Goal: Transaction & Acquisition: Purchase product/service

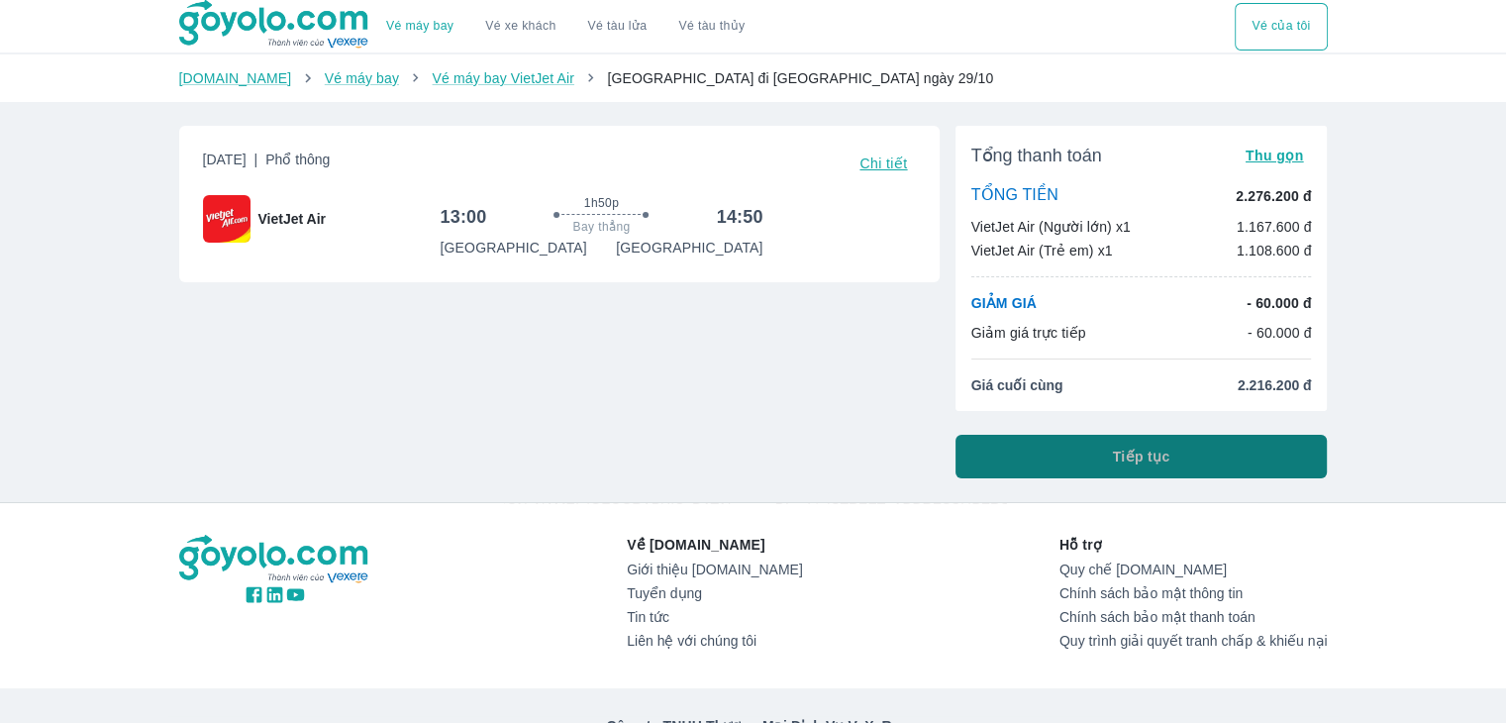
click at [1020, 456] on button "Tiếp tục" at bounding box center [1142, 457] width 372 height 44
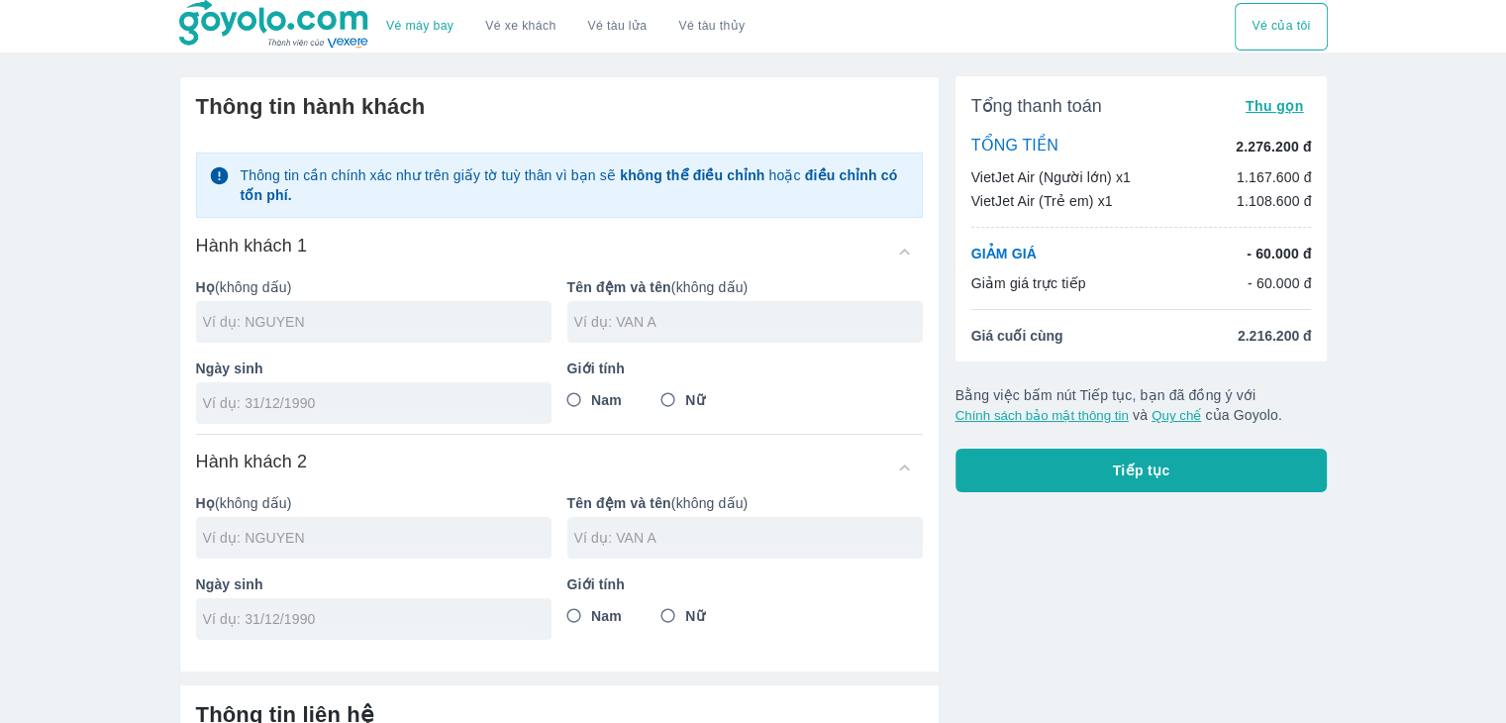
click at [322, 321] on input "text" at bounding box center [377, 322] width 349 height 20
type input "NGUYEN"
click at [349, 405] on input "tel" at bounding box center [367, 403] width 329 height 20
click at [725, 313] on input "text" at bounding box center [748, 322] width 349 height 20
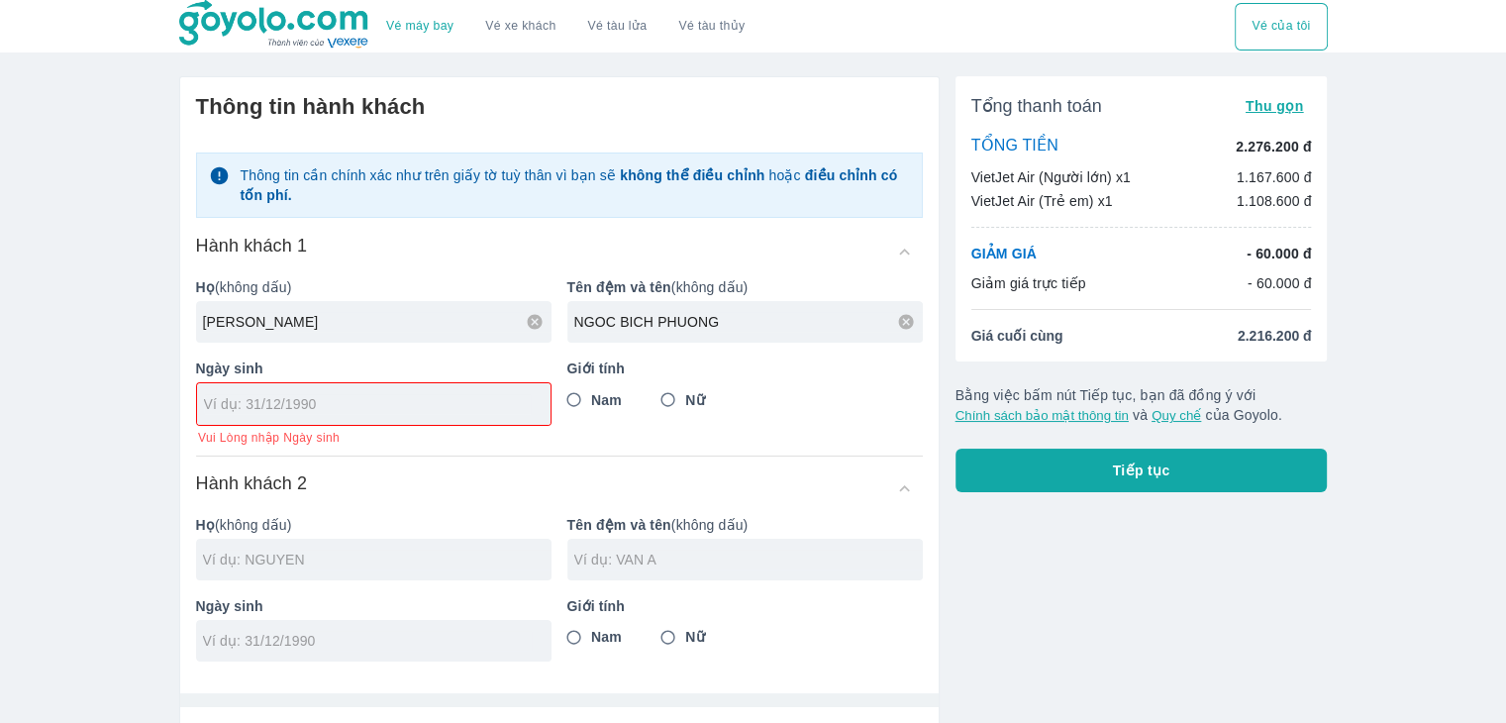
type input "NGOC BICH PHUONG"
click at [673, 392] on input "Nữ" at bounding box center [669, 400] width 36 height 36
radio input "true"
click at [300, 407] on input "tel" at bounding box center [367, 404] width 327 height 20
type input "[DATE]"
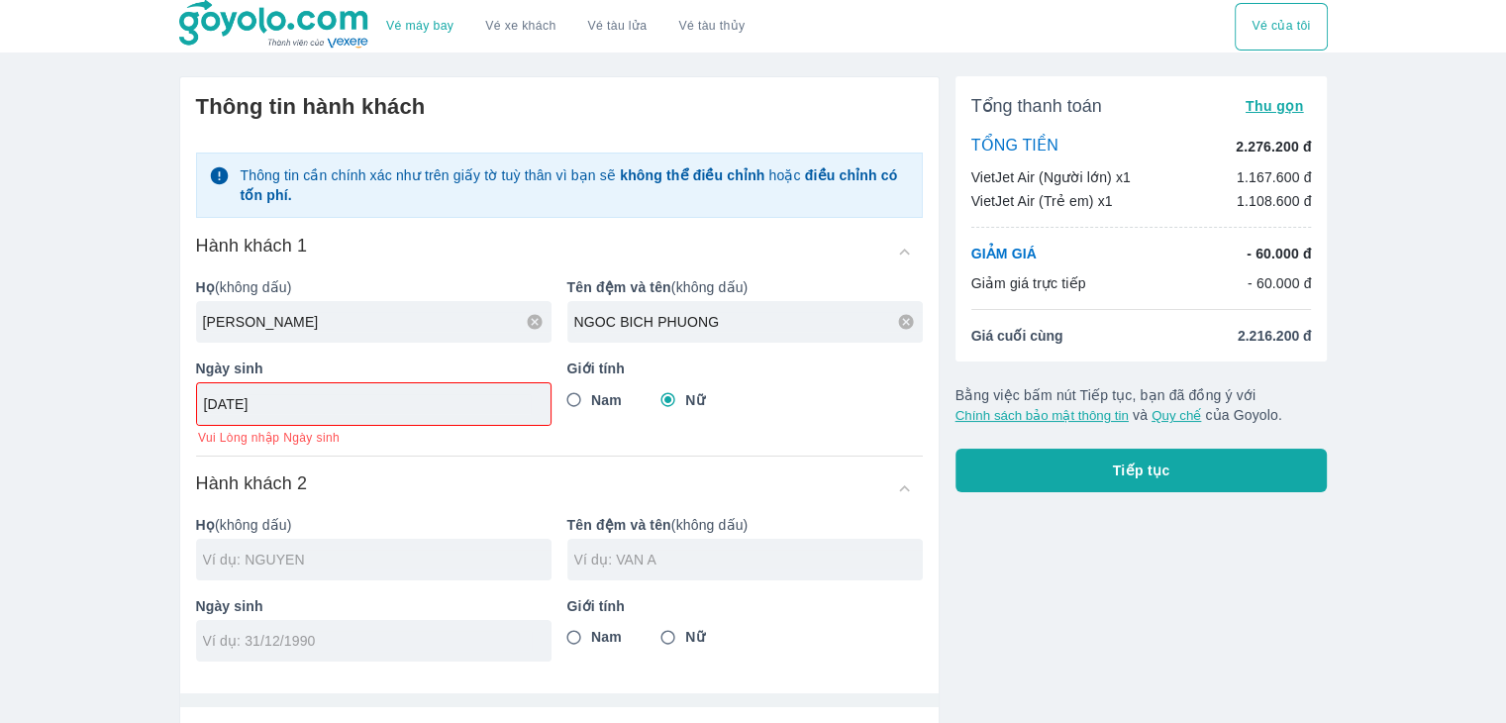
click at [392, 446] on div "Thông tin cần chính xác như trên giấy tờ tuỳ thân vì bạn sẽ không thể điều chỉn…" at bounding box center [559, 399] width 727 height 525
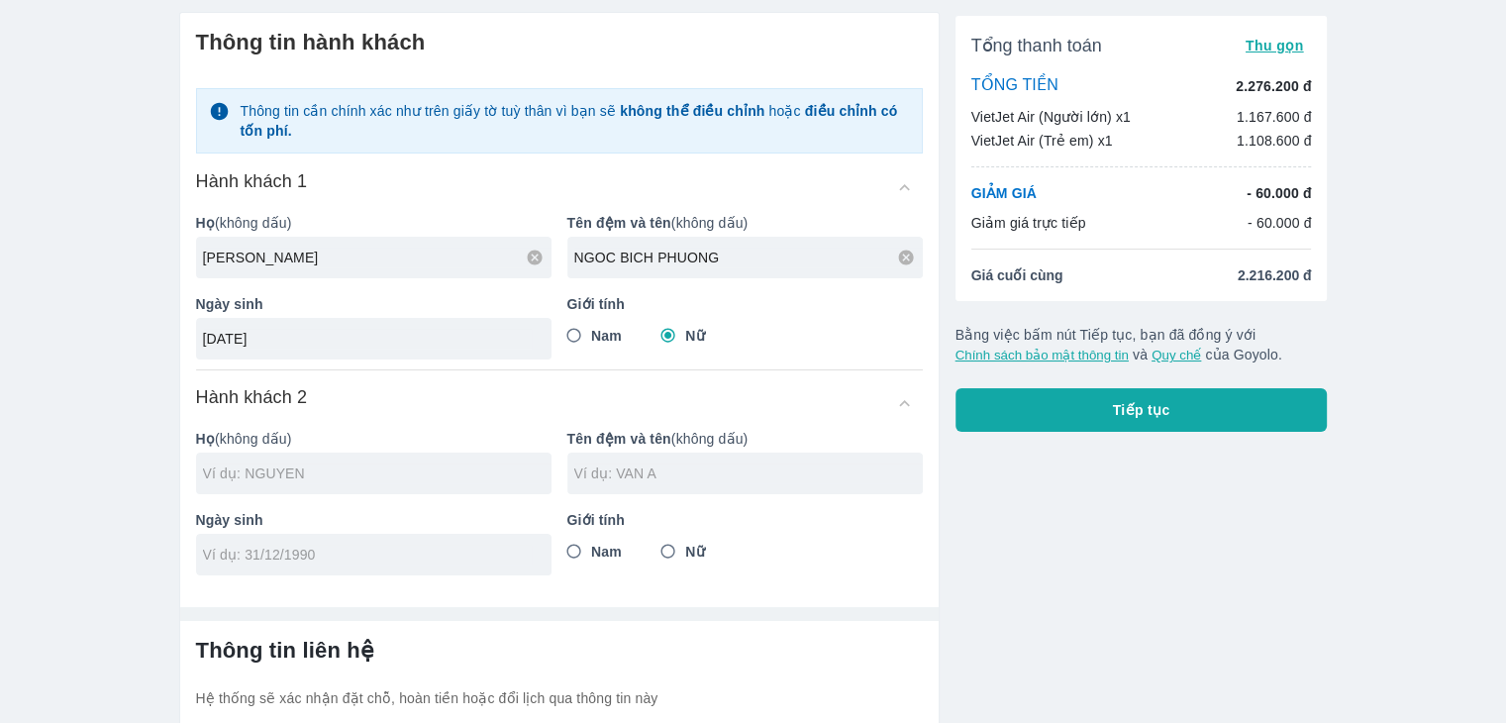
scroll to position [99, 0]
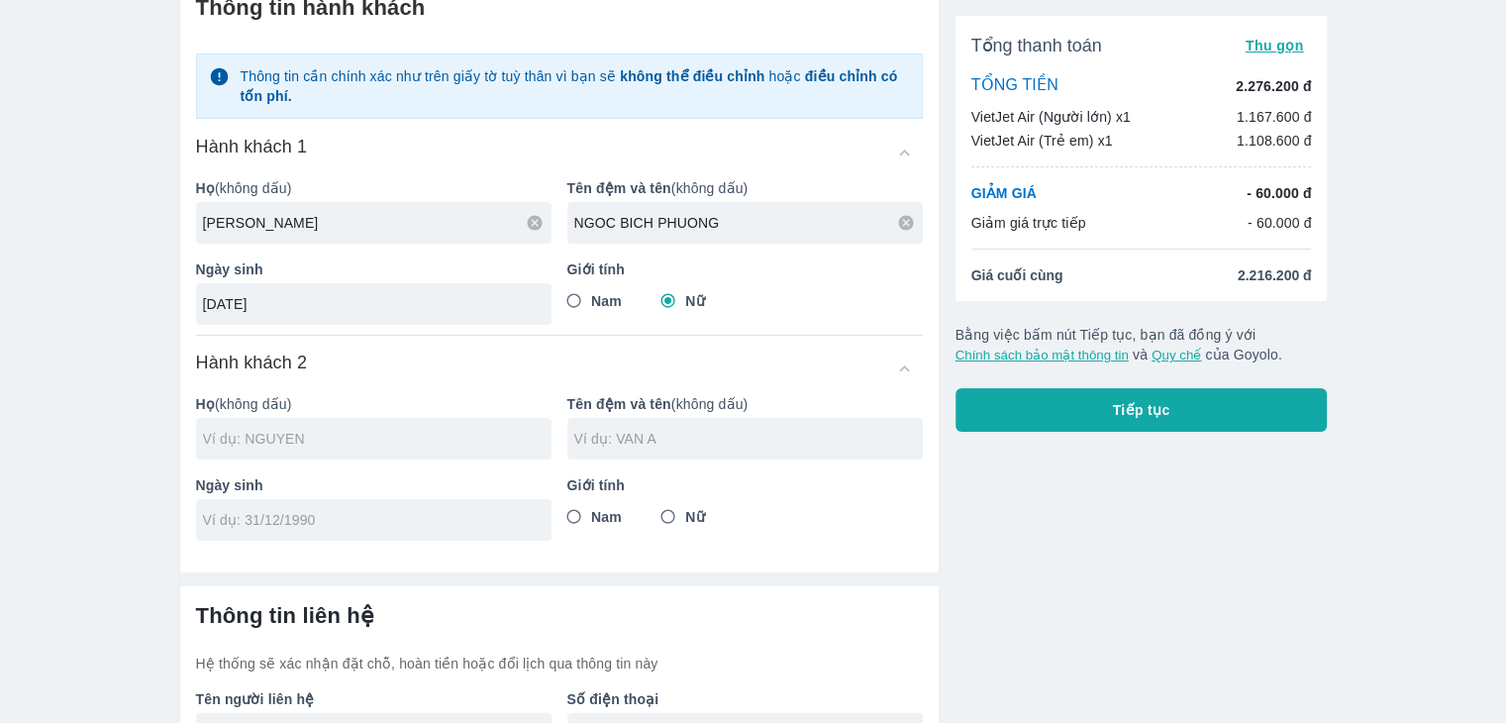
click at [303, 434] on input "text" at bounding box center [377, 439] width 349 height 20
type input "[PERSON_NAME]"
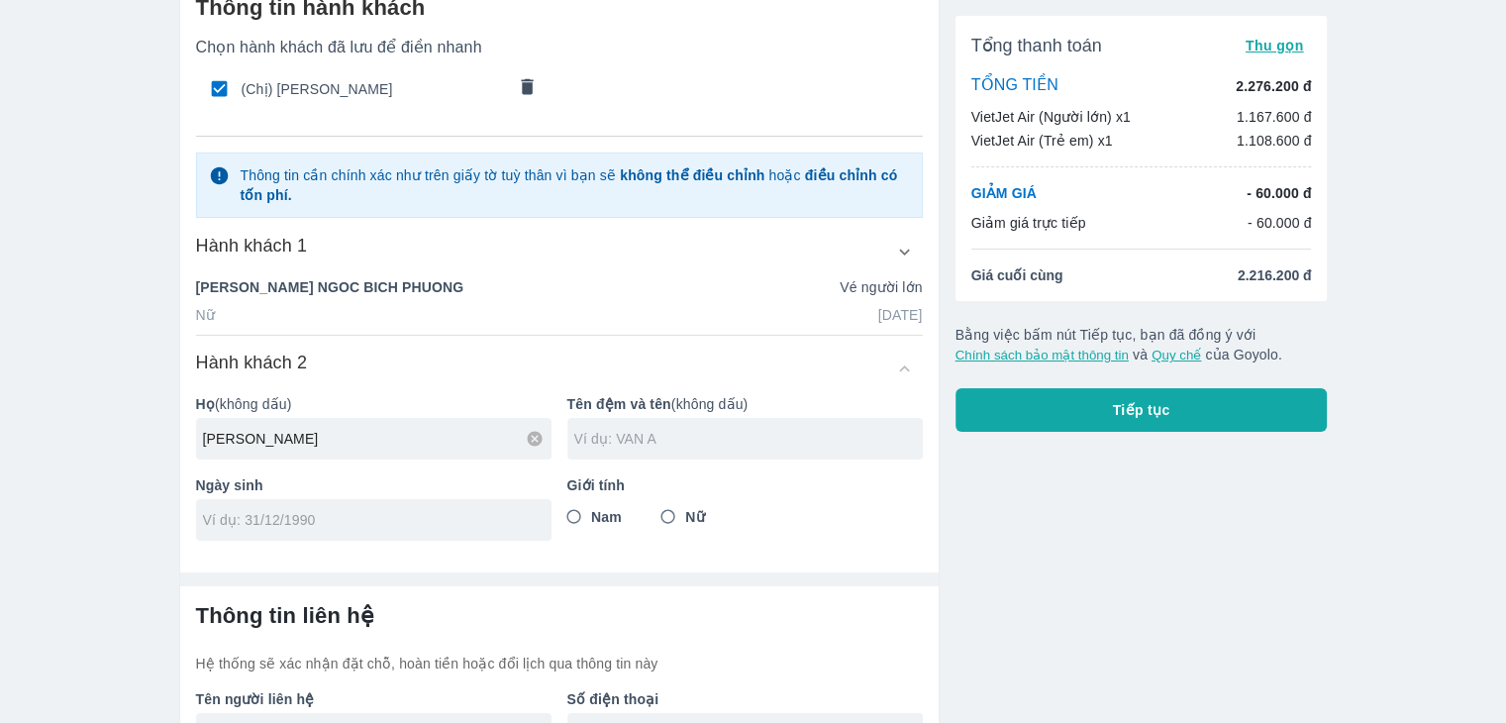
type input "NGUYEN"
click at [595, 436] on input "text" at bounding box center [748, 439] width 349 height 20
type input "TRONG GIA BAO"
click at [573, 519] on input "Nam" at bounding box center [575, 517] width 36 height 36
radio input "true"
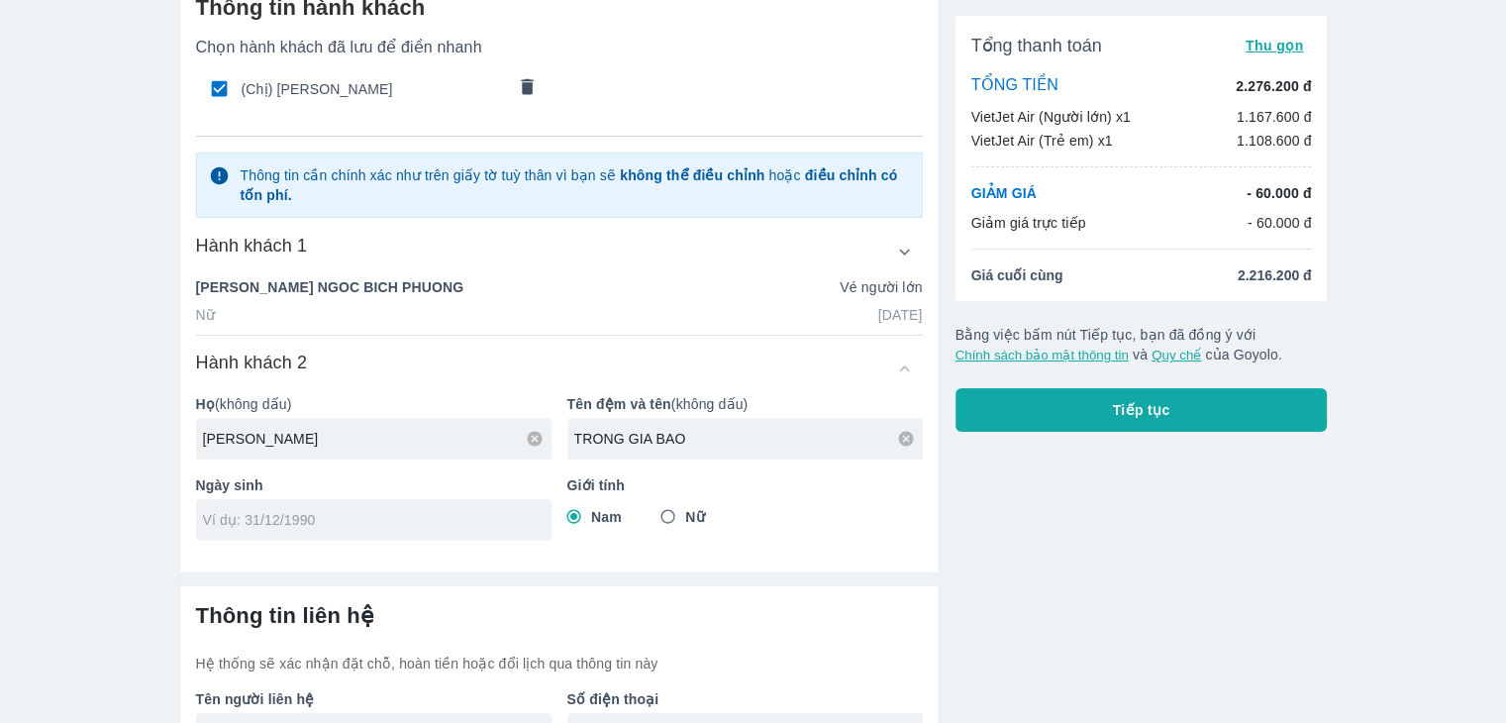
click at [362, 531] on div at bounding box center [374, 520] width 356 height 42
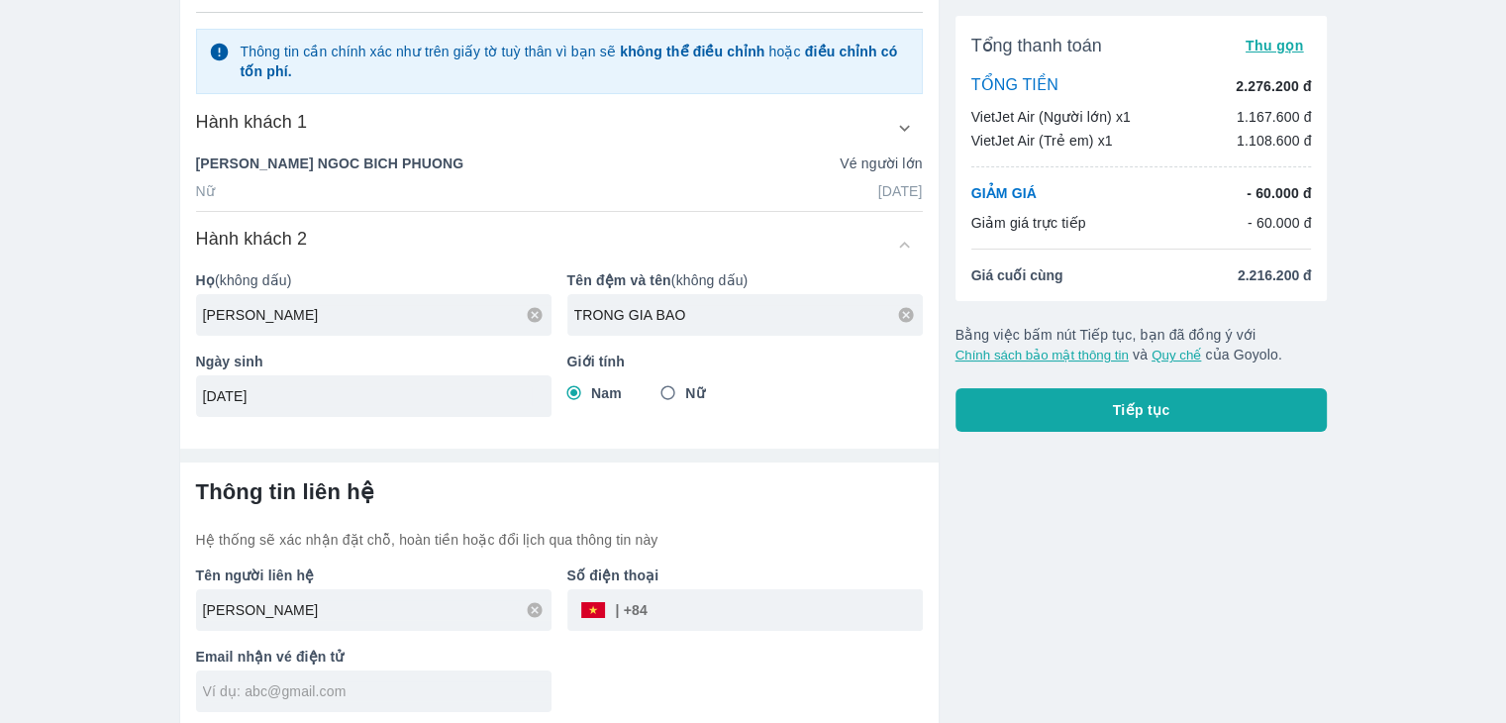
scroll to position [228, 0]
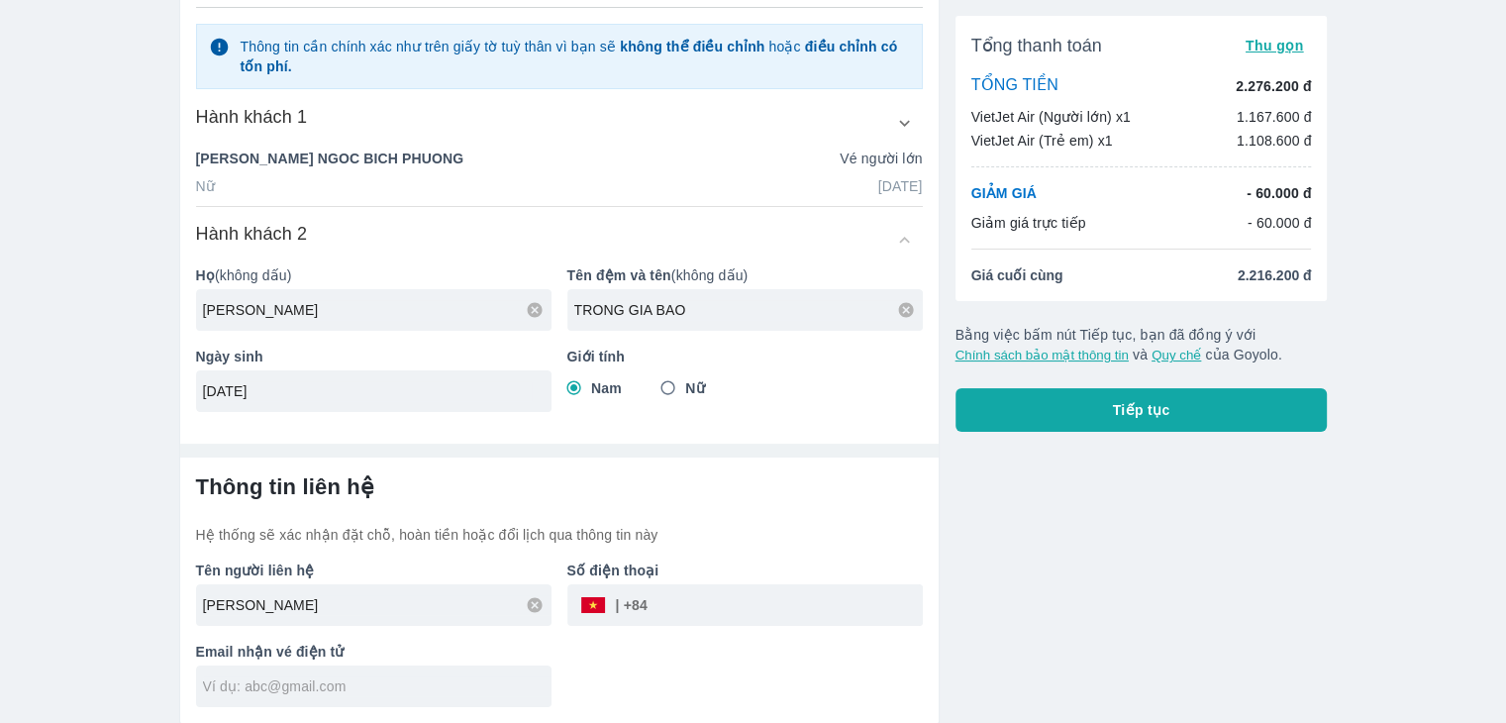
type input "[DATE]"
click at [721, 618] on input "tel" at bounding box center [785, 605] width 275 height 48
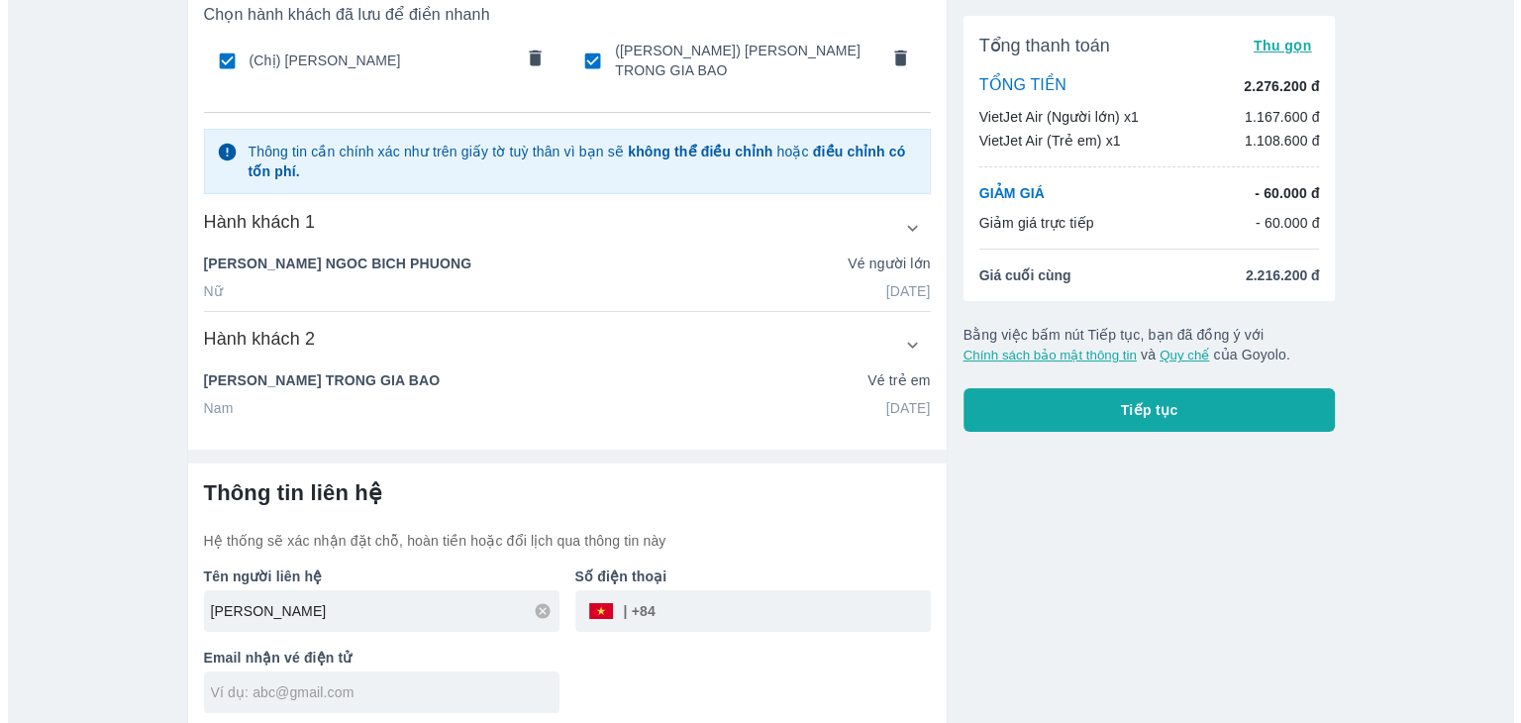
scroll to position [129, 0]
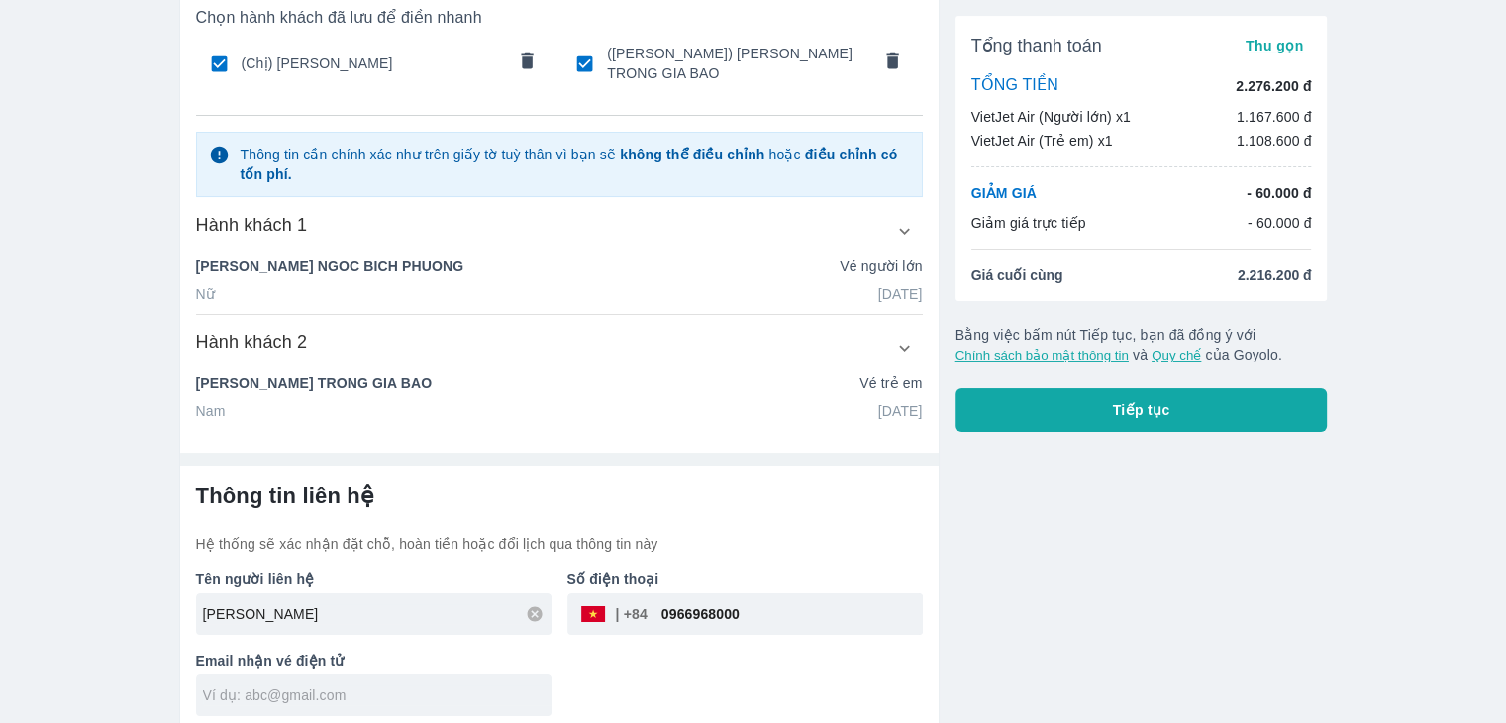
type input "0966968000"
click at [275, 685] on input "text" at bounding box center [377, 695] width 349 height 20
type input "trongtuyen94@gmail.com"
click at [1019, 557] on div "Tổng thanh toán Thu gọn TỔNG TIỀN 2.276.200 đ VietJet Air (Người lớn) x1 1.167.…" at bounding box center [1134, 332] width 388 height 801
click at [1087, 421] on button "Tiếp tục" at bounding box center [1142, 410] width 372 height 44
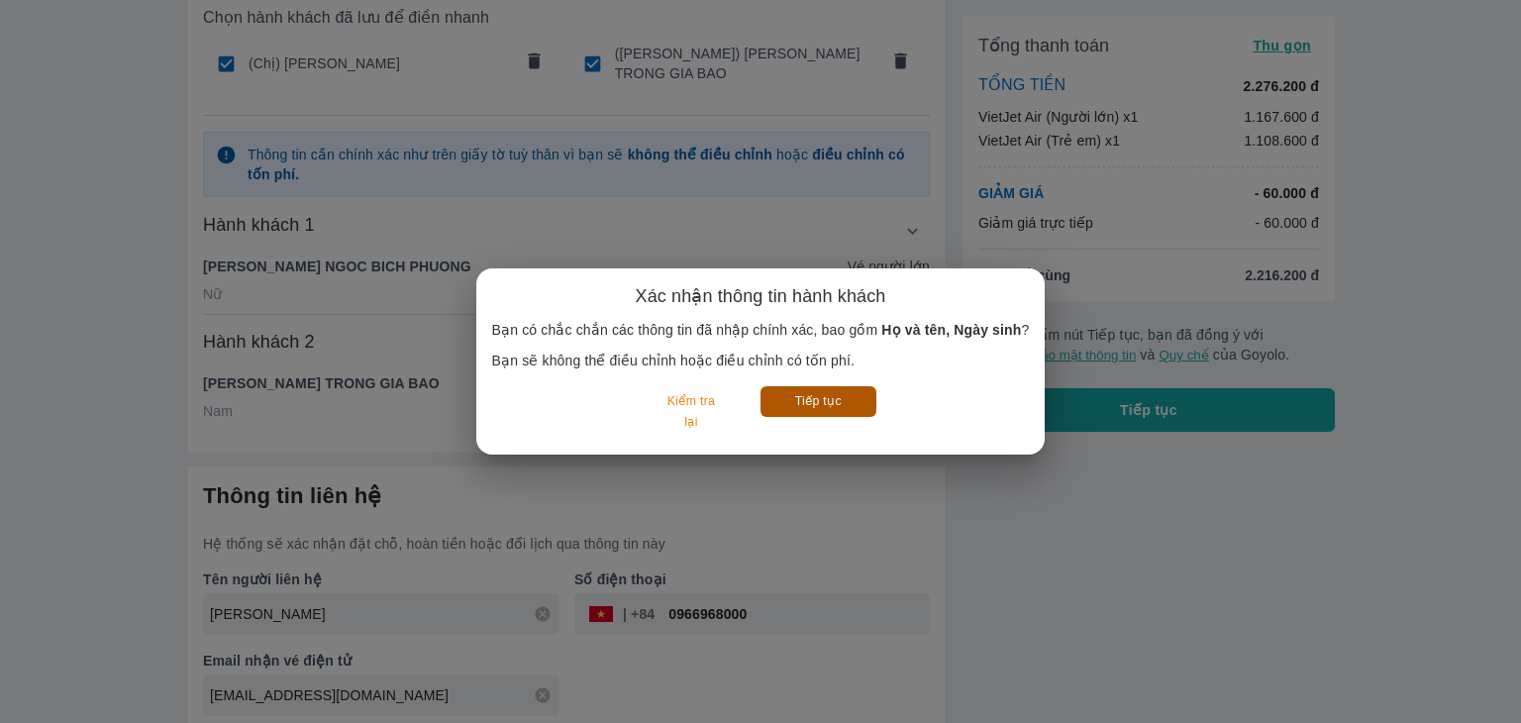
click at [820, 404] on button "Tiếp tục" at bounding box center [819, 401] width 116 height 31
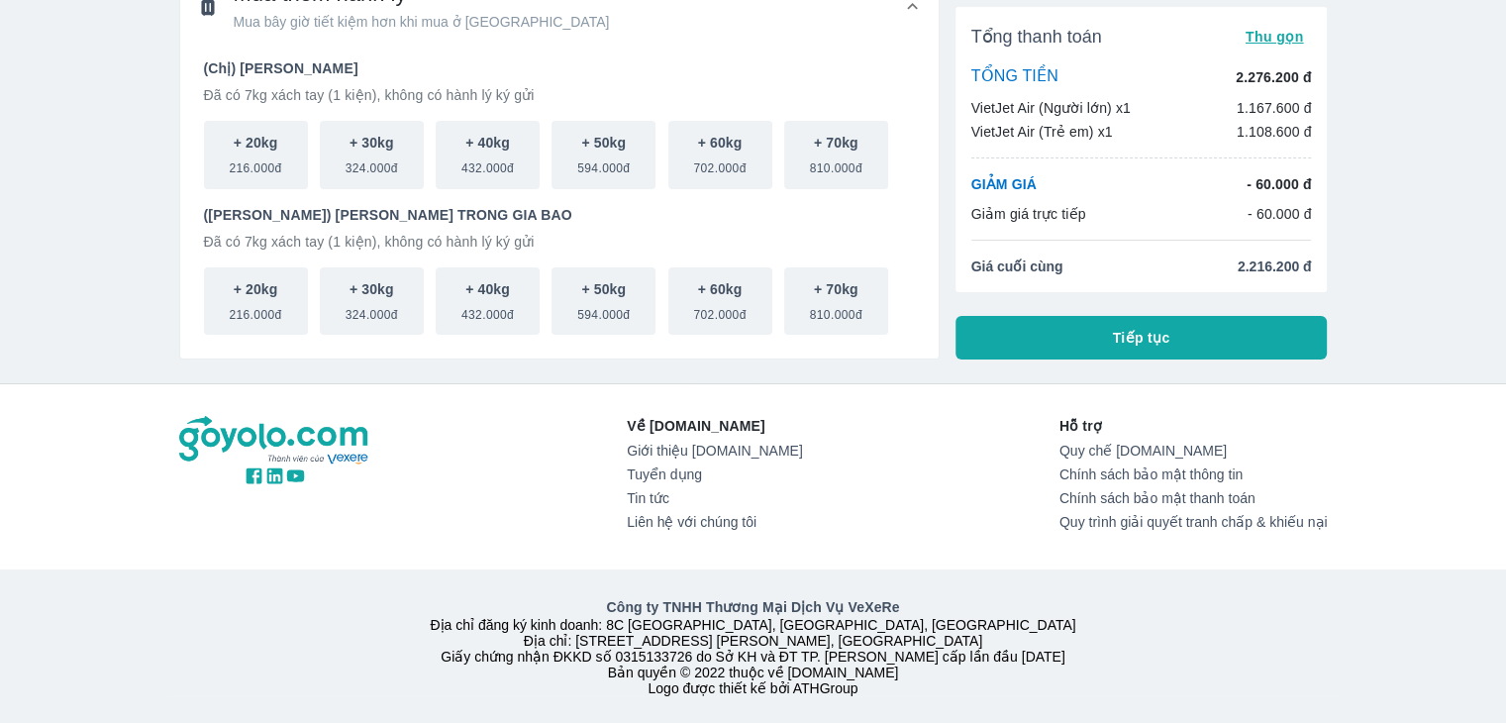
scroll to position [139, 0]
click at [1120, 327] on span "Tiếp tục" at bounding box center [1141, 337] width 57 height 20
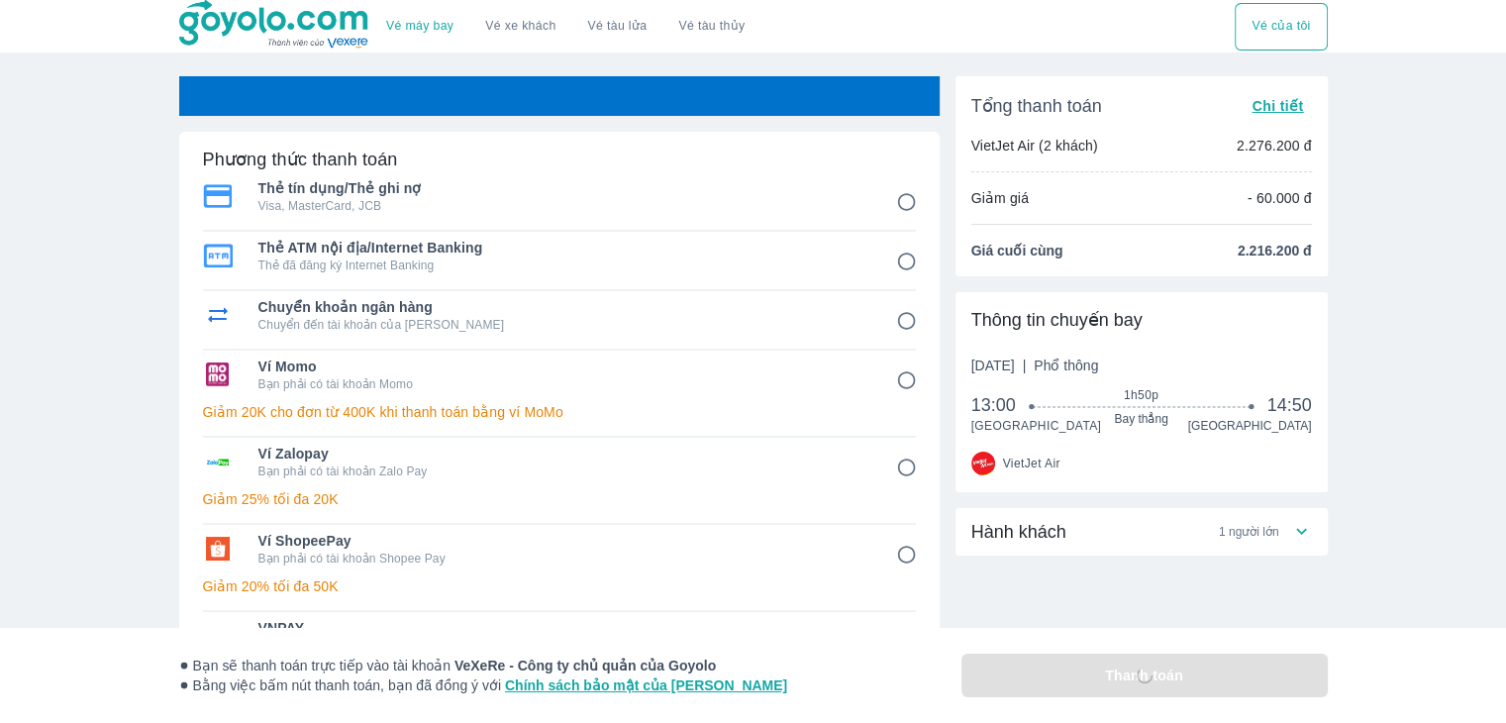
click at [654, 199] on p "Visa, MasterCard, JCB" at bounding box center [563, 206] width 610 height 16
radio input "true"
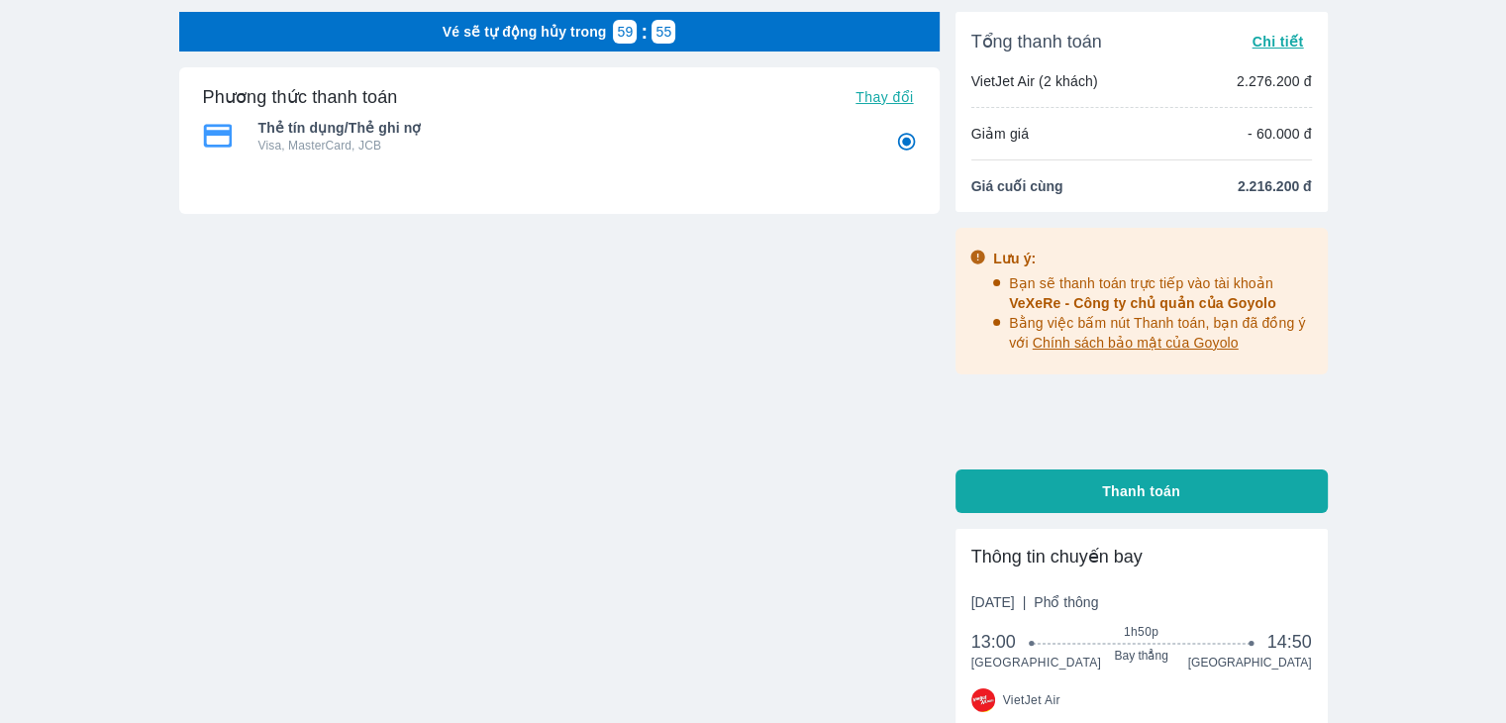
scroll to position [99, 0]
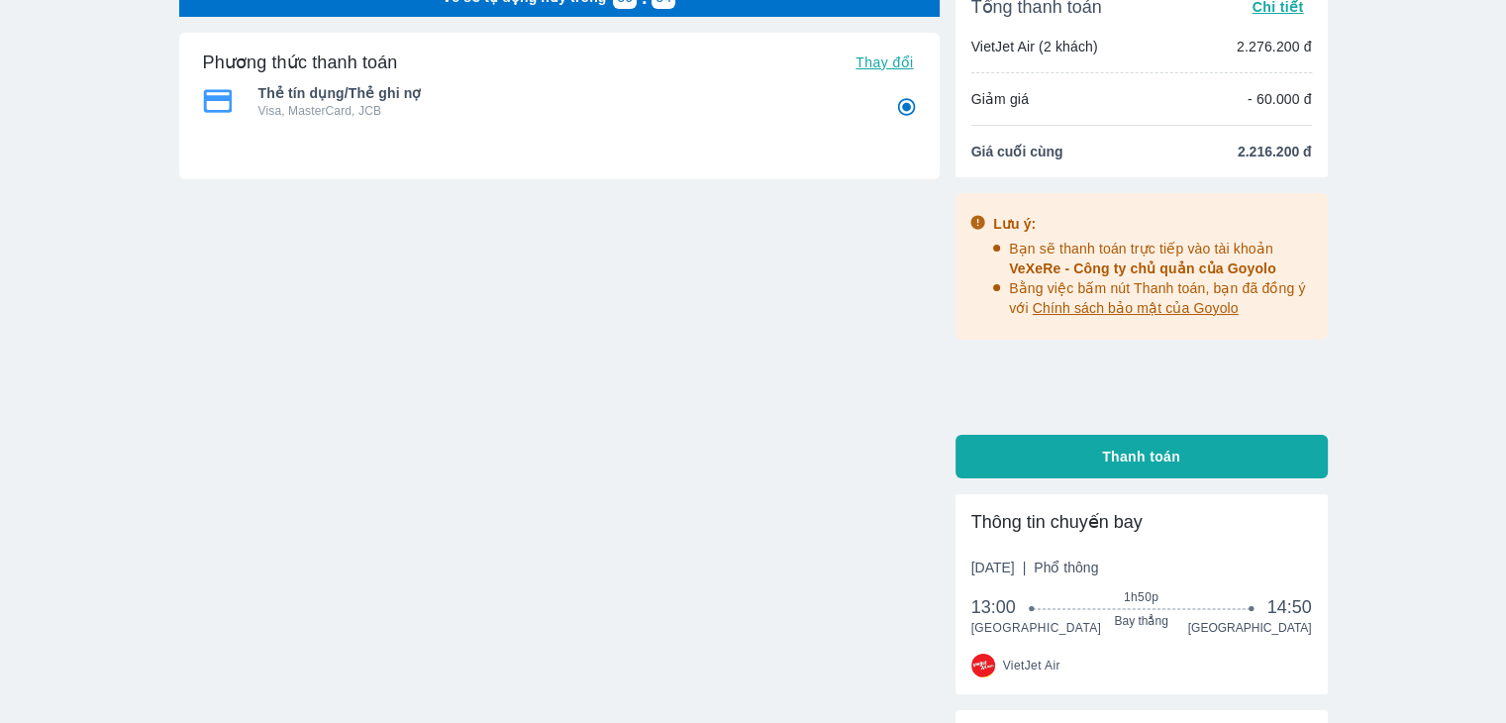
click at [1061, 458] on button "Thanh toán" at bounding box center [1142, 457] width 372 height 44
radio input "false"
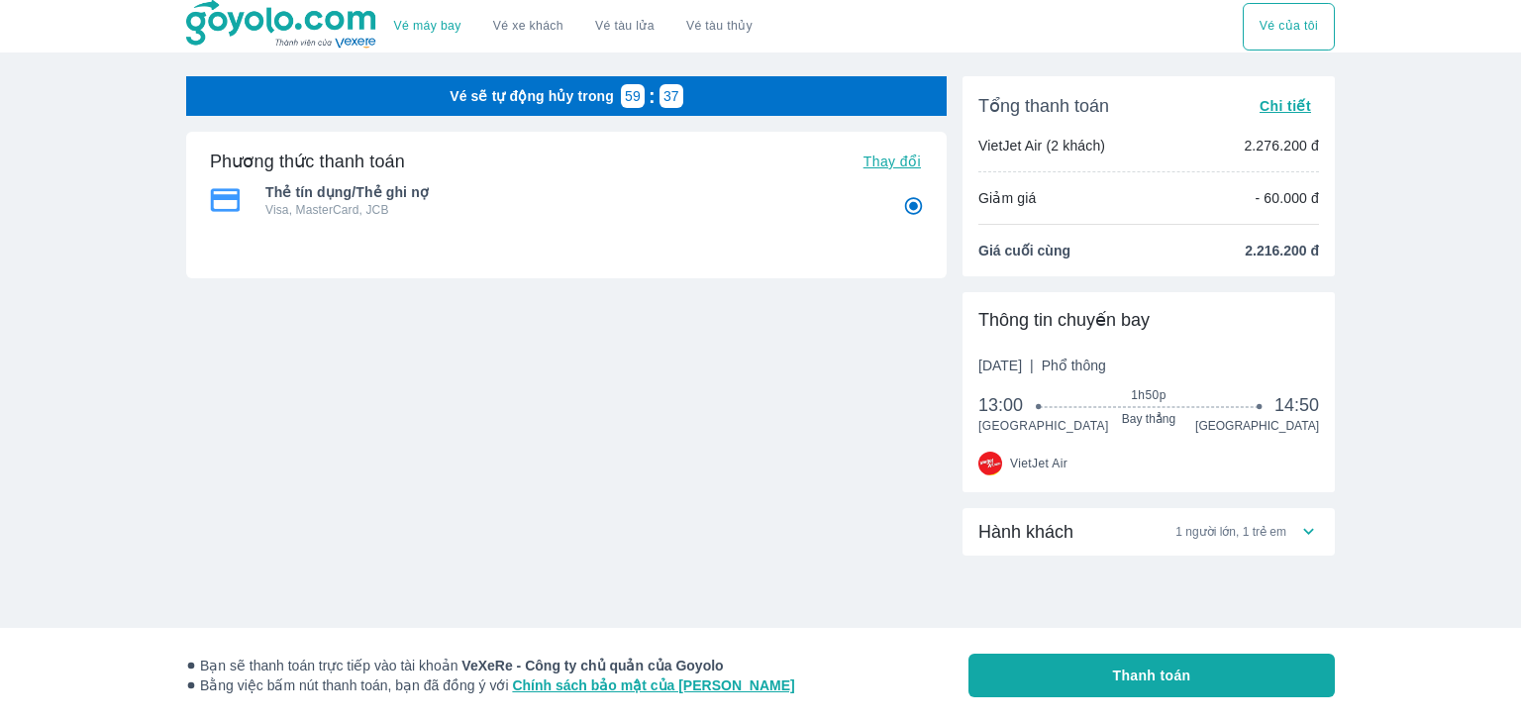
click at [916, 204] on input "1" at bounding box center [913, 206] width 39 height 39
radio input "true"
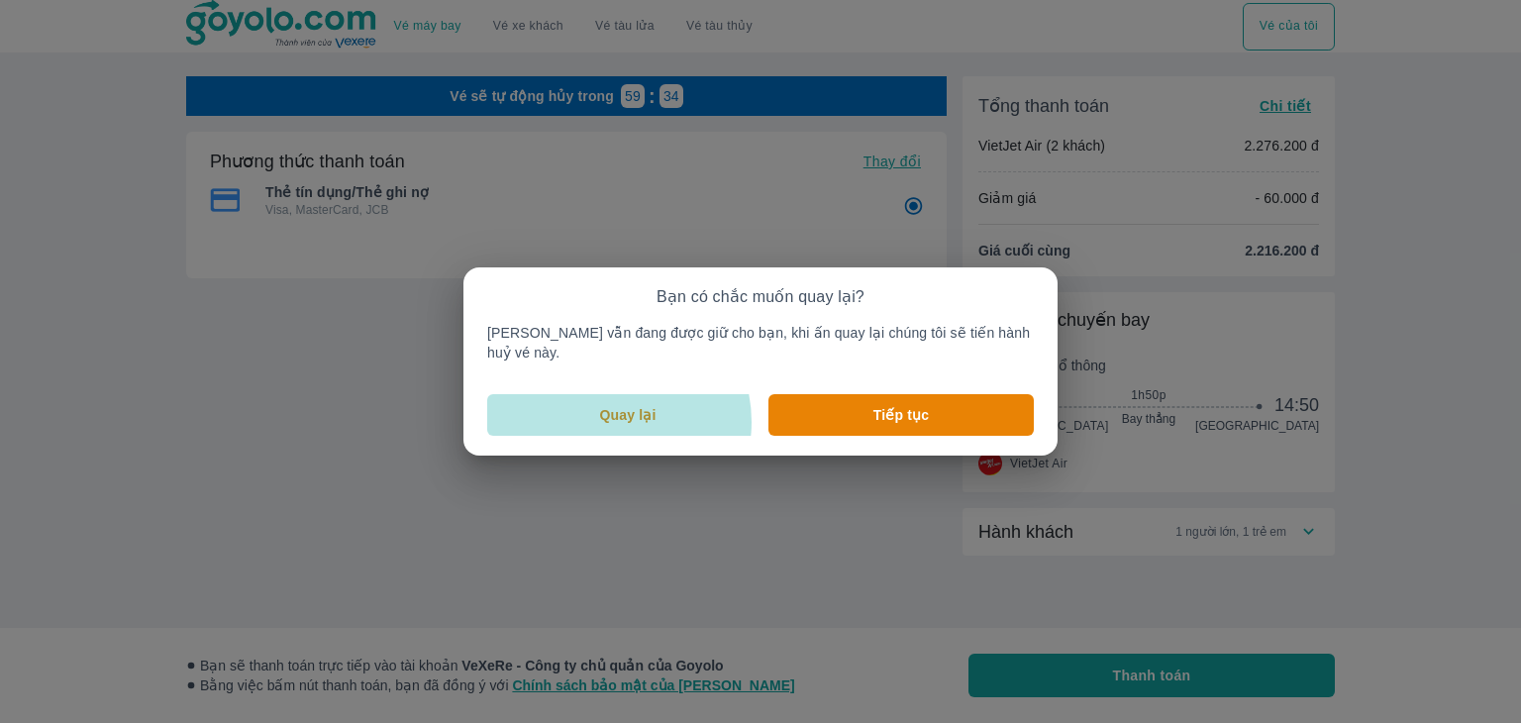
click at [629, 412] on p "Quay lại" at bounding box center [628, 415] width 56 height 20
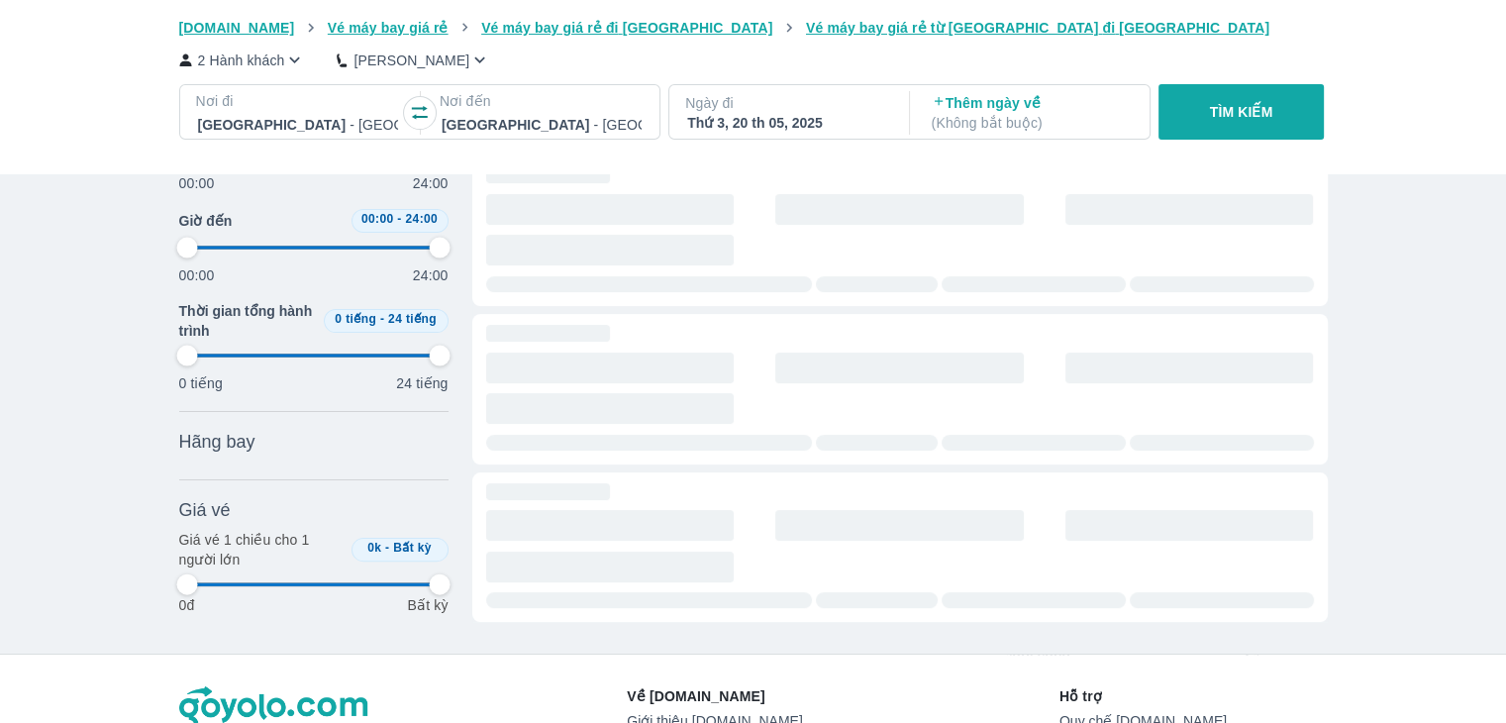
scroll to position [399, 0]
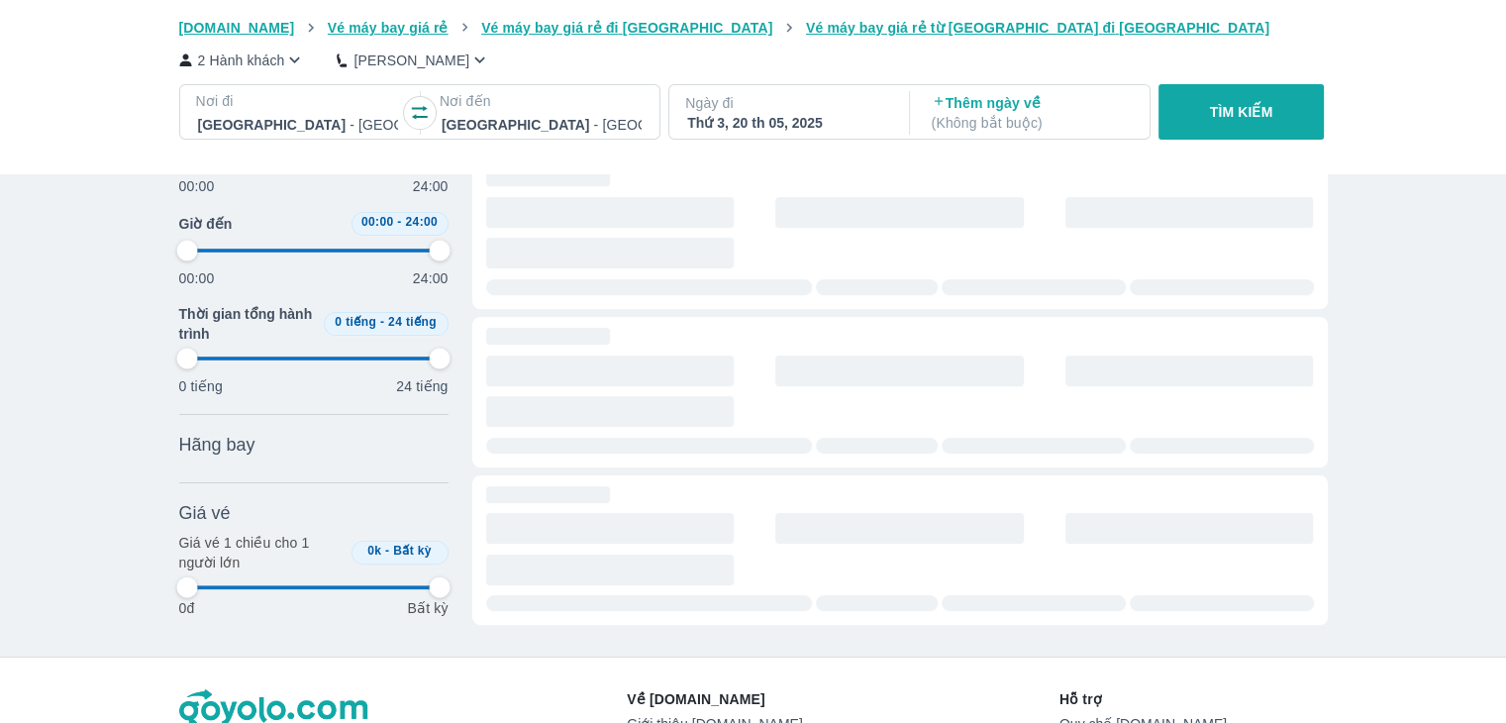
click at [797, 124] on div "Thứ 3, 20 th 05, 2025" at bounding box center [787, 123] width 200 height 20
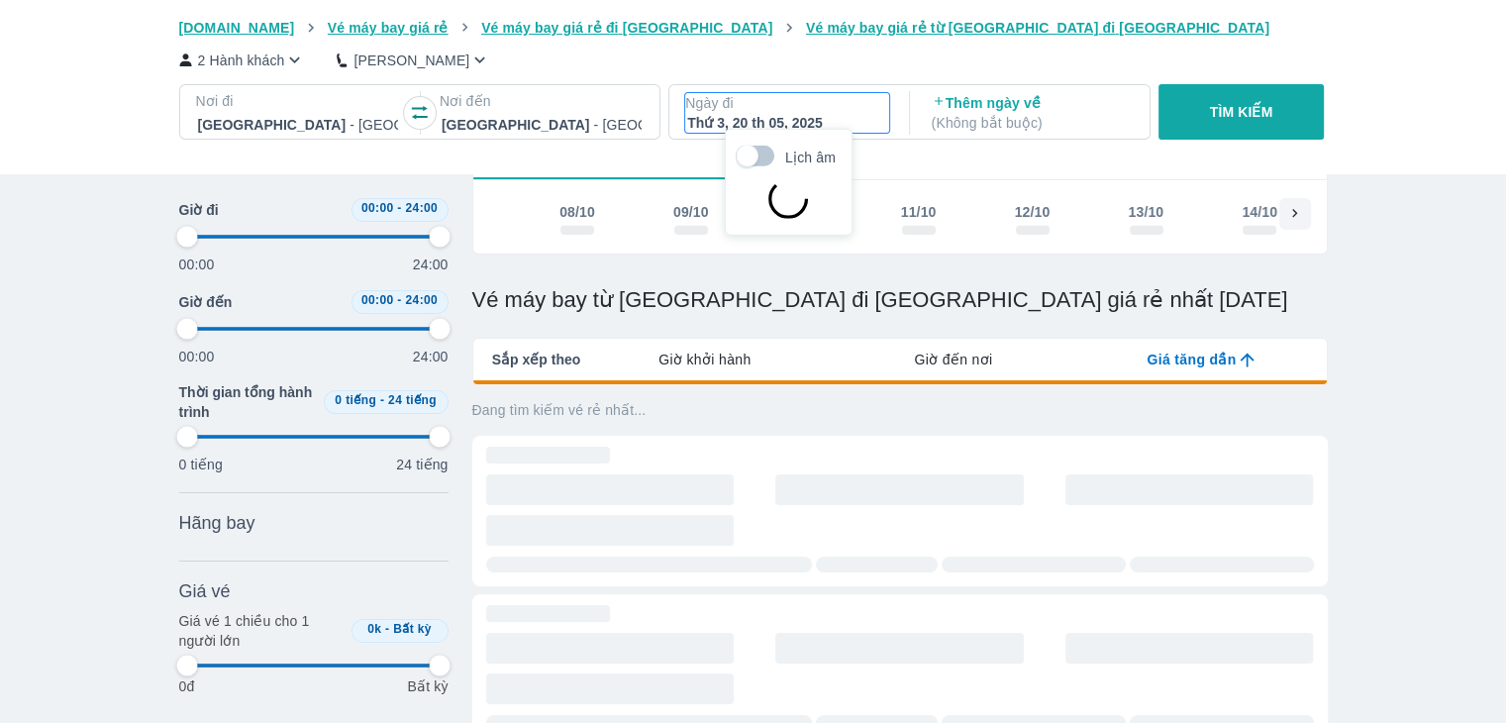
scroll to position [114, 0]
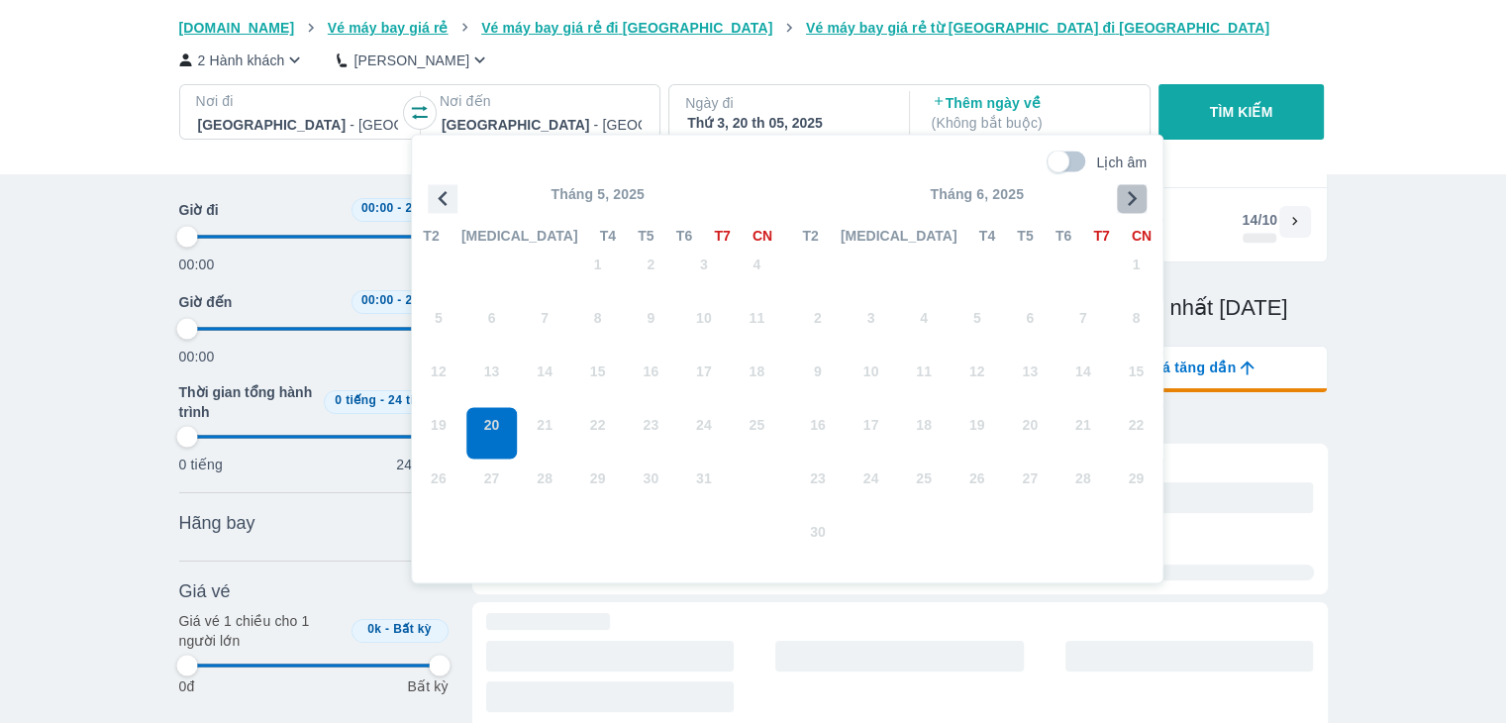
click at [1121, 191] on icon "button" at bounding box center [1132, 198] width 30 height 30
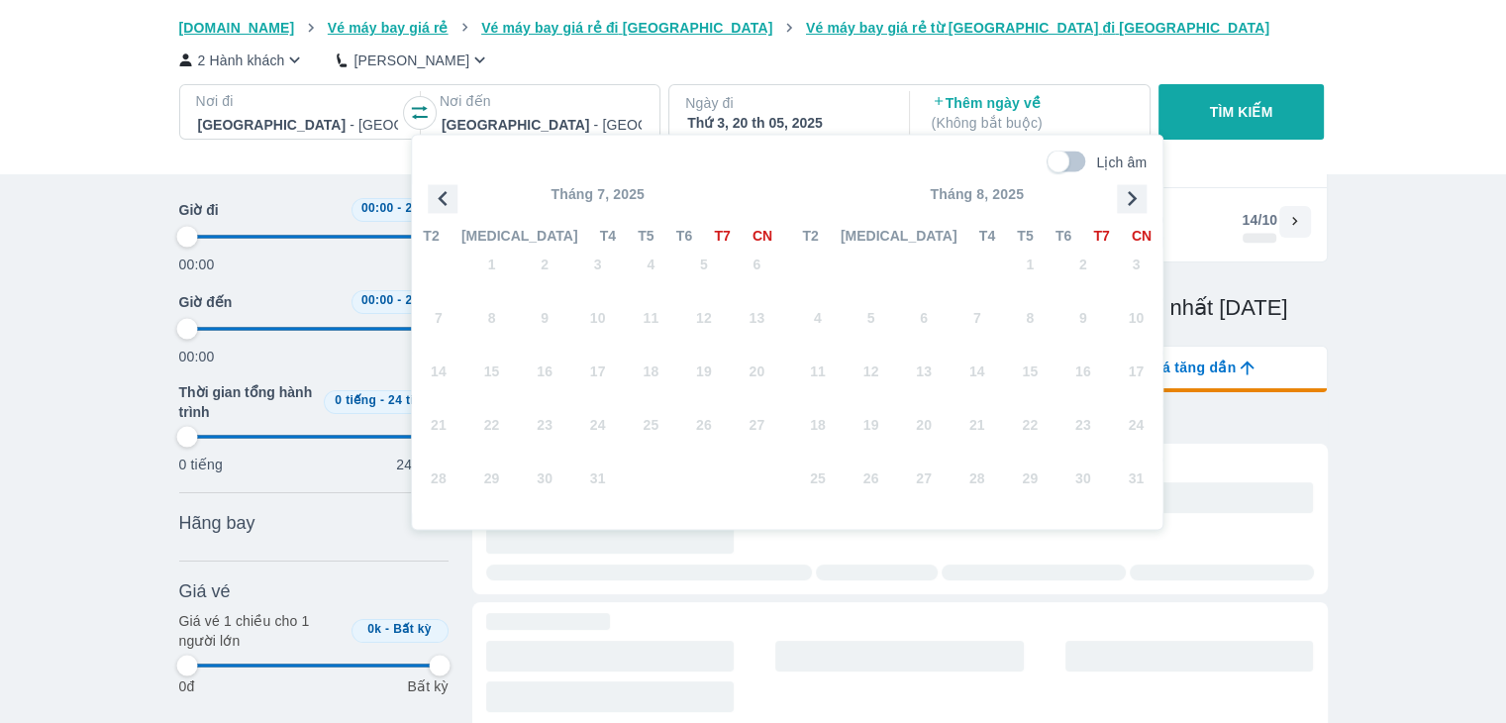
click at [1121, 191] on icon "button" at bounding box center [1132, 198] width 30 height 30
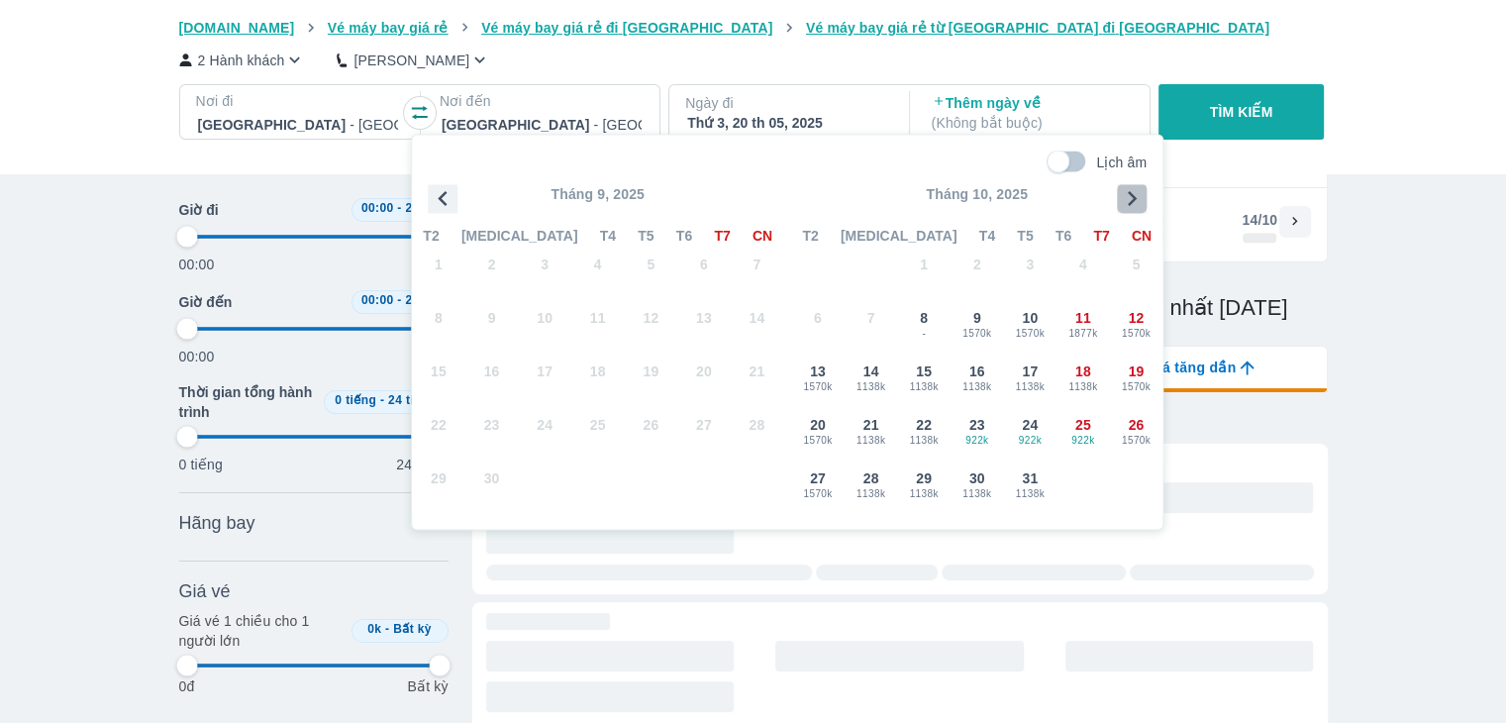
click at [1121, 191] on icon "button" at bounding box center [1132, 198] width 30 height 30
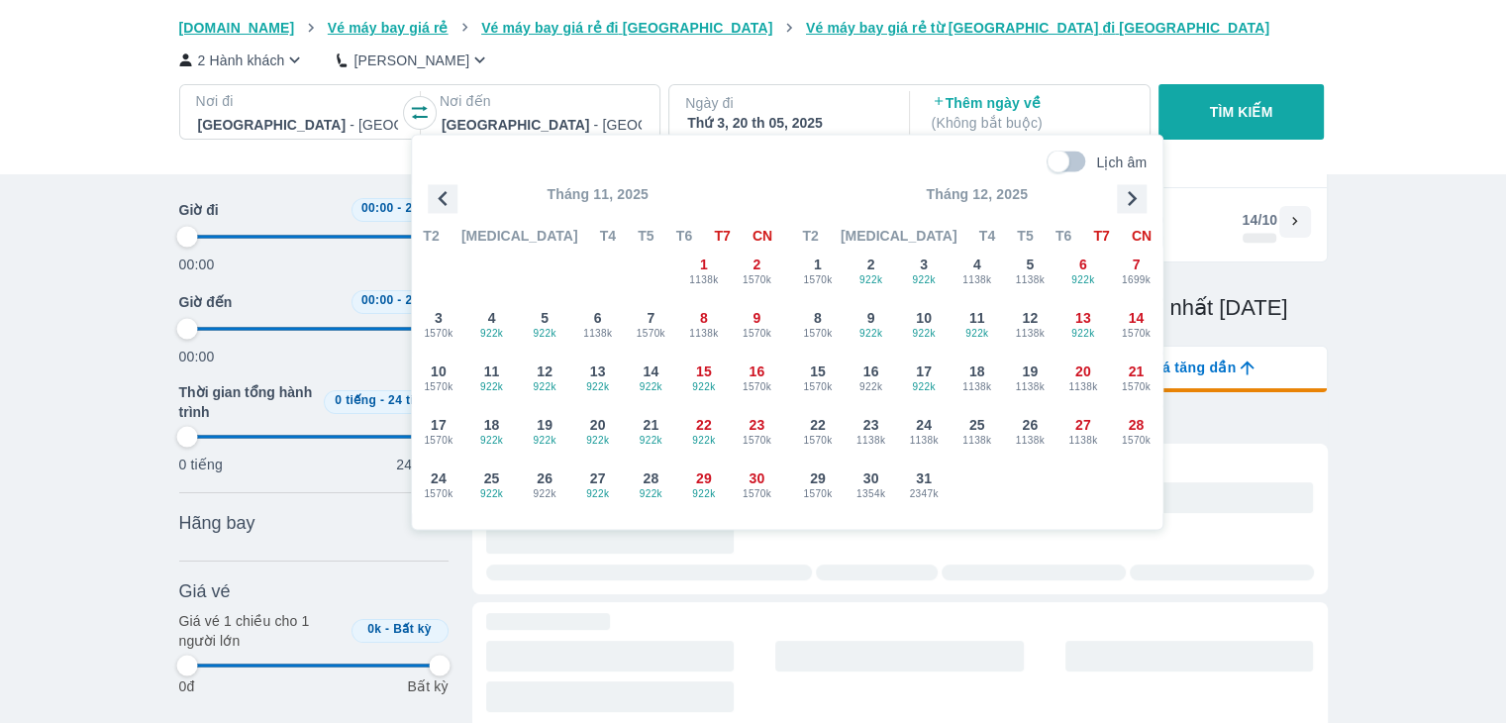
click at [1121, 191] on icon "button" at bounding box center [1132, 198] width 30 height 30
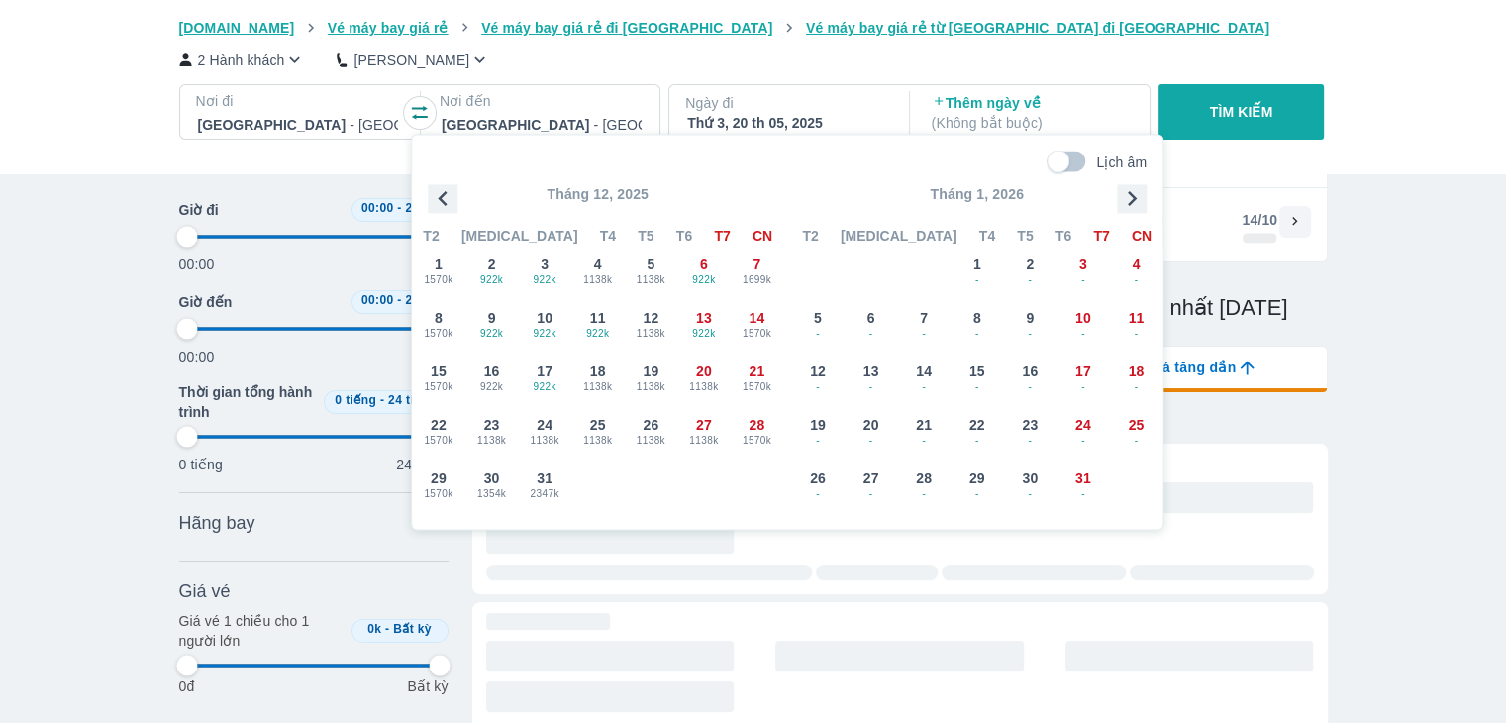
click at [445, 195] on icon "button" at bounding box center [443, 198] width 30 height 30
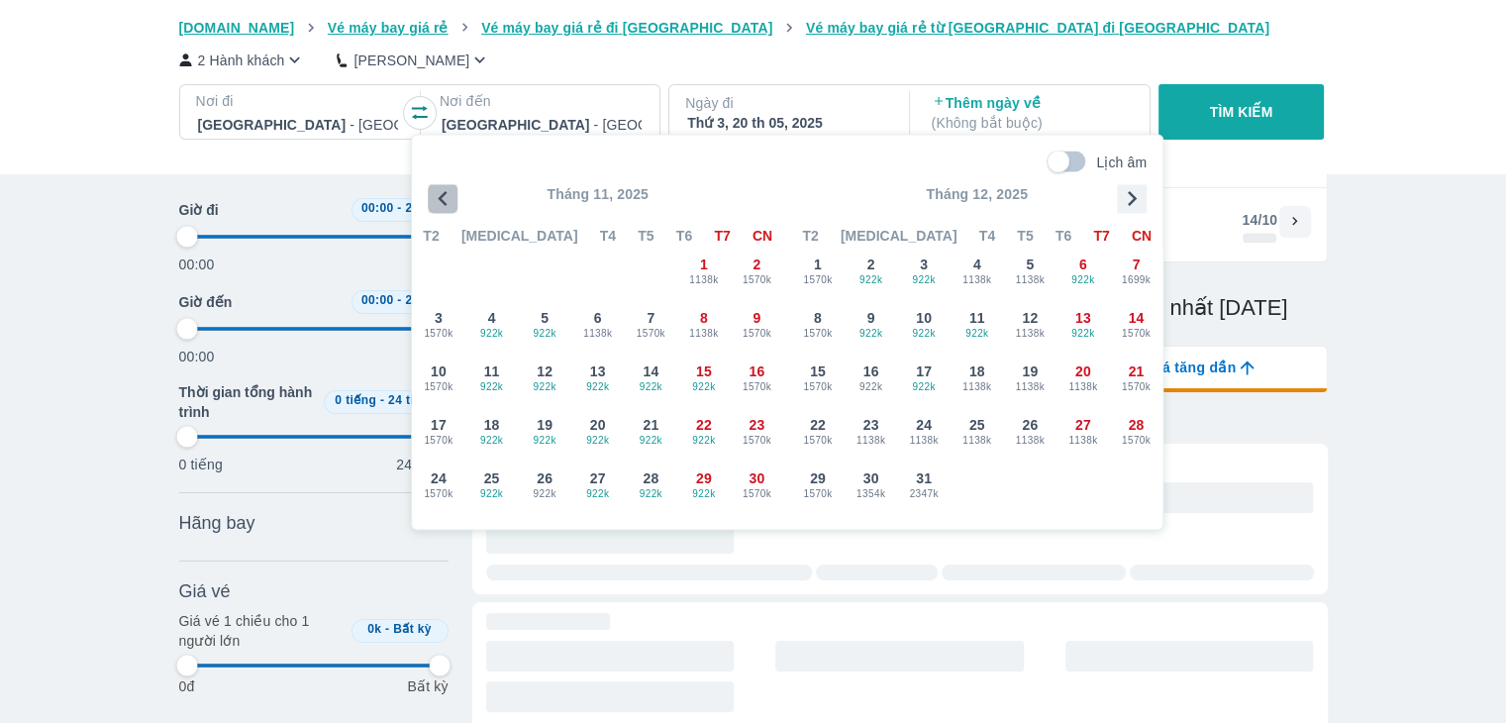
click at [445, 195] on icon "button" at bounding box center [443, 198] width 30 height 30
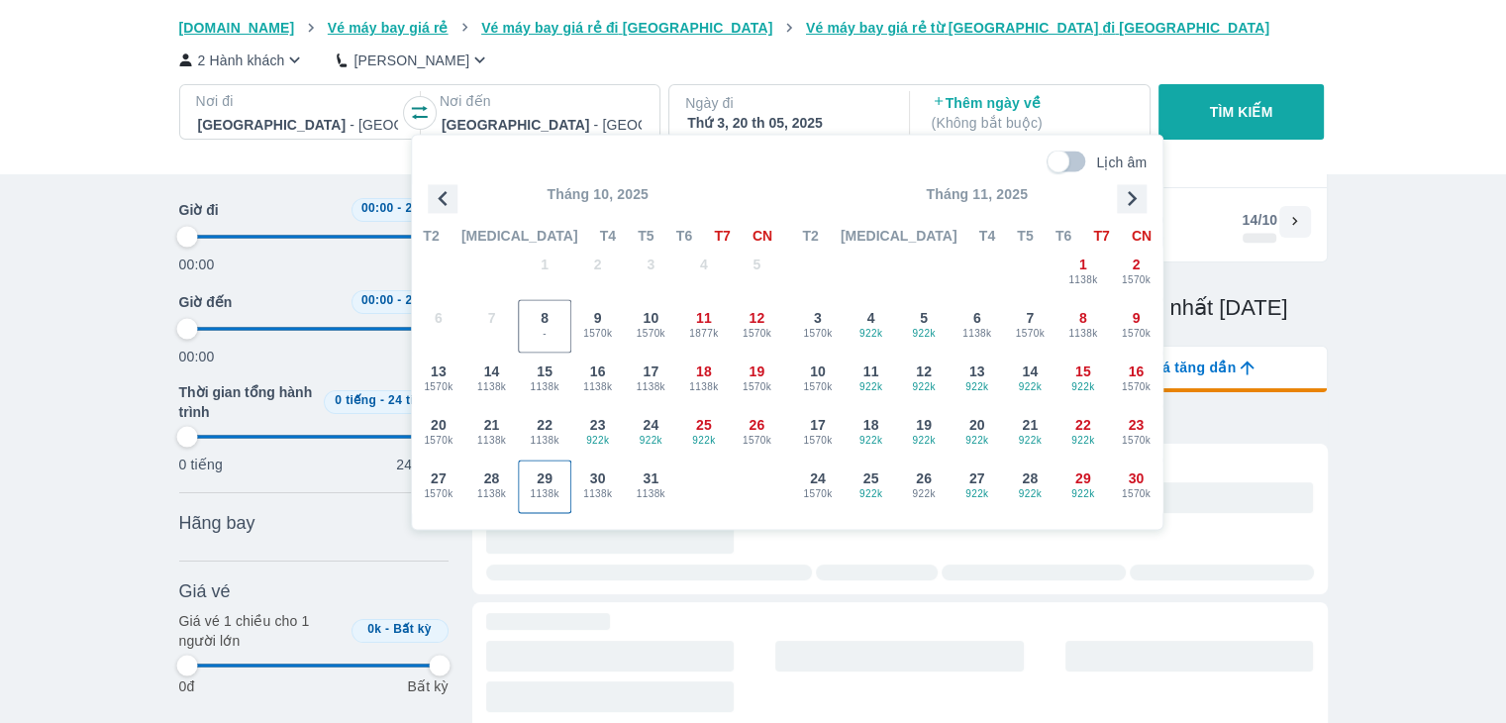
click at [542, 481] on span "29" at bounding box center [545, 478] width 16 height 20
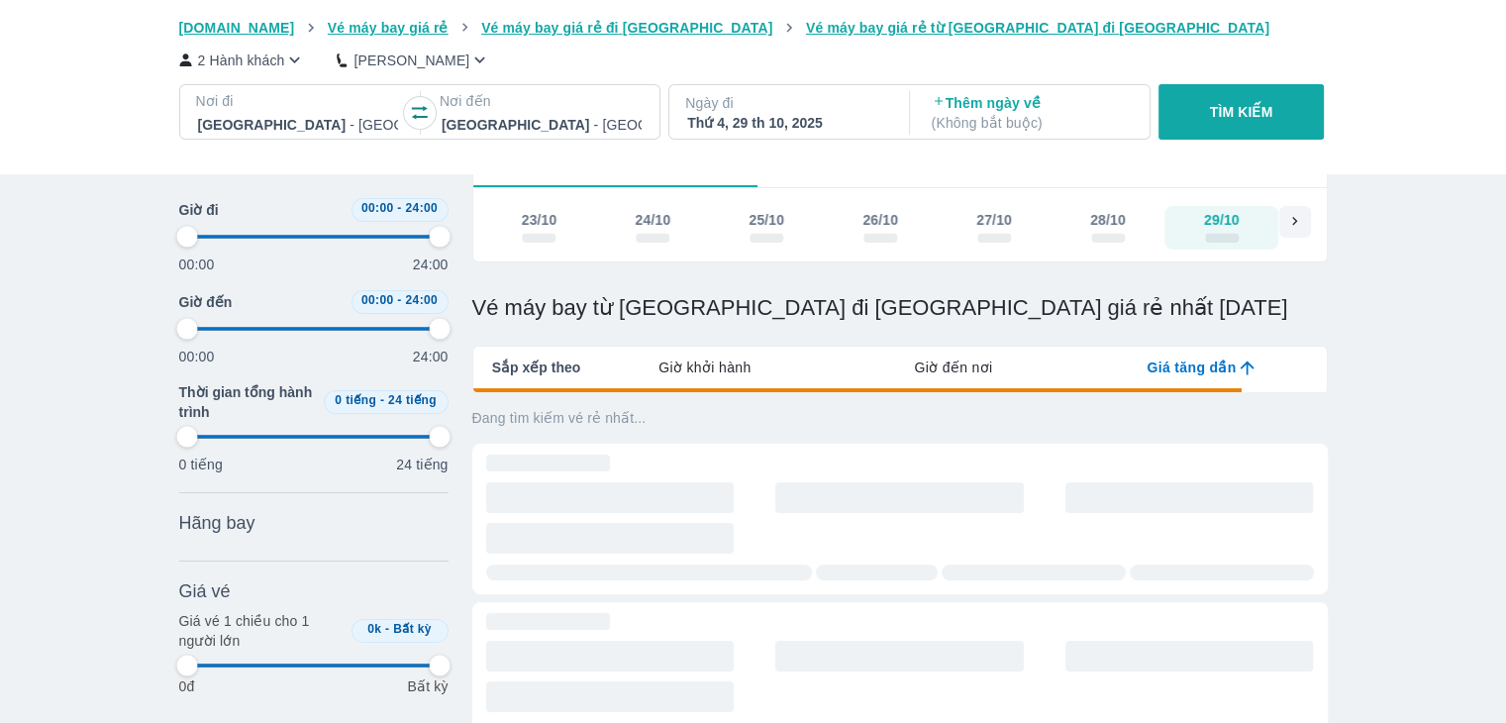
scroll to position [0, 1745]
type input "97.9166666666667"
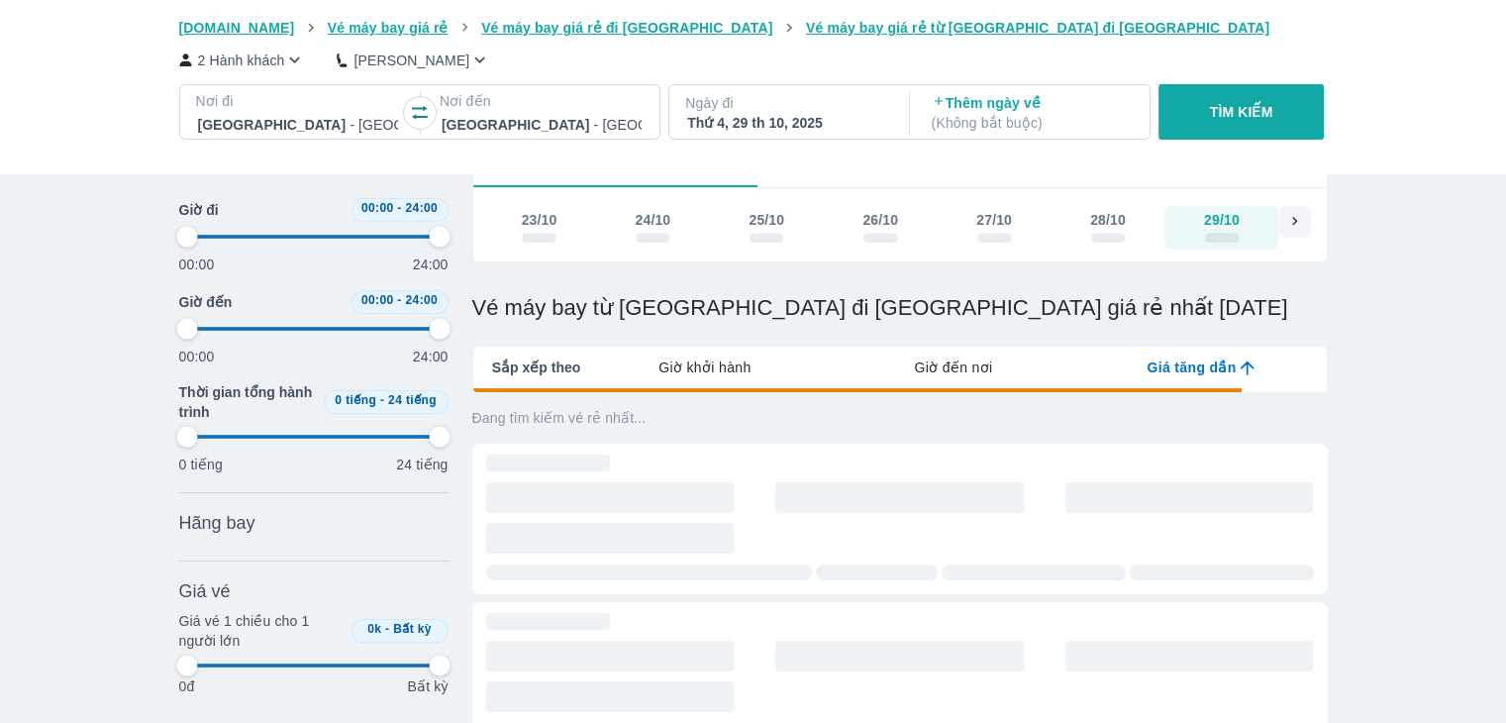
type input "97.9166666666667"
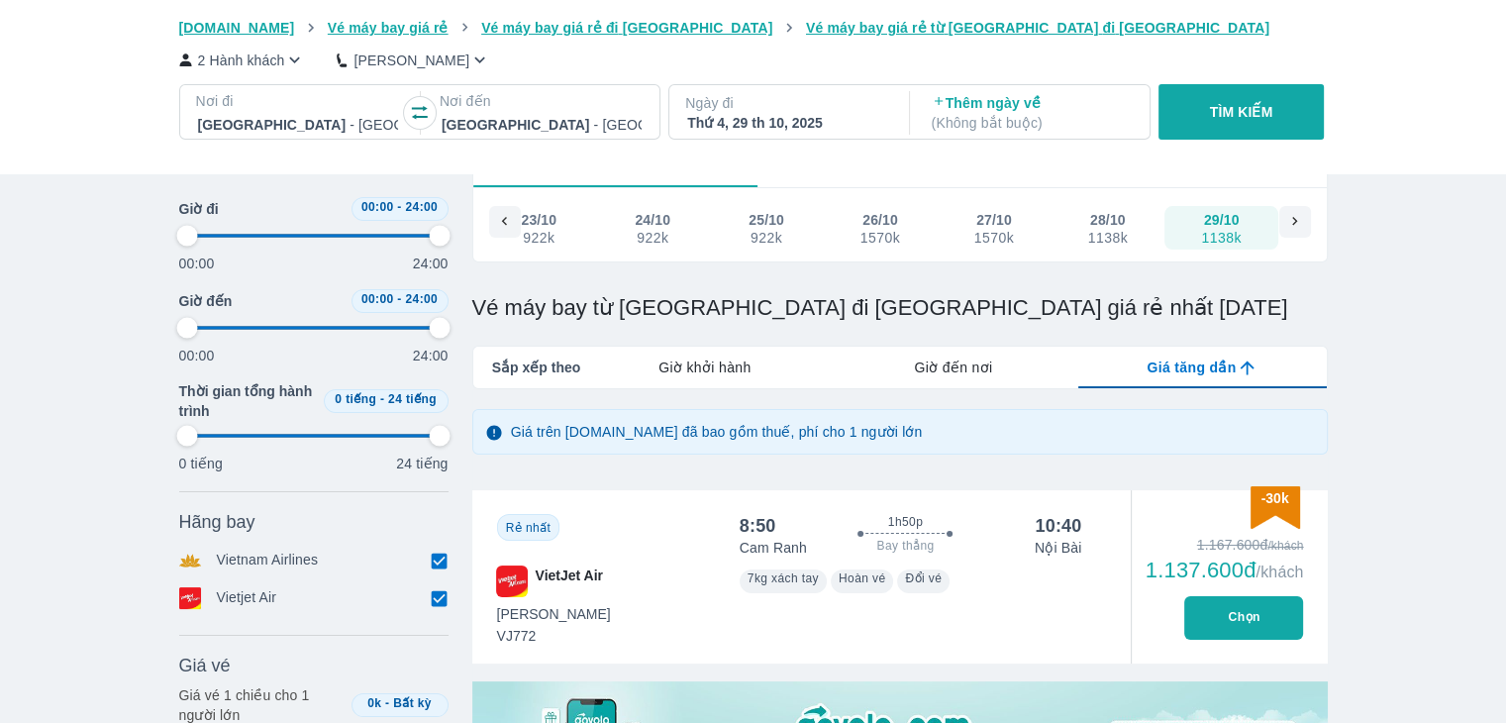
click at [1263, 125] on button "TÌM KIẾM" at bounding box center [1241, 111] width 165 height 55
type input "97.9166666666667"
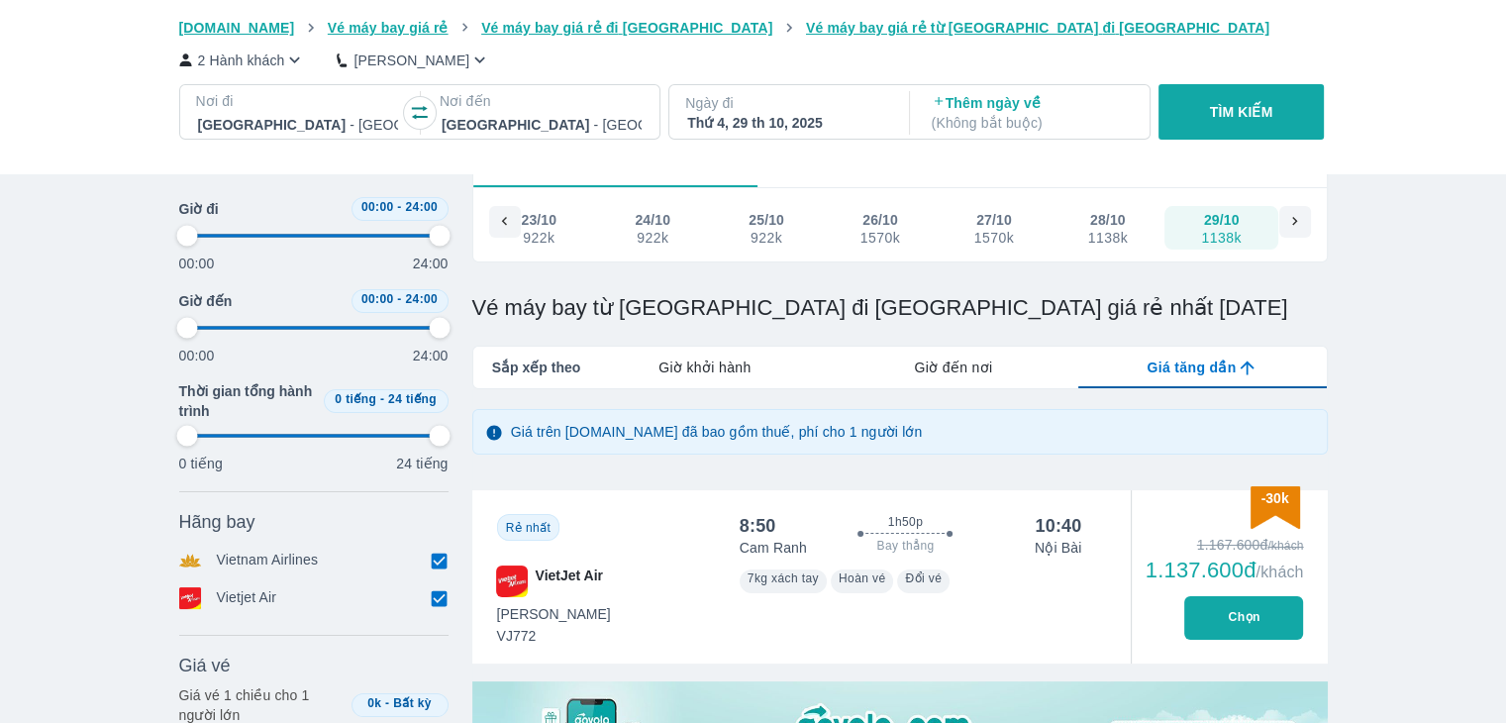
type input "97.9166666666667"
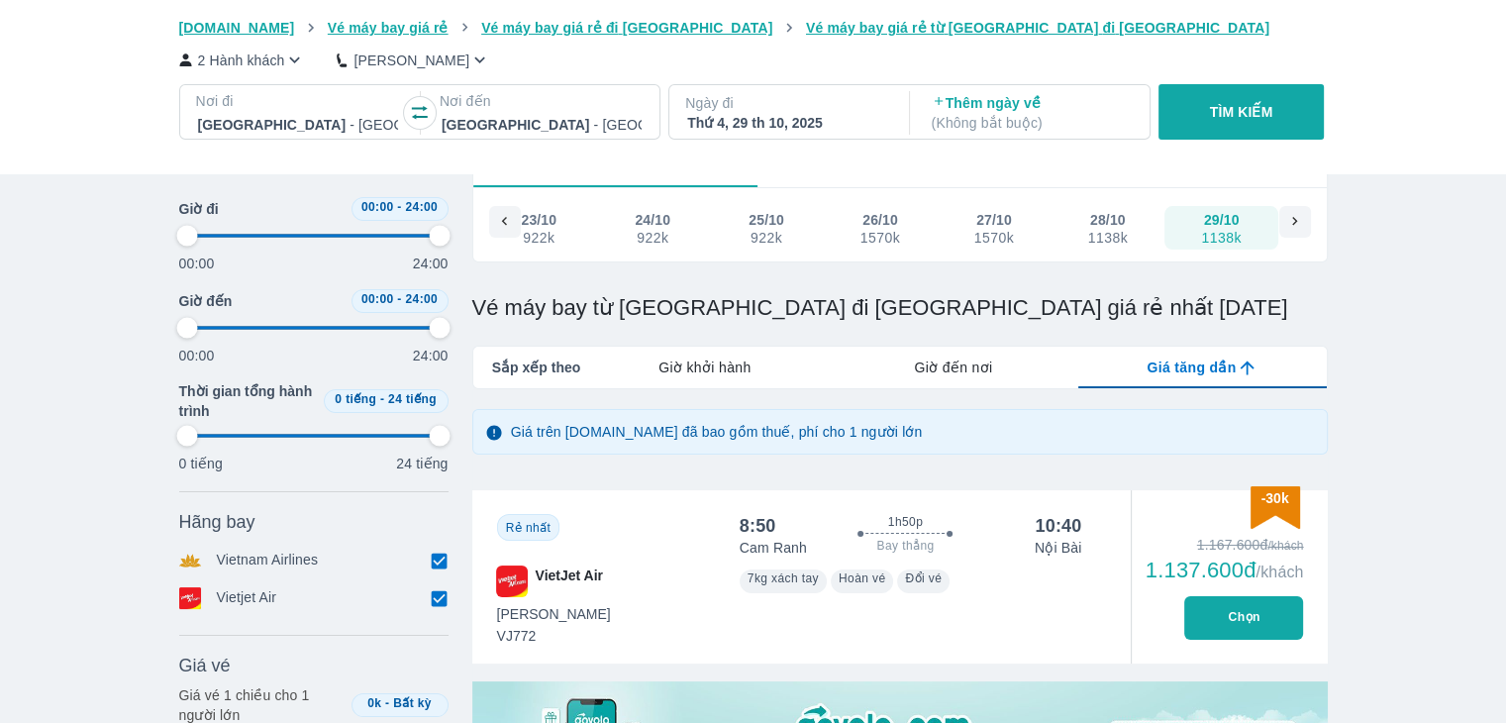
type input "97.9166666666667"
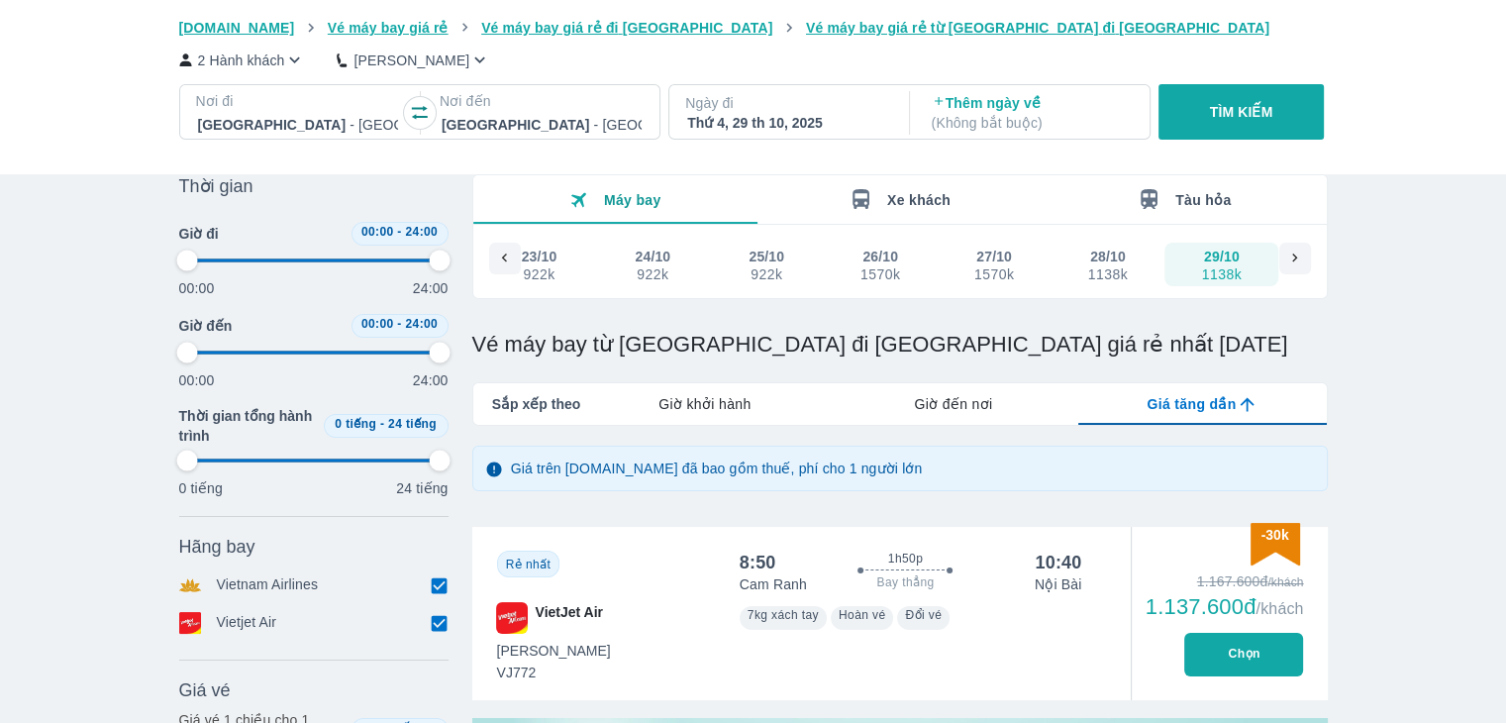
scroll to position [198, 0]
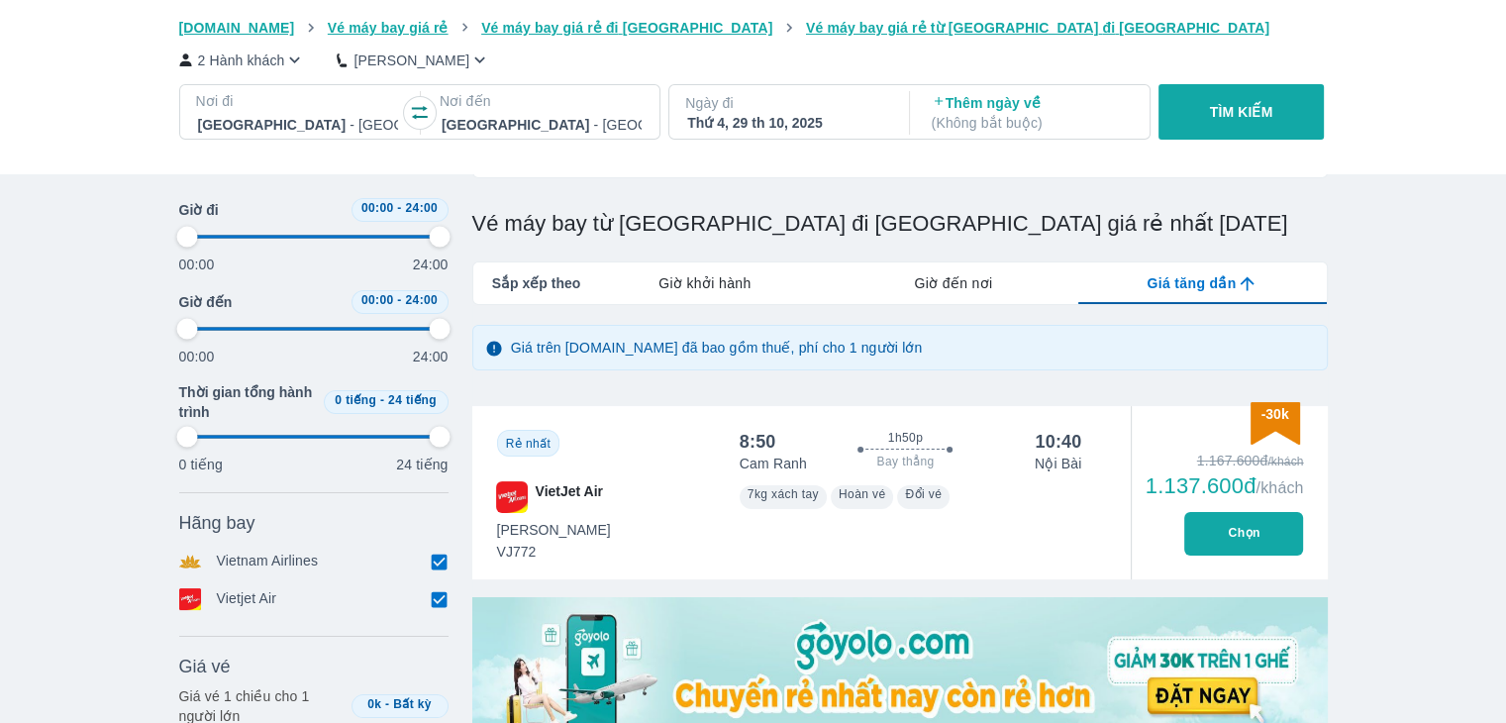
type input "97.9166666666667"
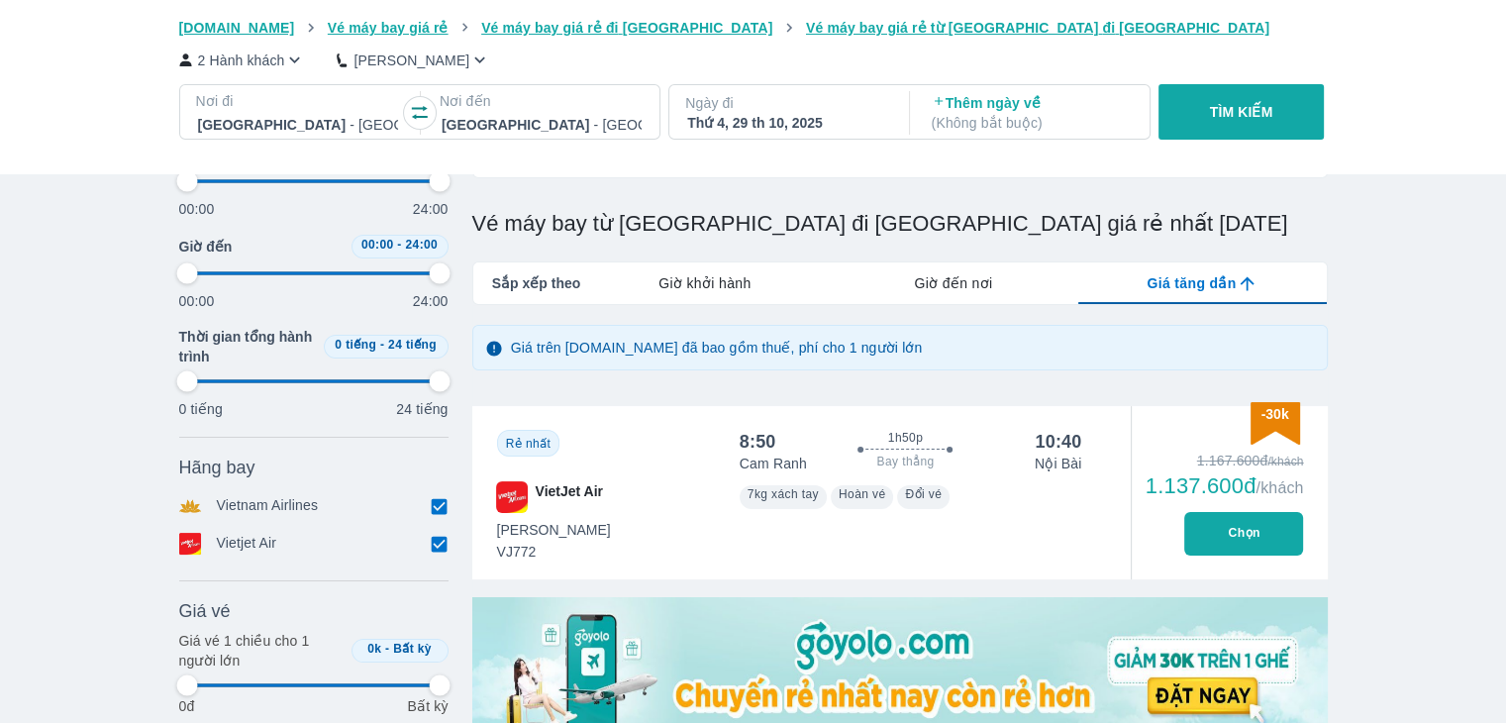
type input "97.9166666666667"
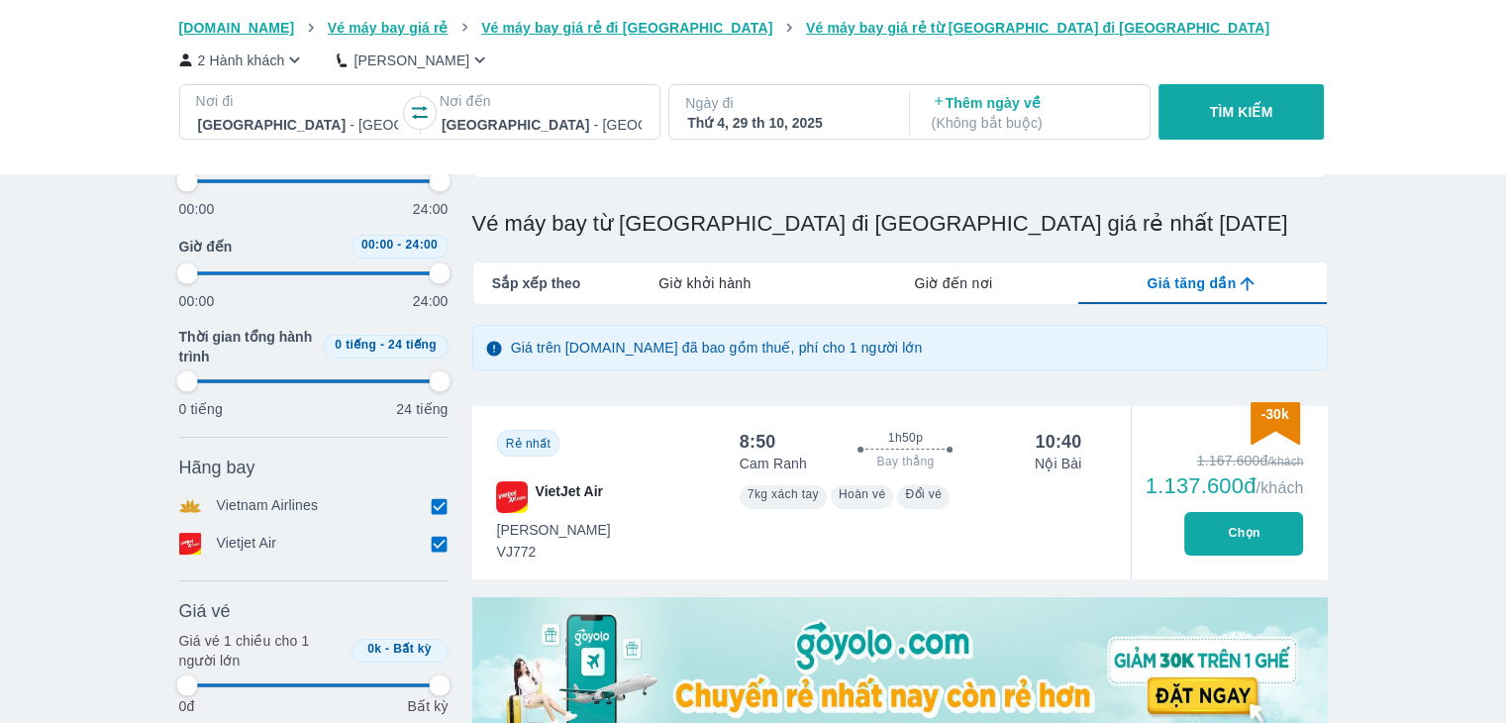
type input "97.9166666666667"
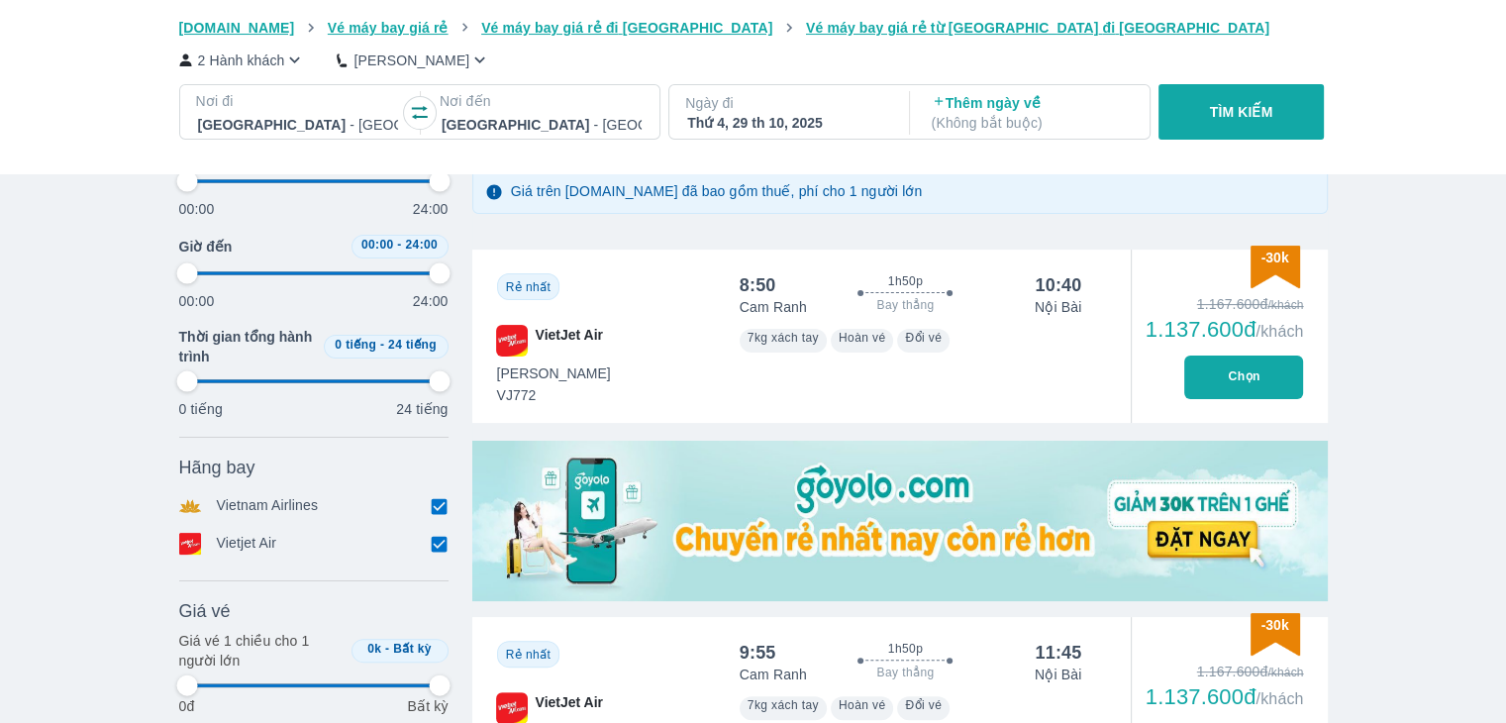
type input "97.9166666666667"
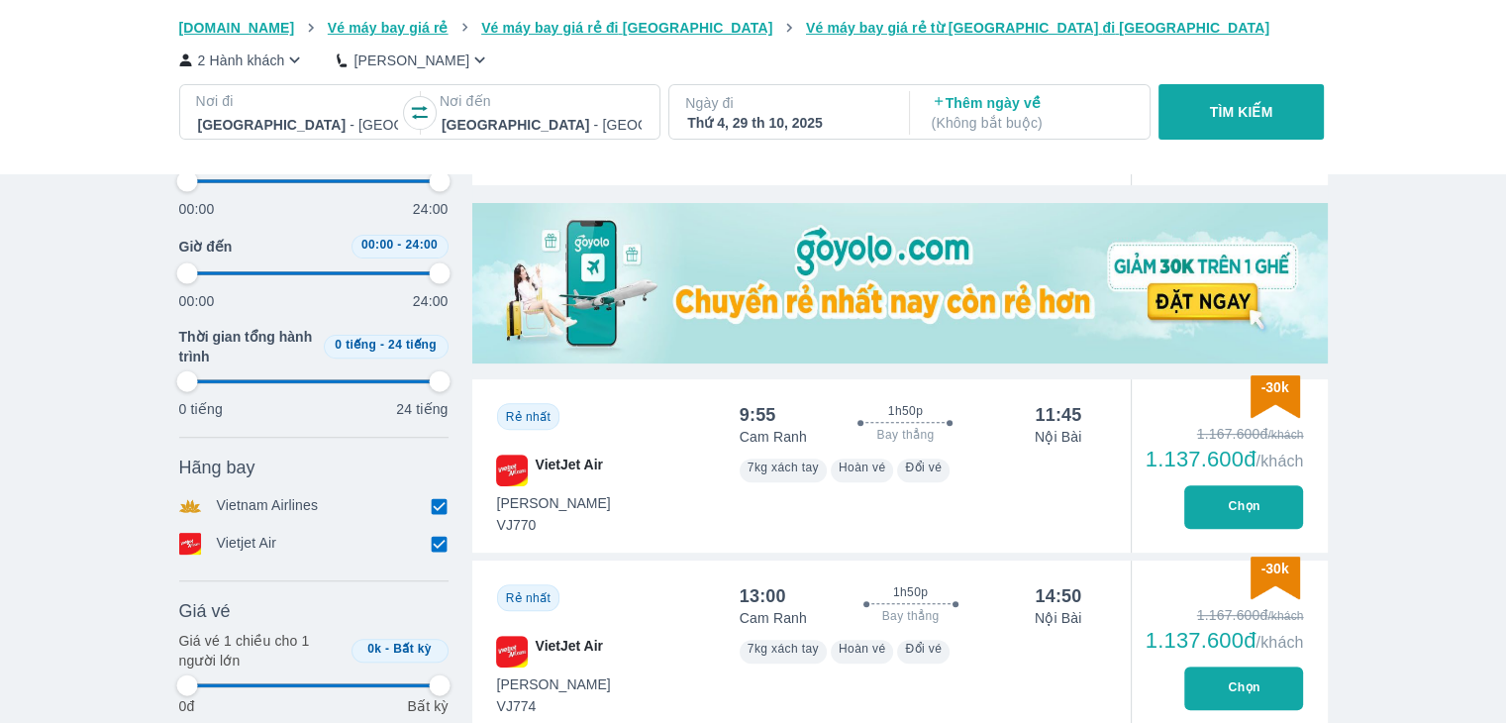
type input "97.9166666666667"
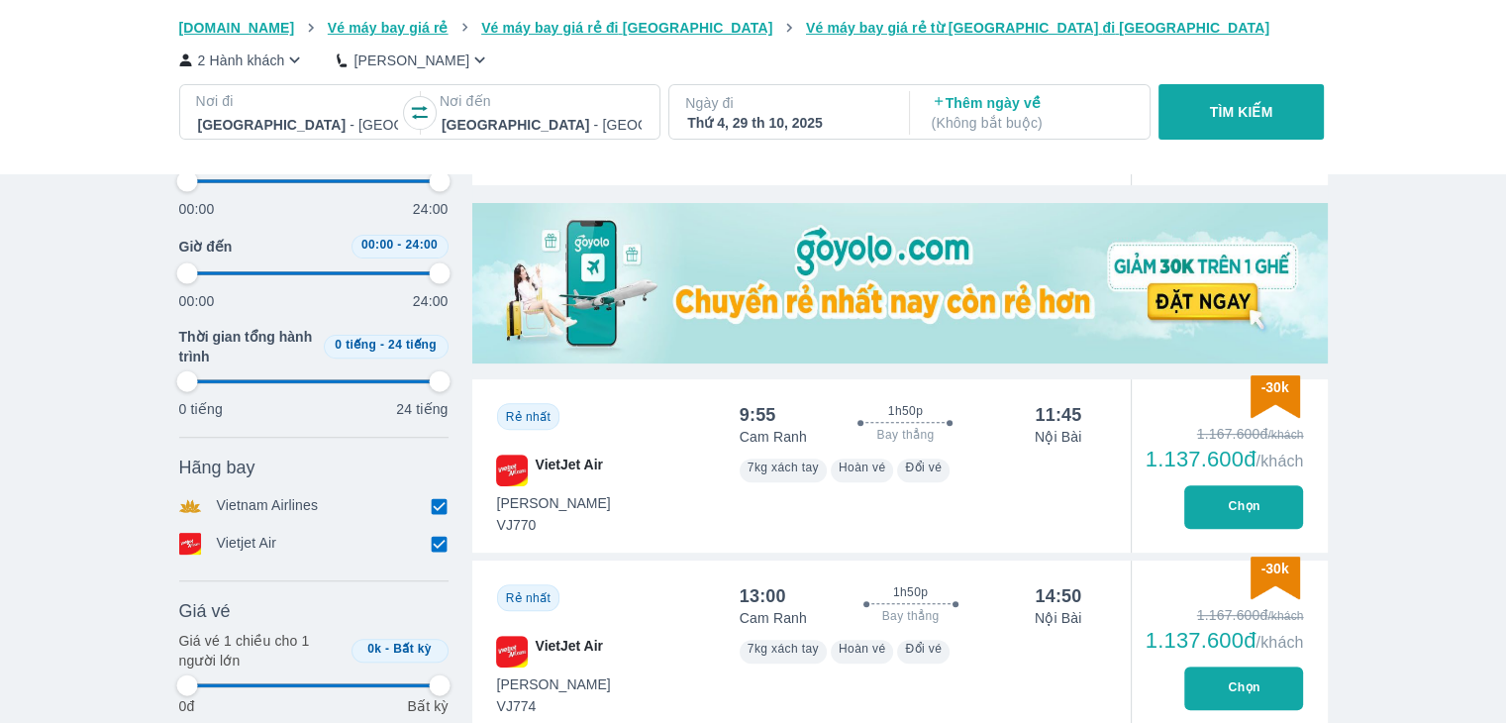
type input "97.9166666666667"
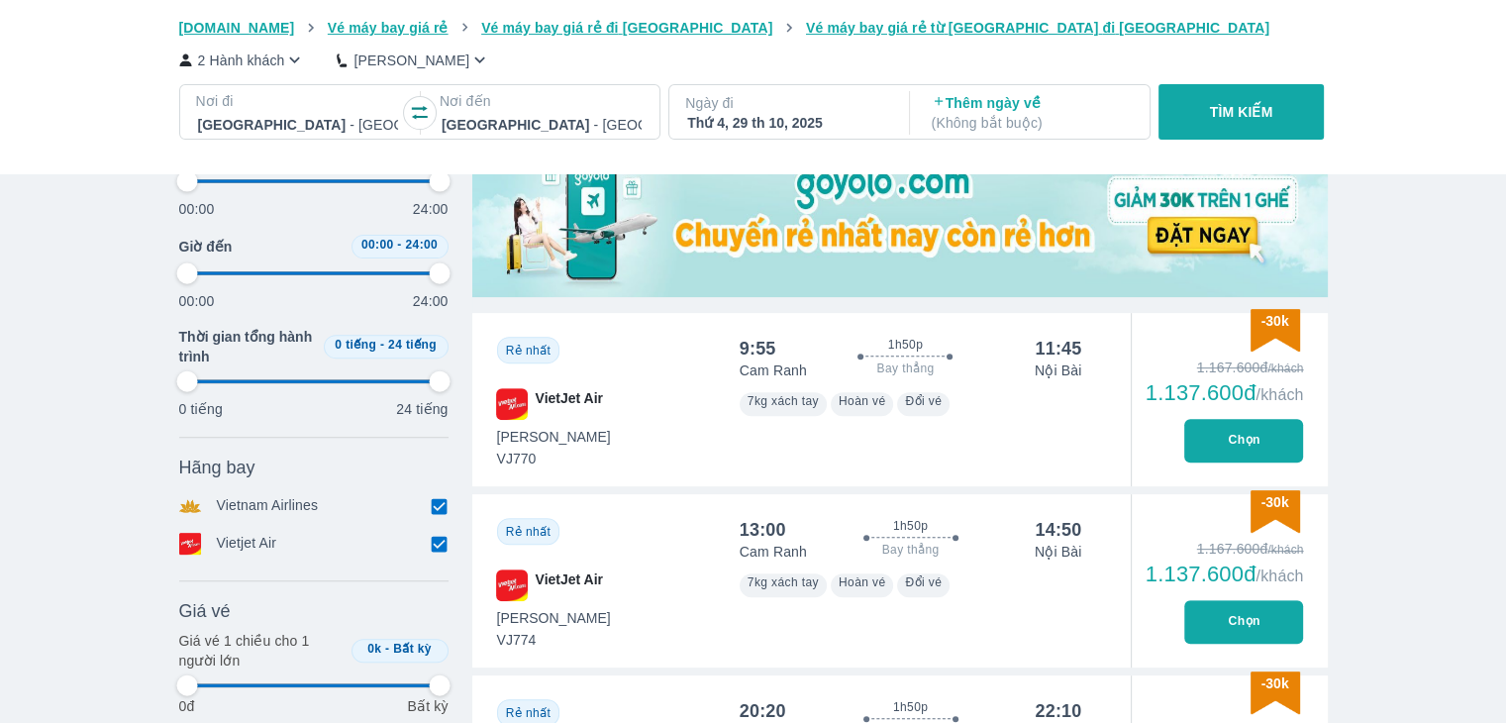
scroll to position [693, 0]
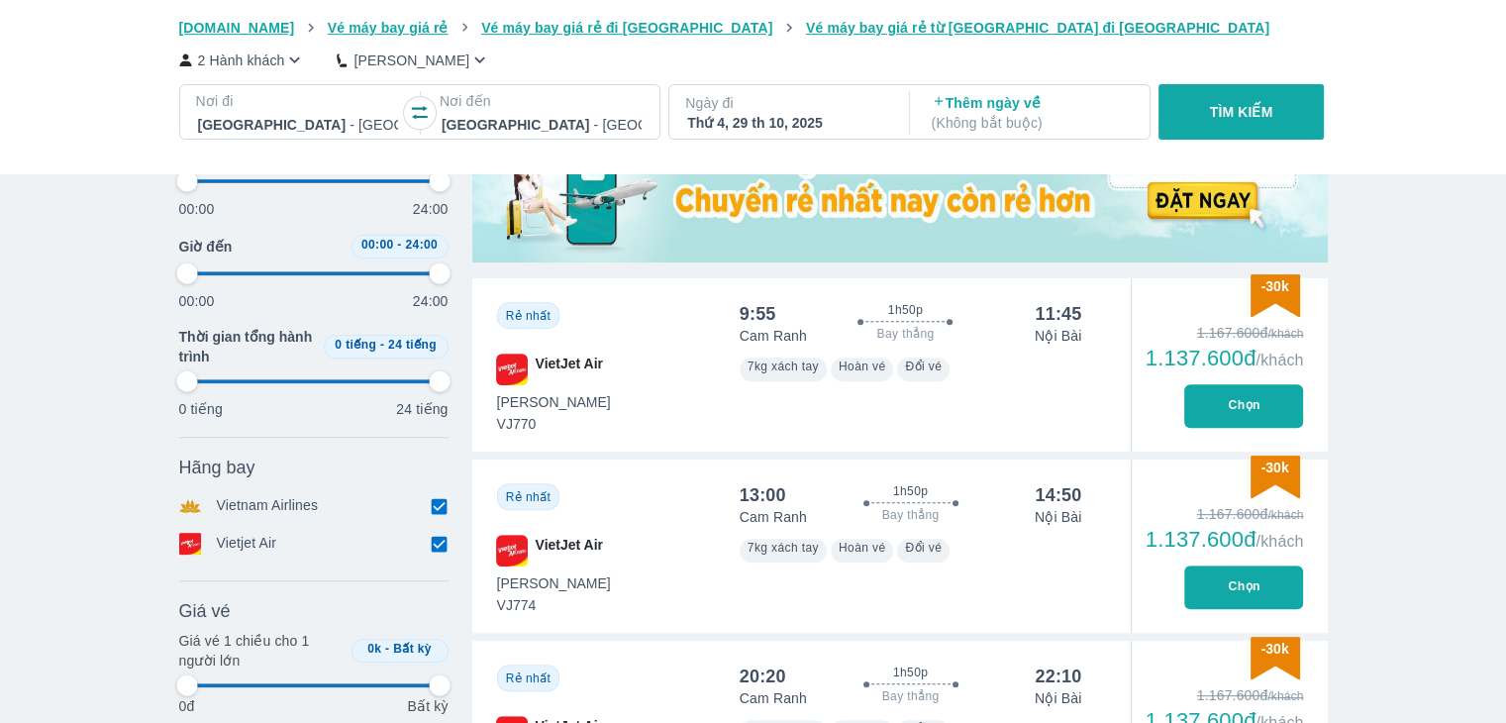
type input "97.9166666666667"
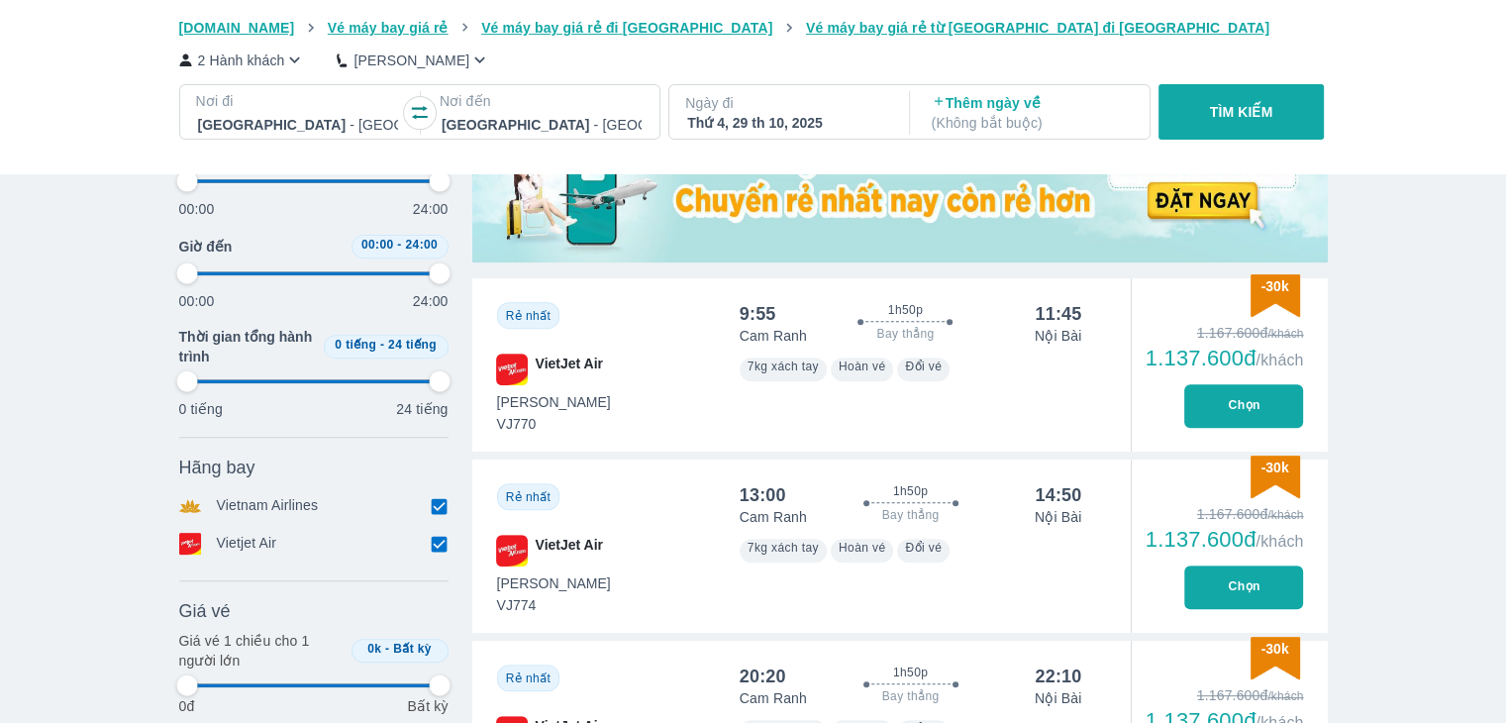
type input "97.9166666666667"
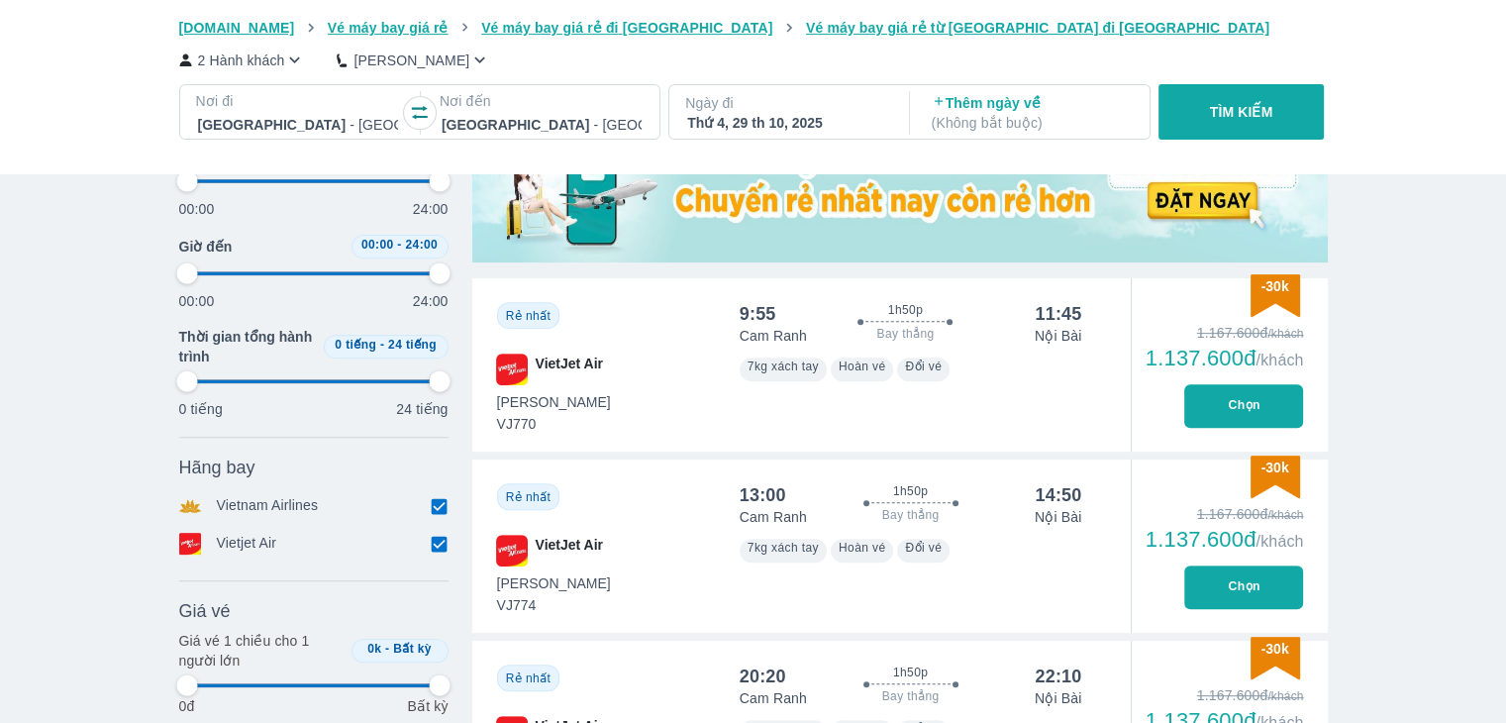
type input "97.9166666666667"
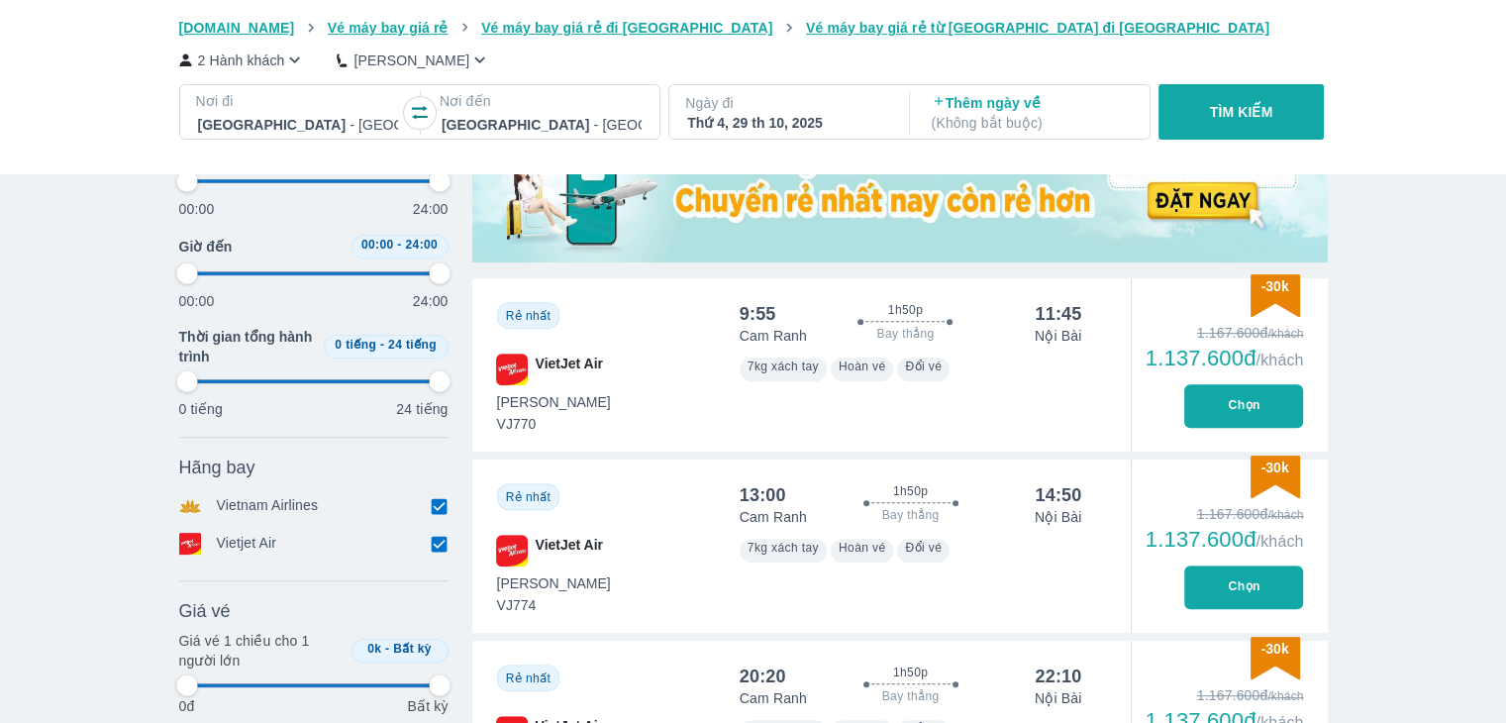
type input "97.9166666666667"
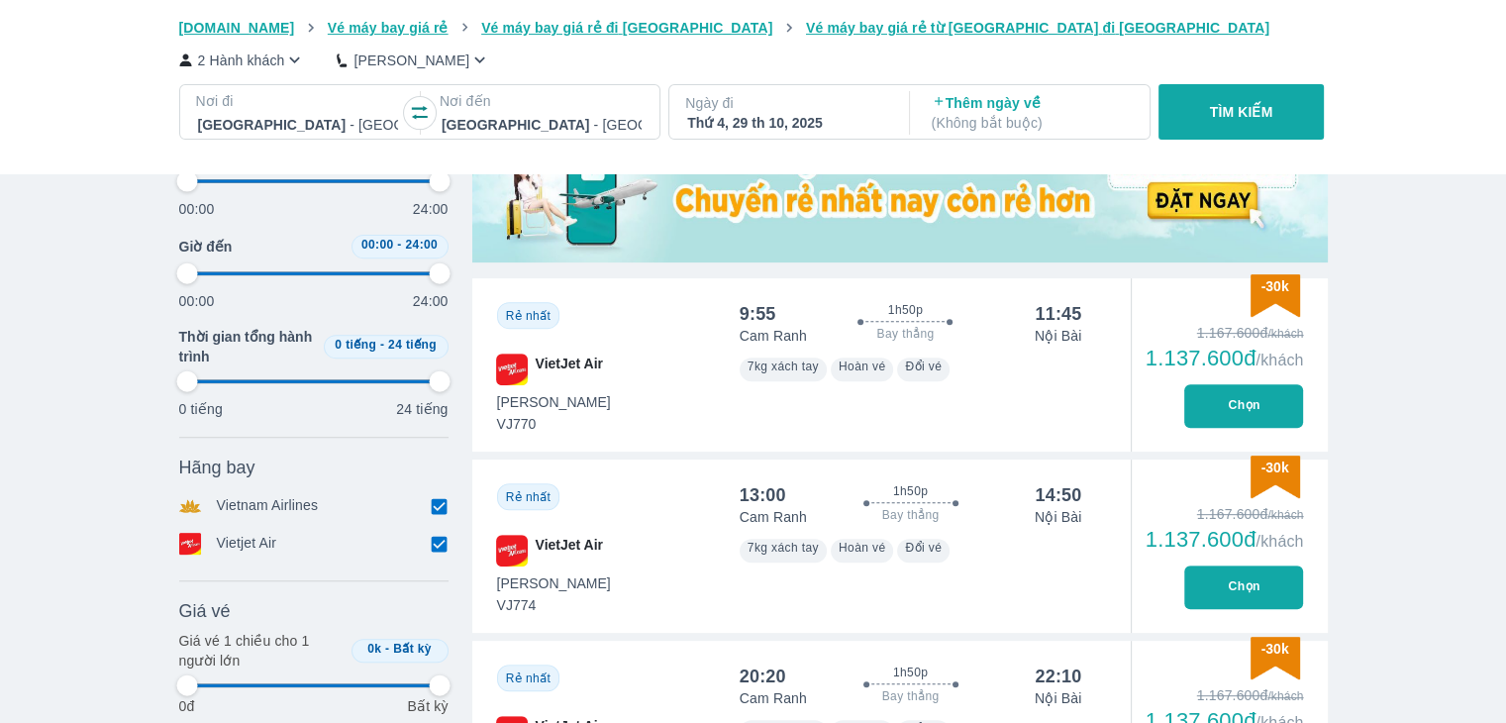
type input "97.9166666666667"
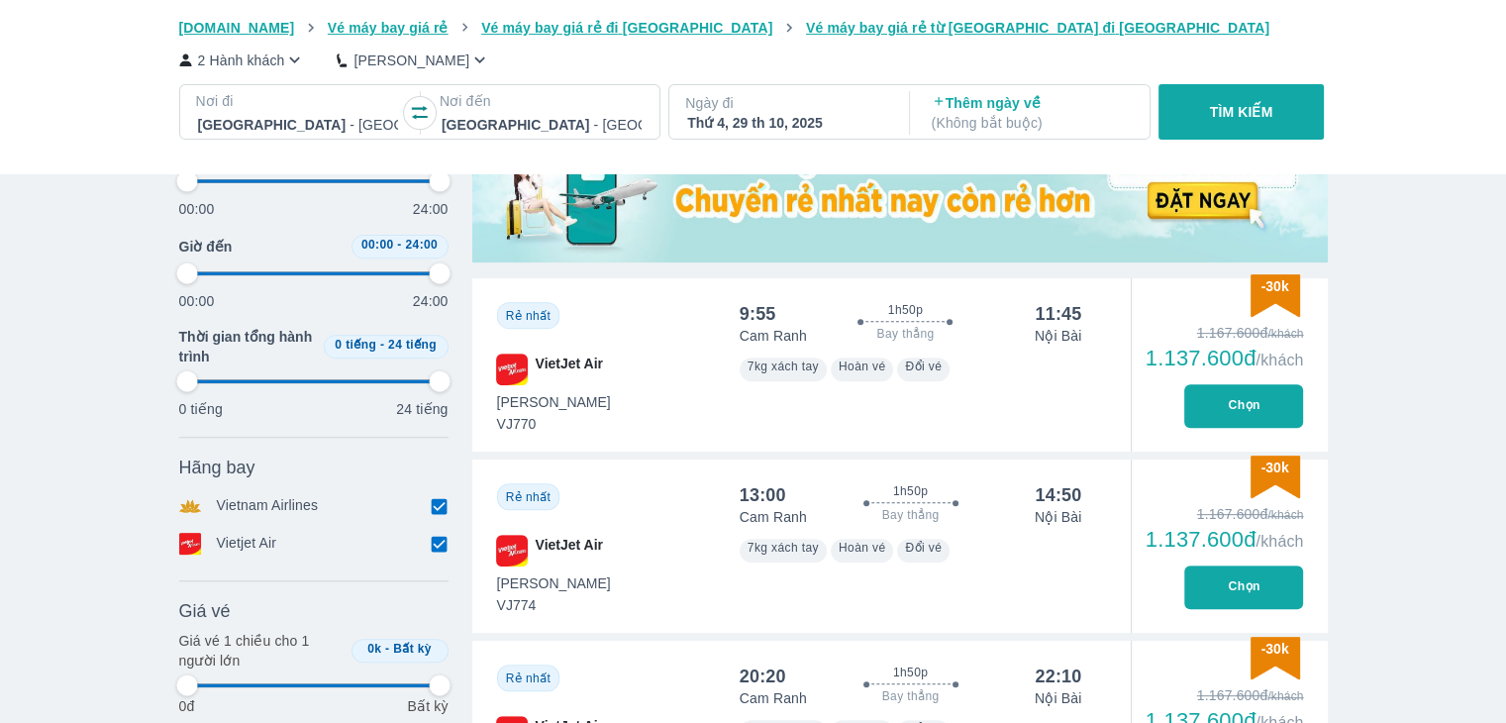
type input "97.9166666666667"
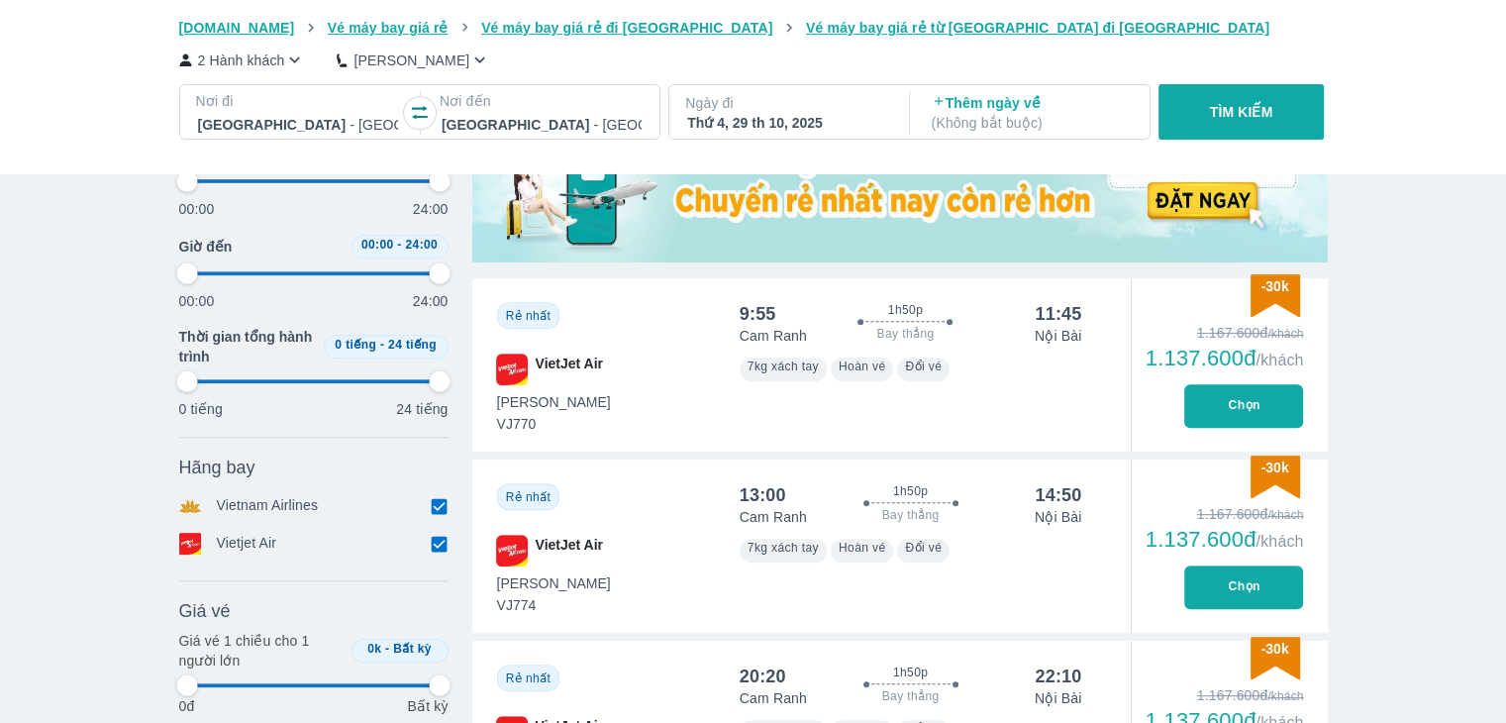
type input "97.9166666666667"
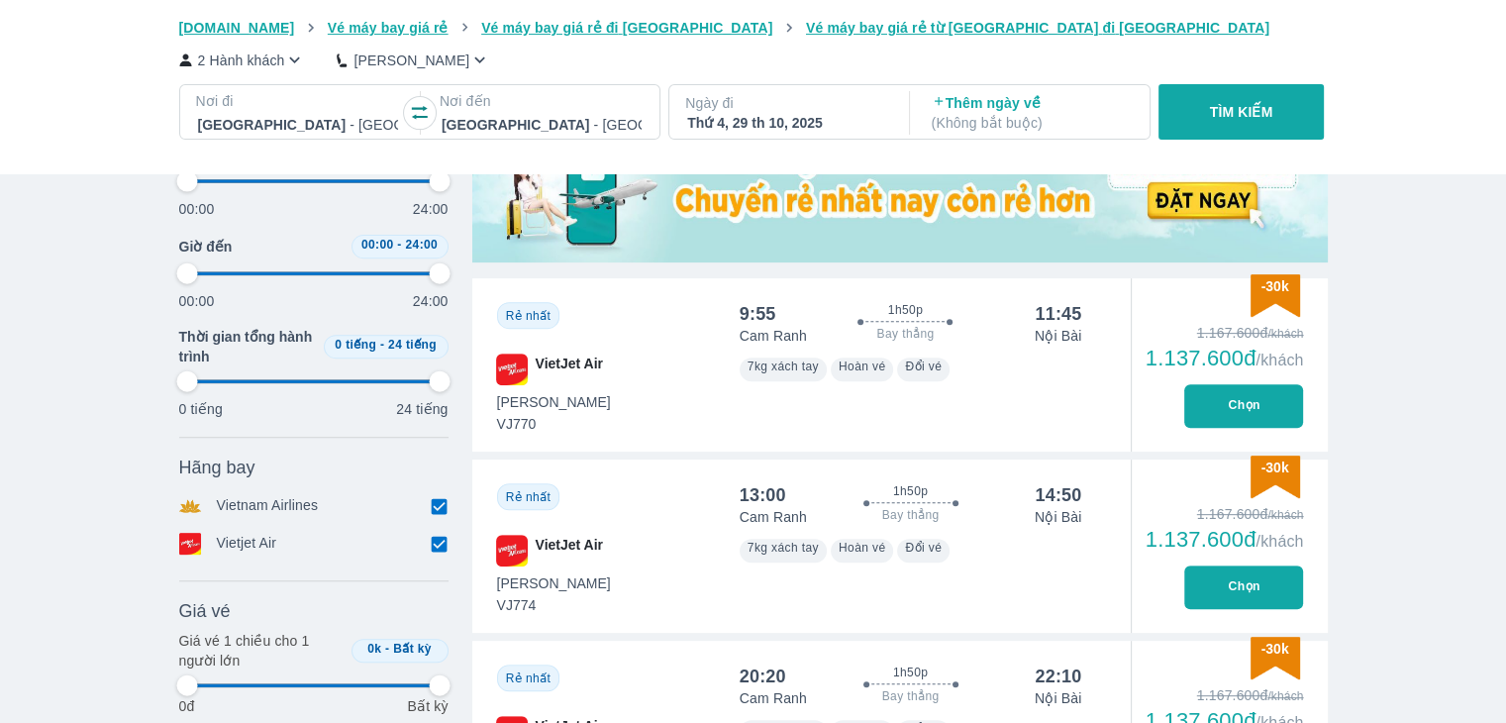
type input "97.9166666666667"
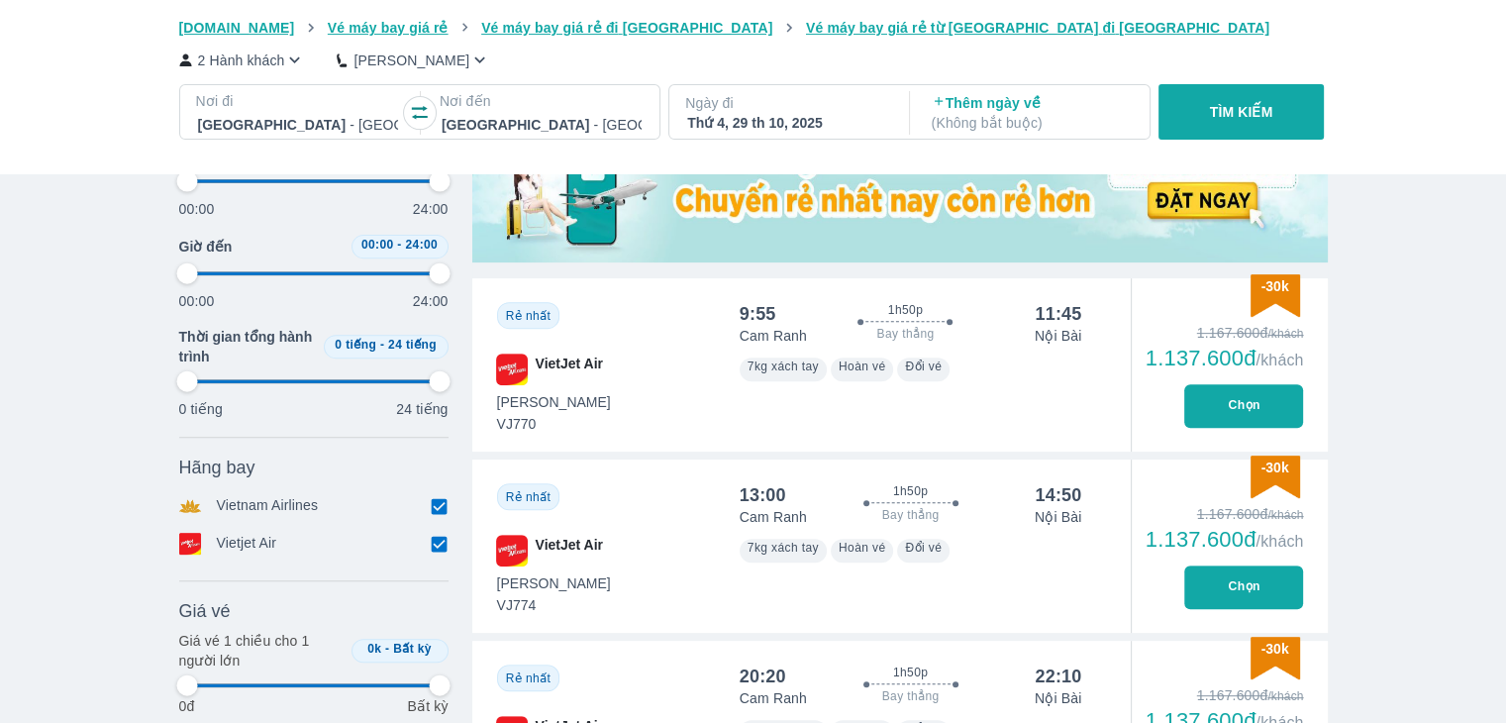
type input "97.9166666666667"
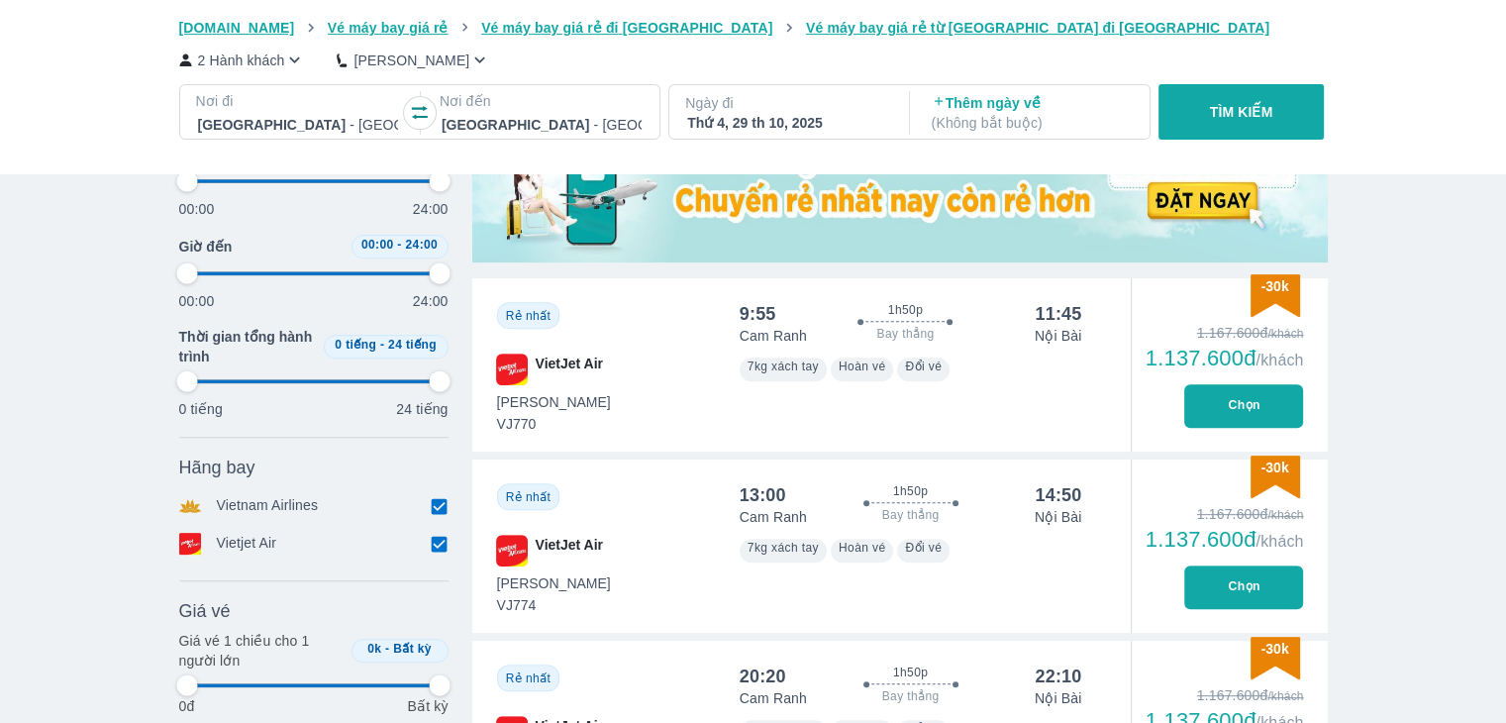
type input "97.9166666666667"
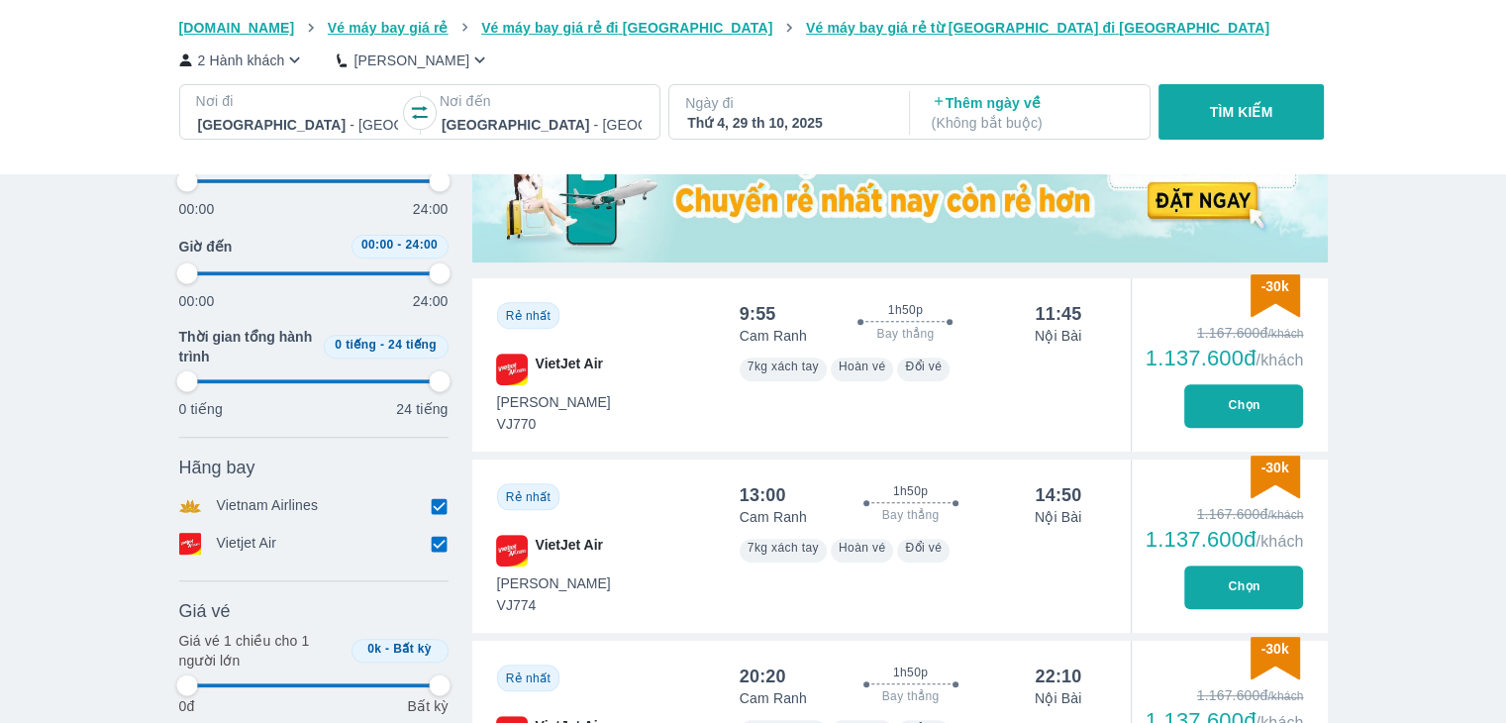
type input "97.9166666666667"
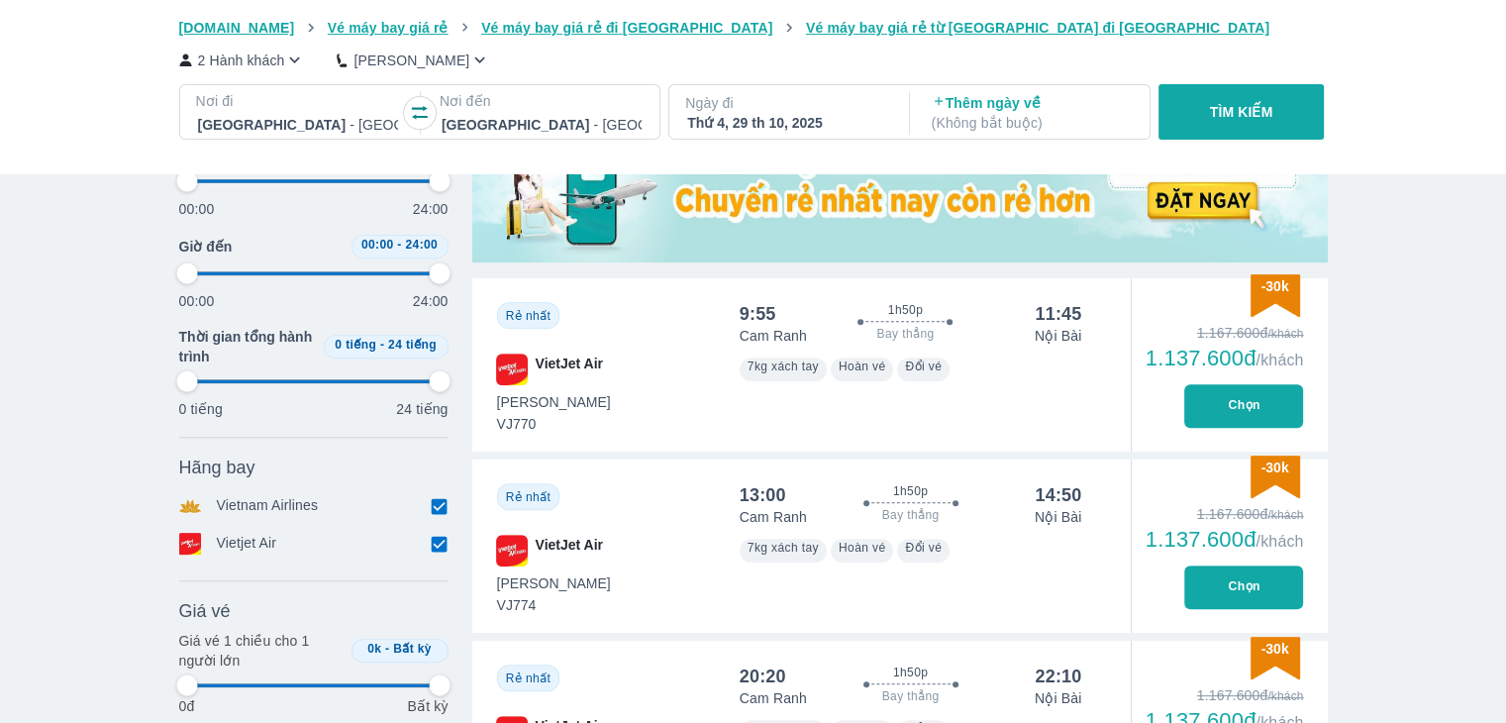
type input "97.9166666666667"
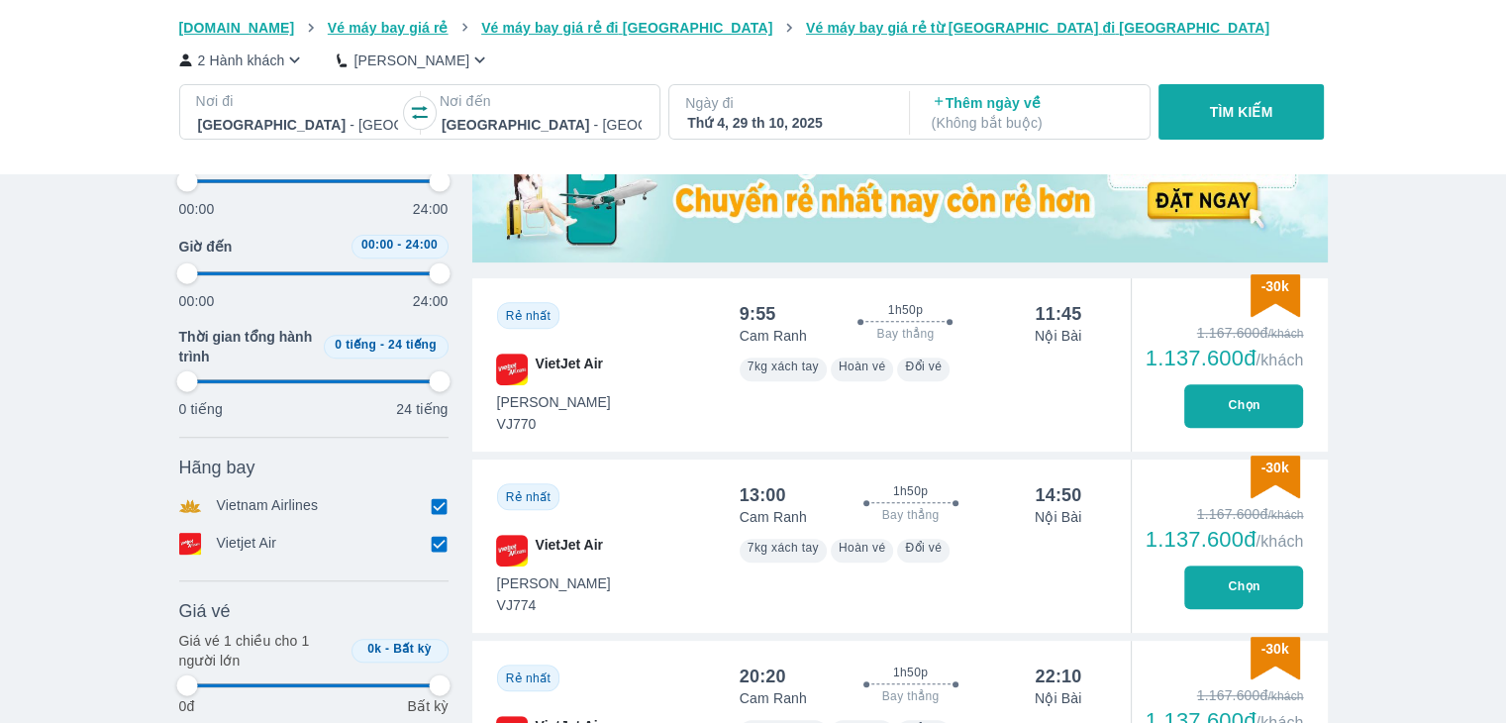
type input "97.9166666666667"
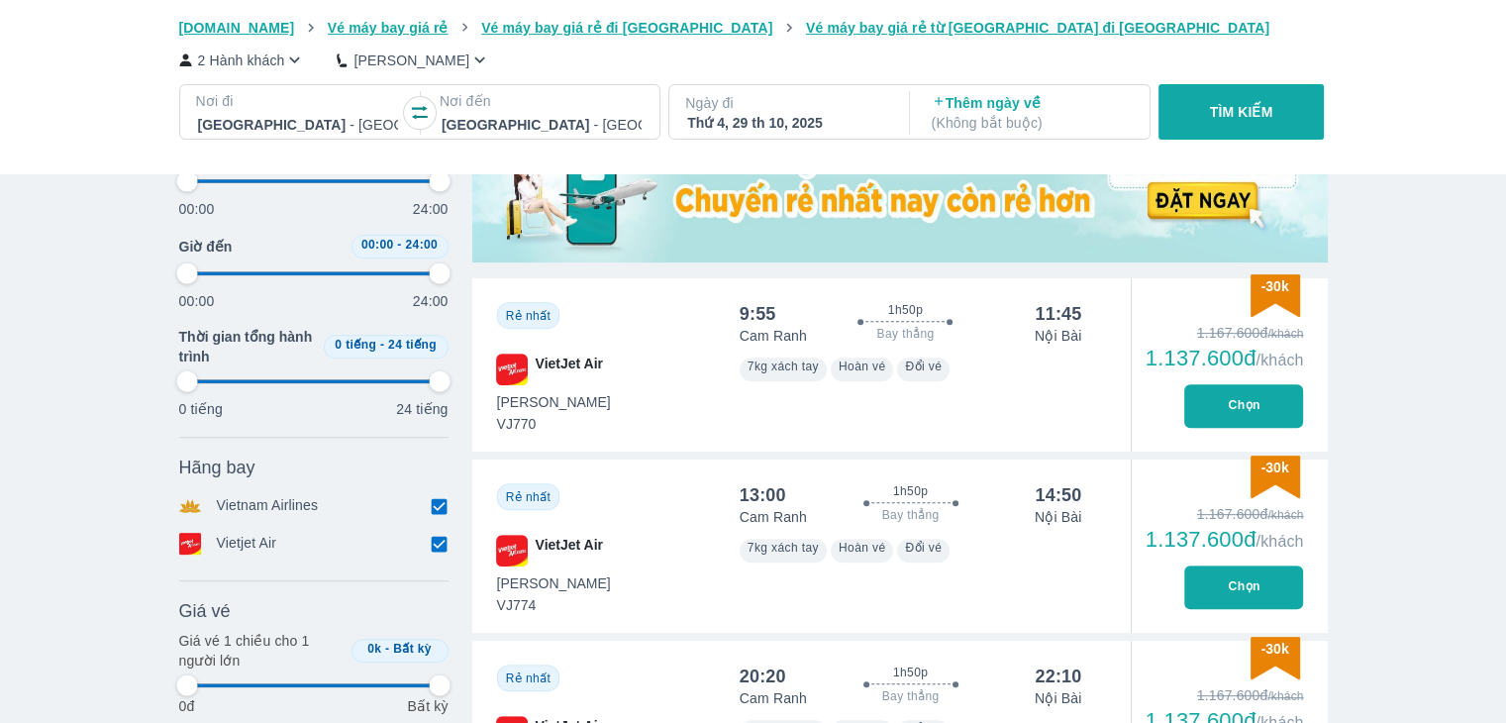
type input "97.9166666666667"
click at [810, 108] on p "Ngày đi" at bounding box center [787, 103] width 204 height 20
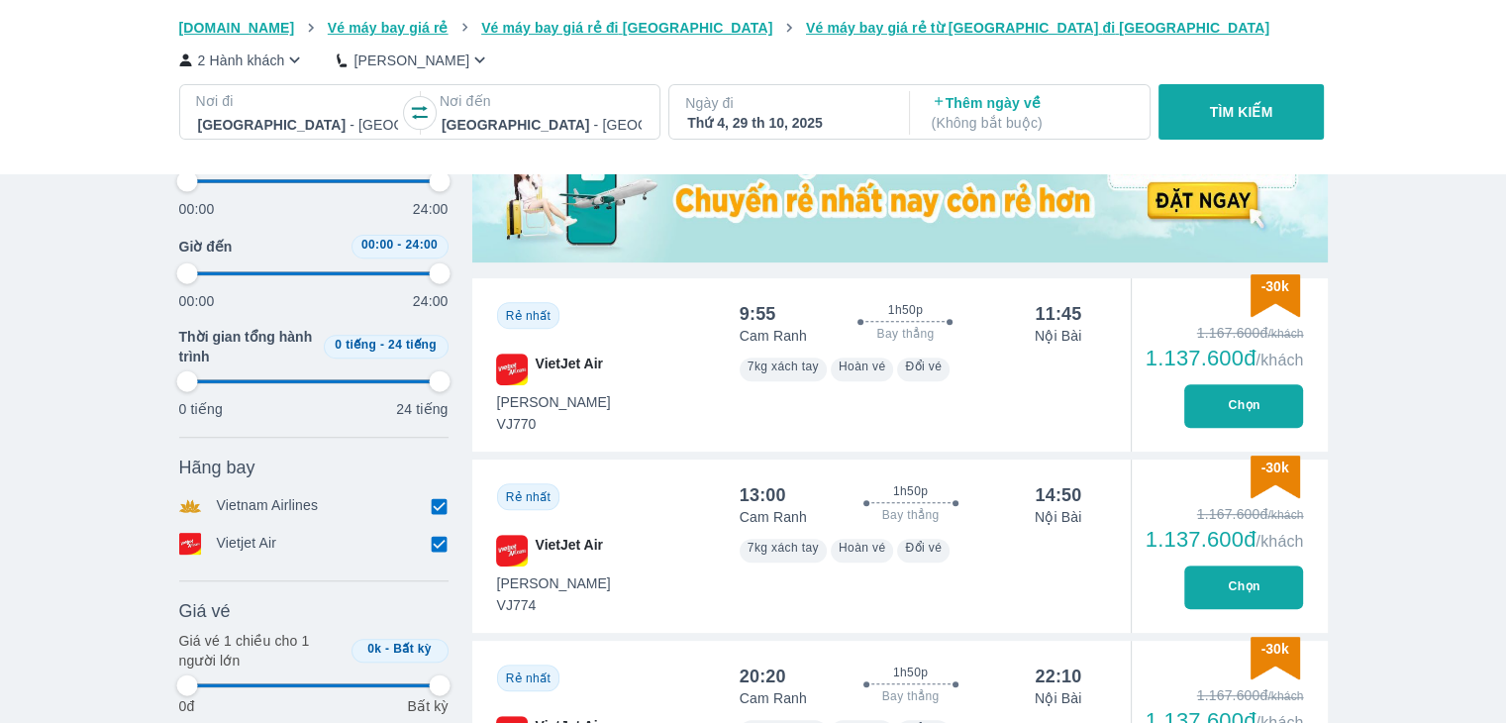
type input "97.9166666666667"
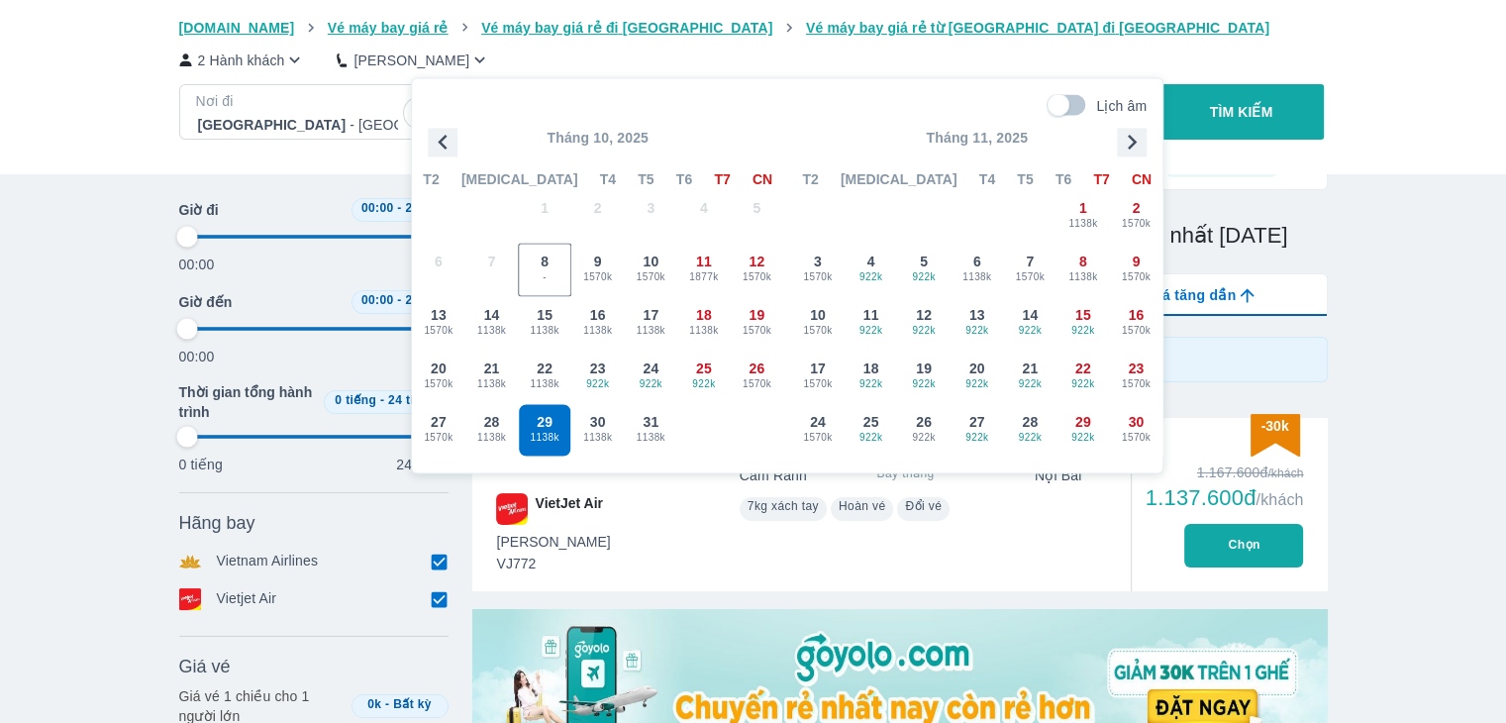
scroll to position [114, 0]
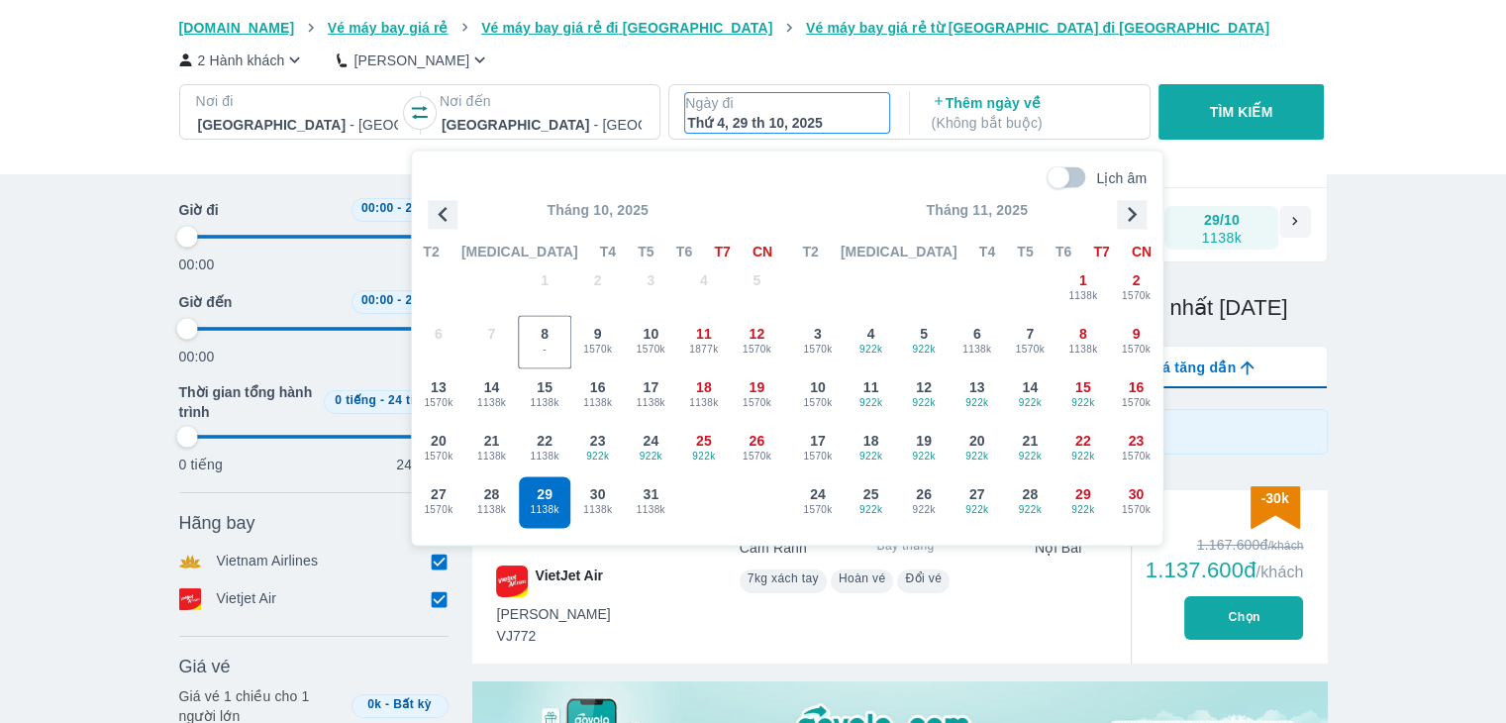
type input "97.9166666666667"
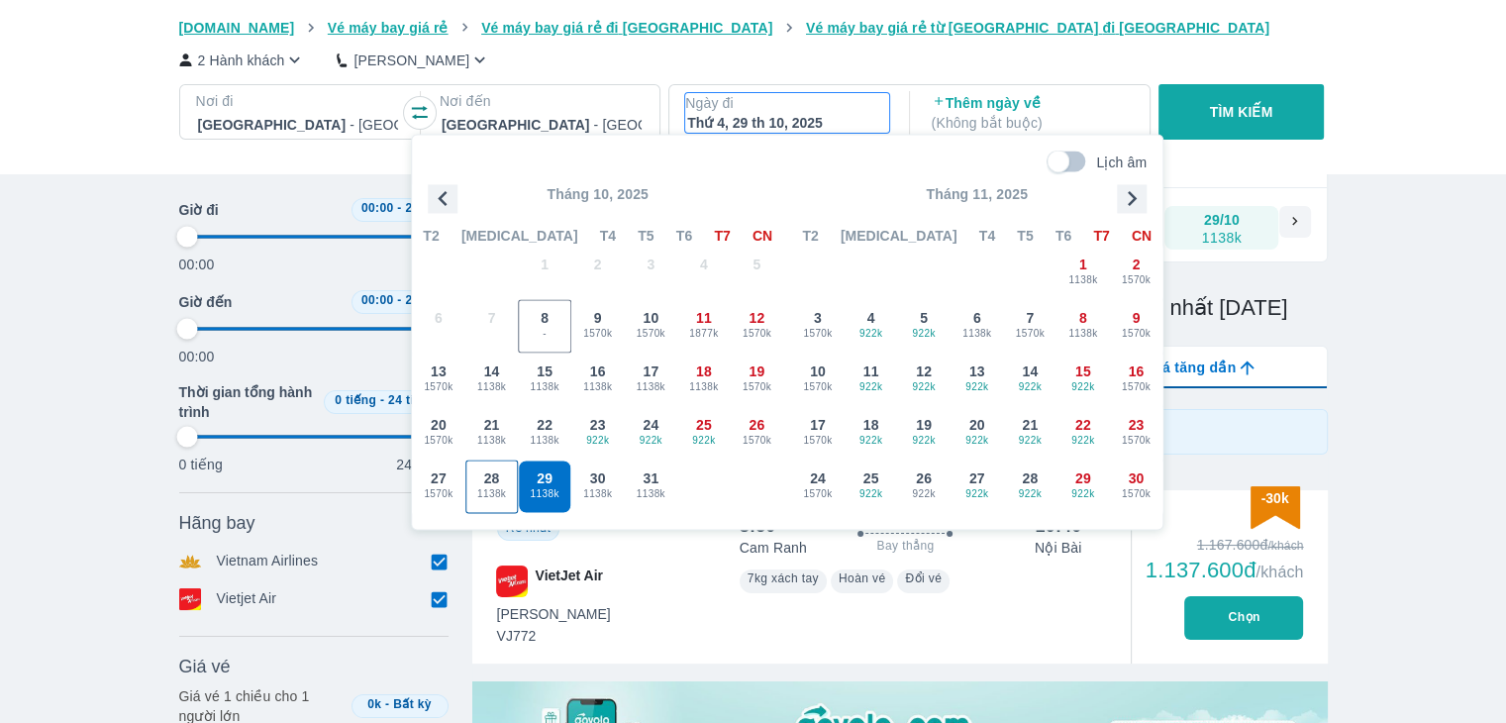
click at [487, 484] on span "28" at bounding box center [492, 478] width 16 height 20
type input "97.9166666666667"
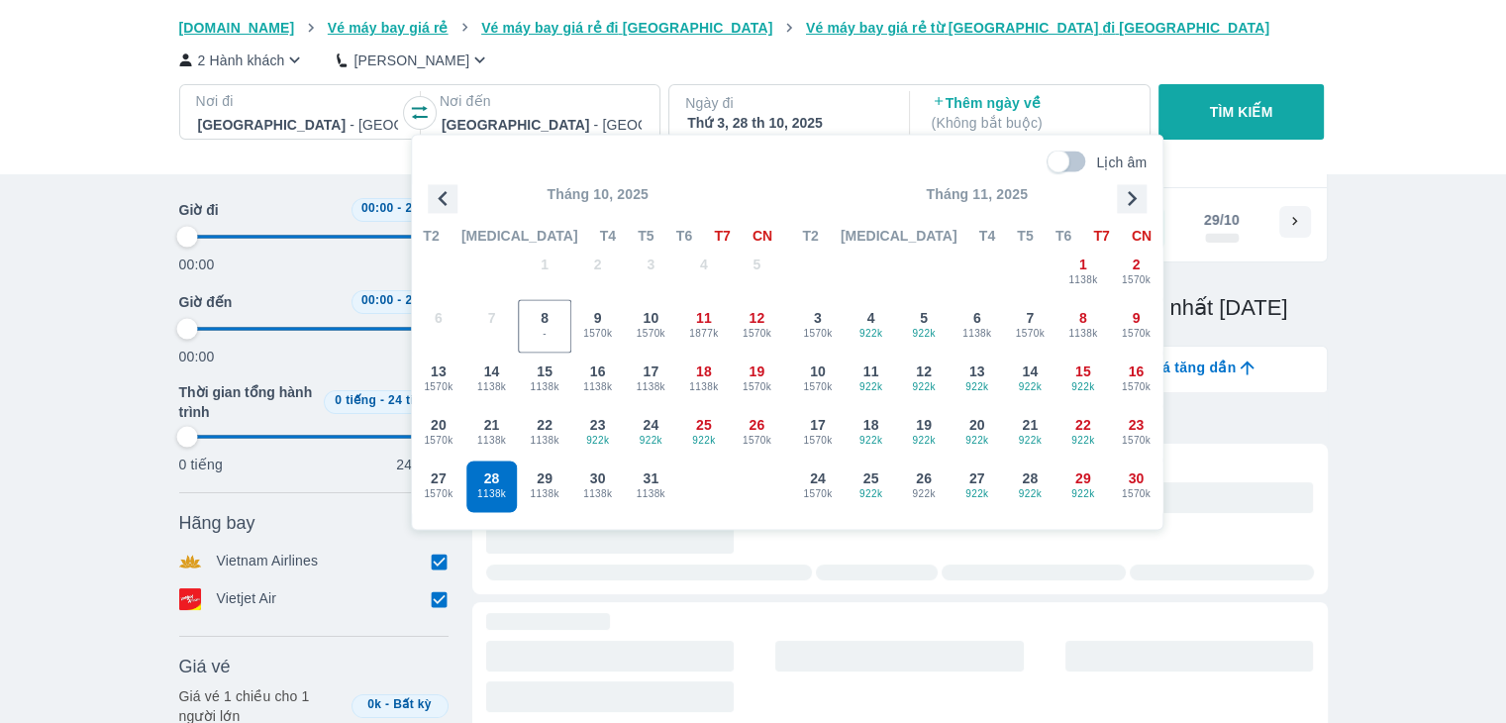
type input "97.9166666666667"
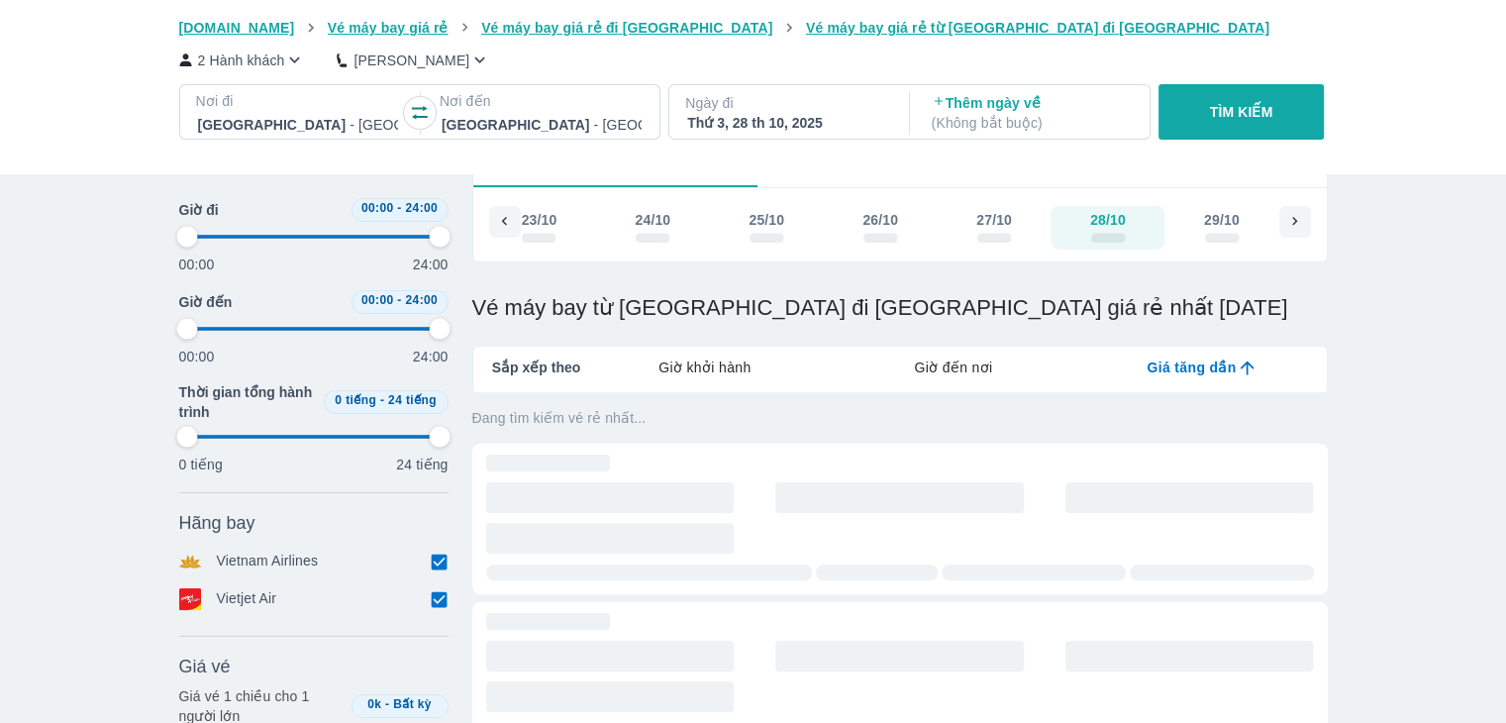
type input "97.9166666666667"
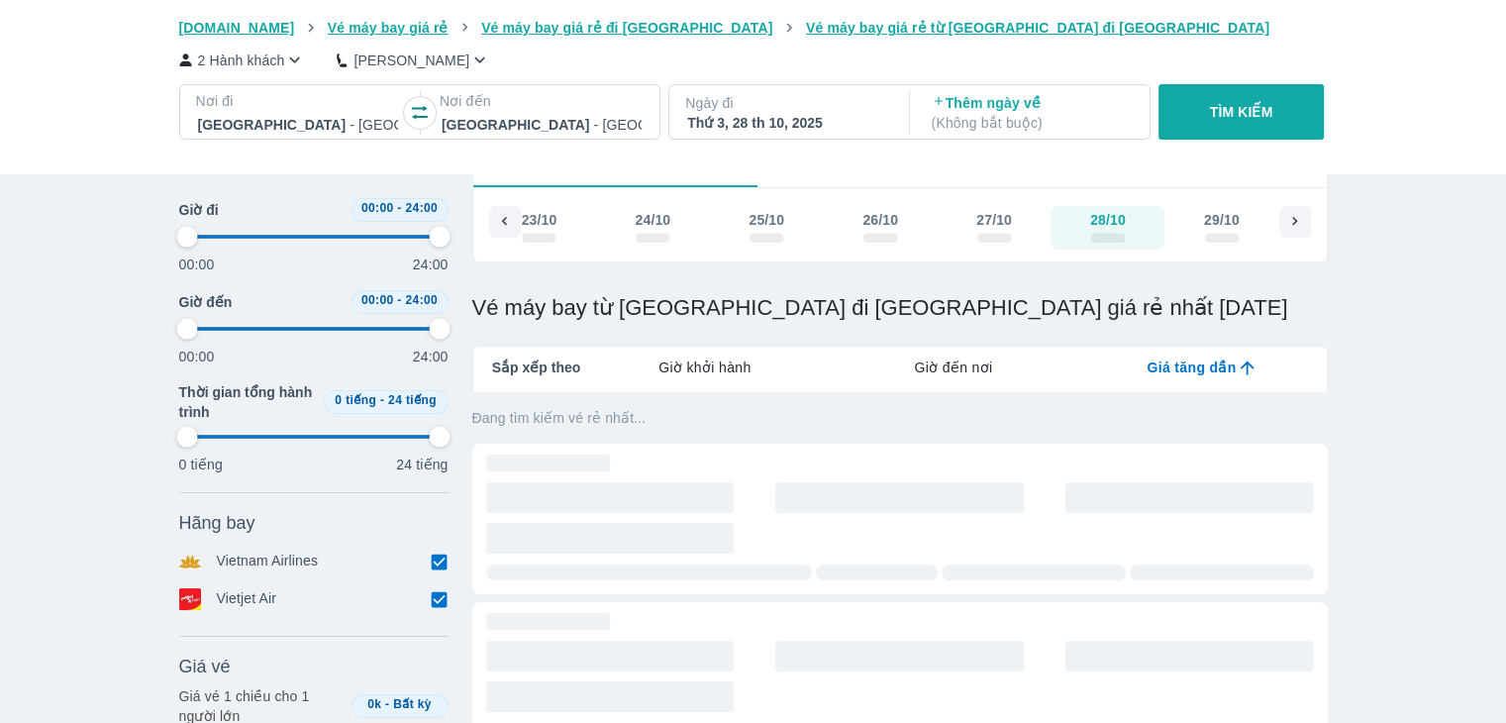
type input "97.9166666666667"
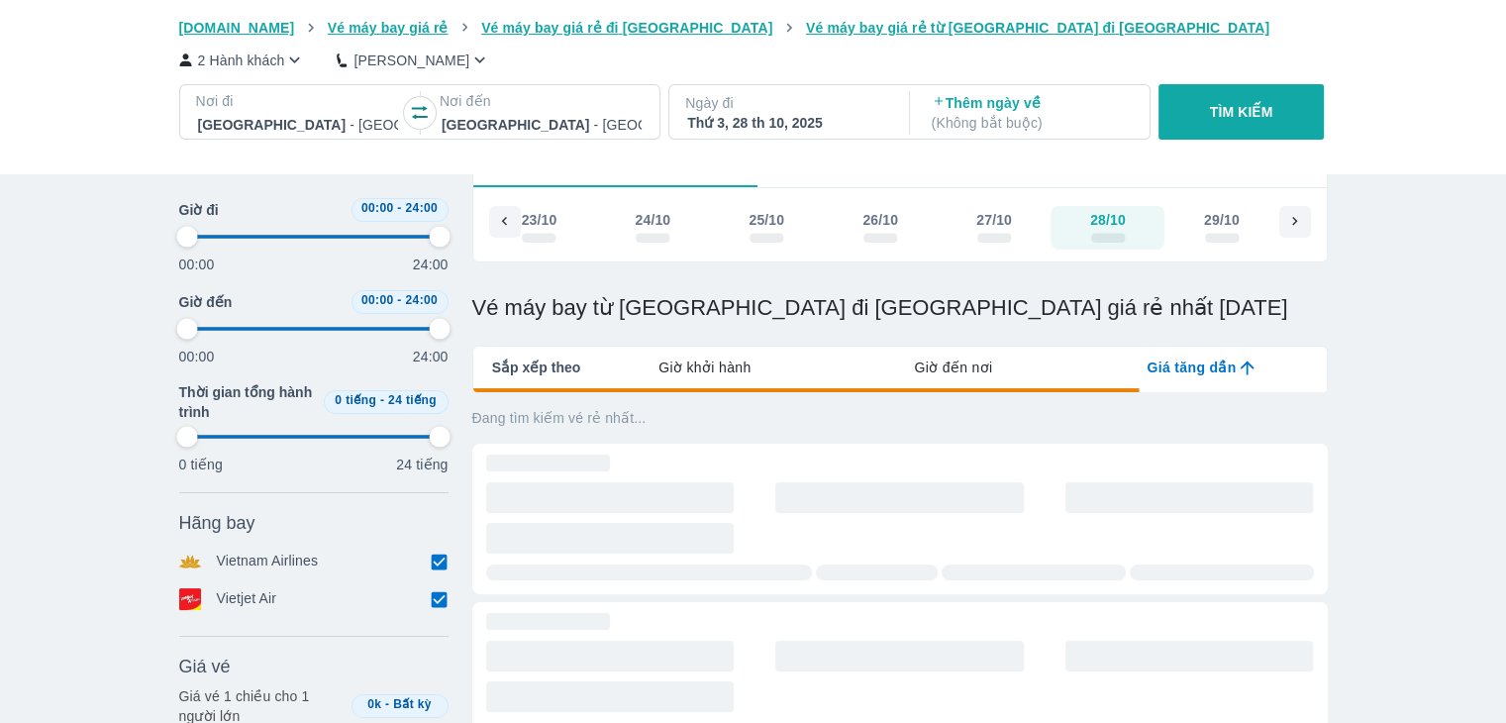
click at [1216, 88] on button "TÌM KIẾM" at bounding box center [1241, 111] width 165 height 55
type input "97.9166666666667"
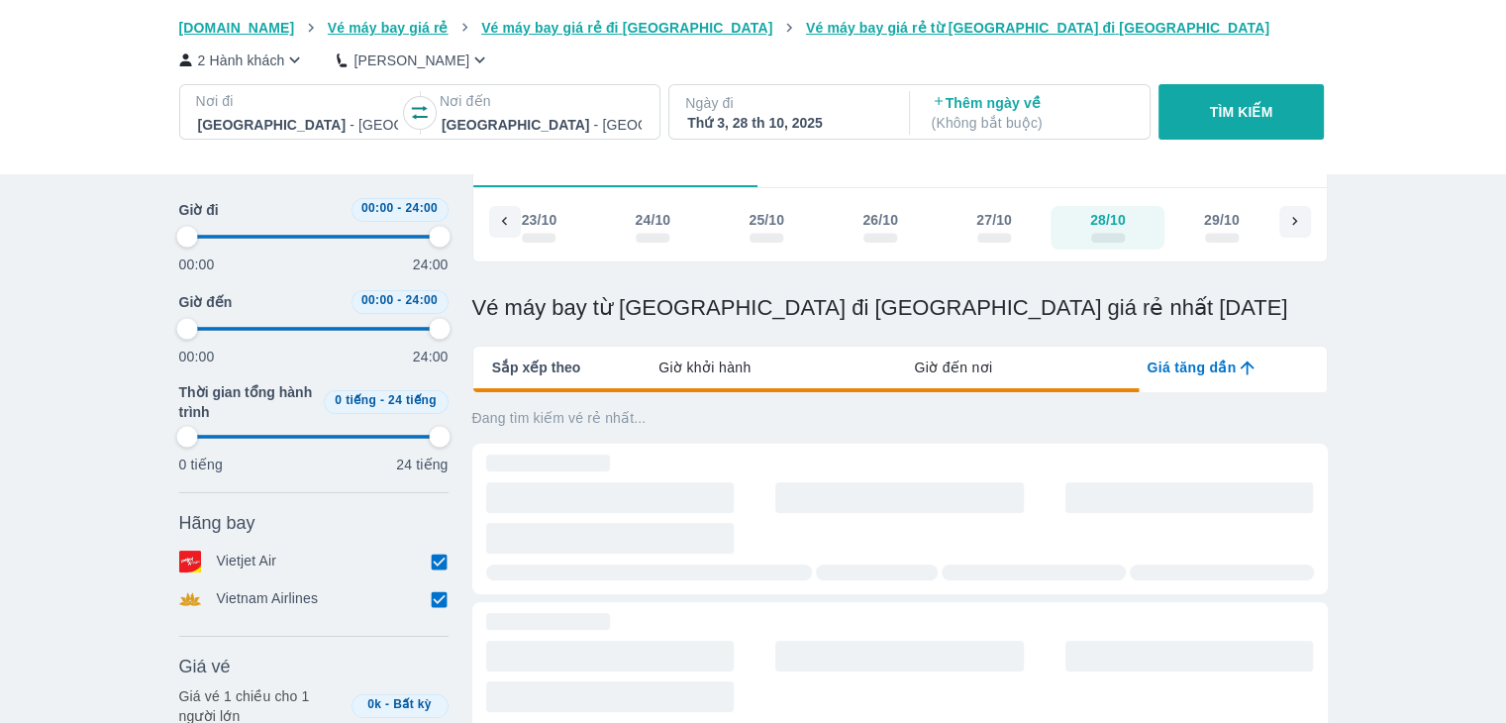
type input "97.9166666666667"
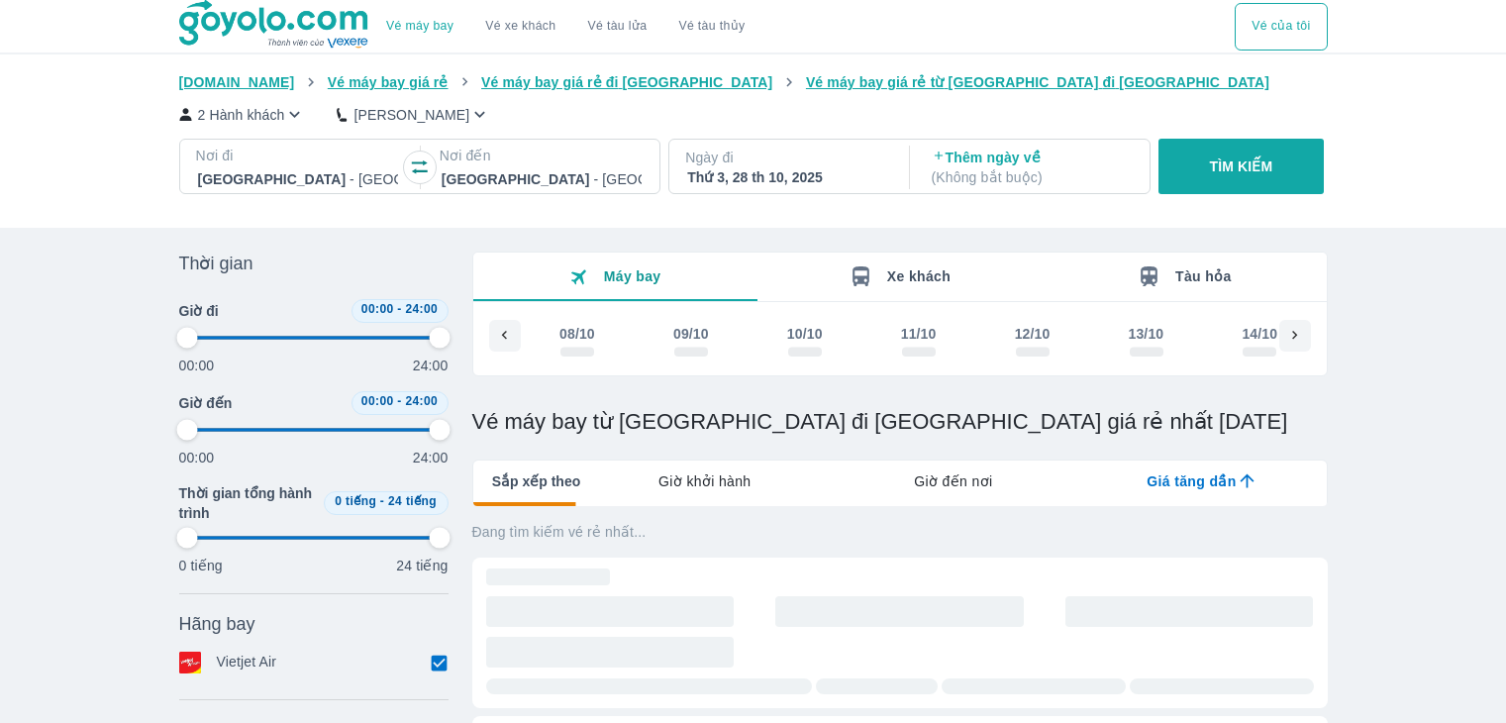
scroll to position [297, 0]
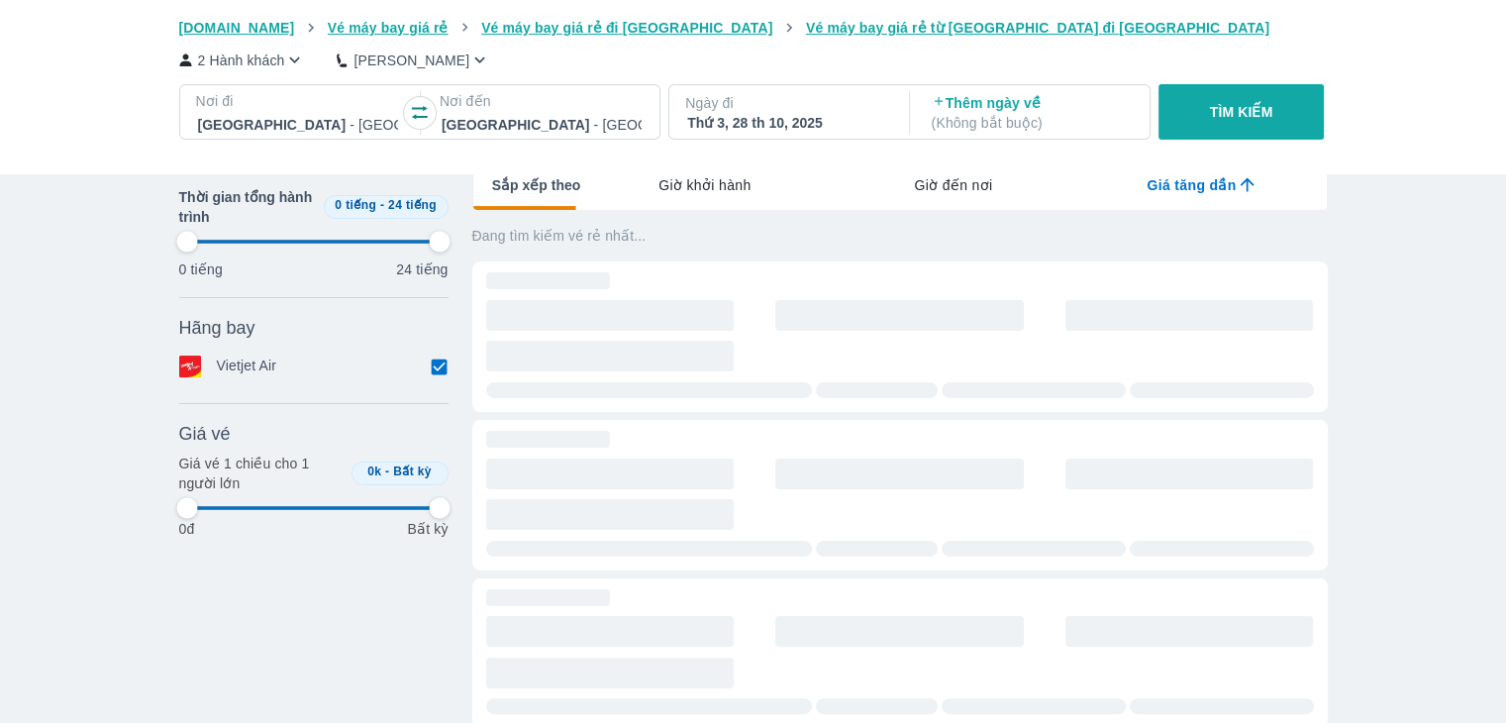
type input "97.9166666666667"
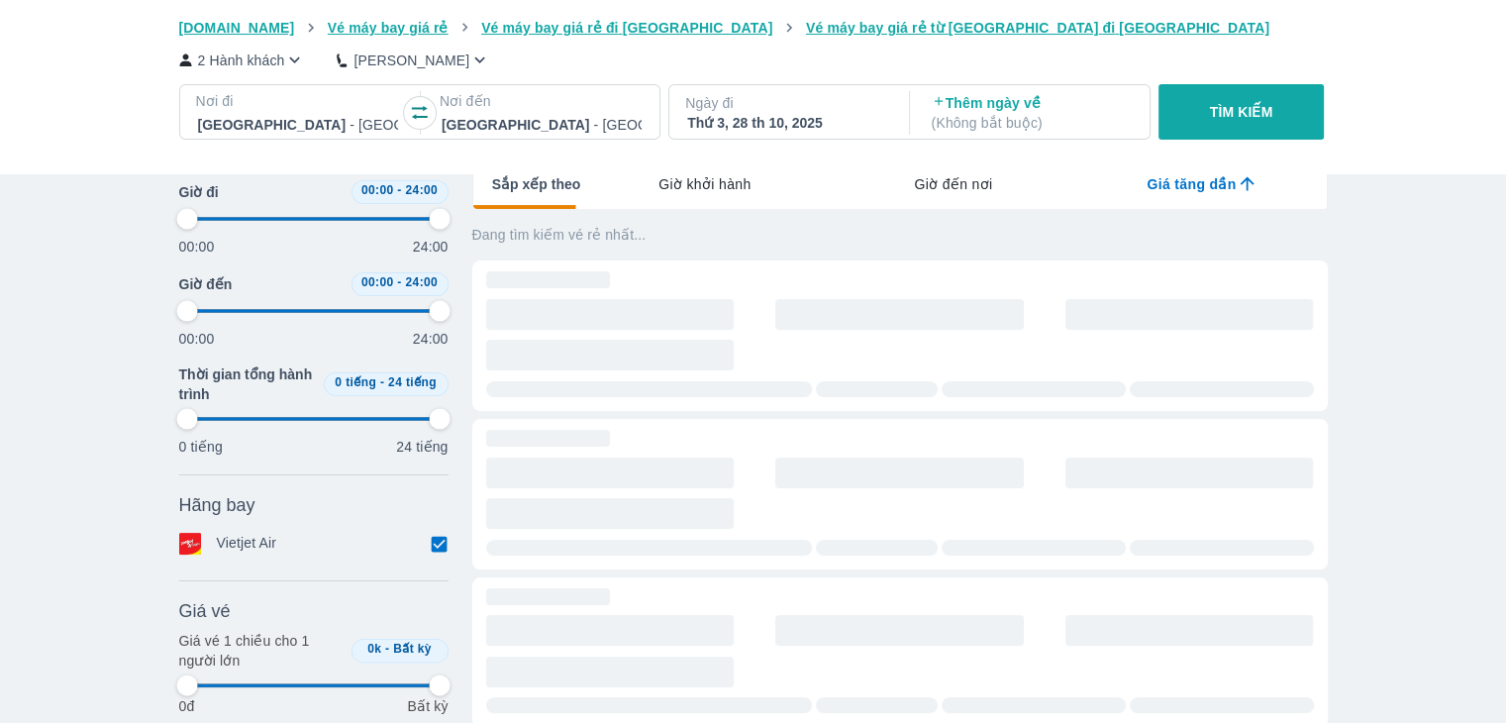
type input "97.9166666666667"
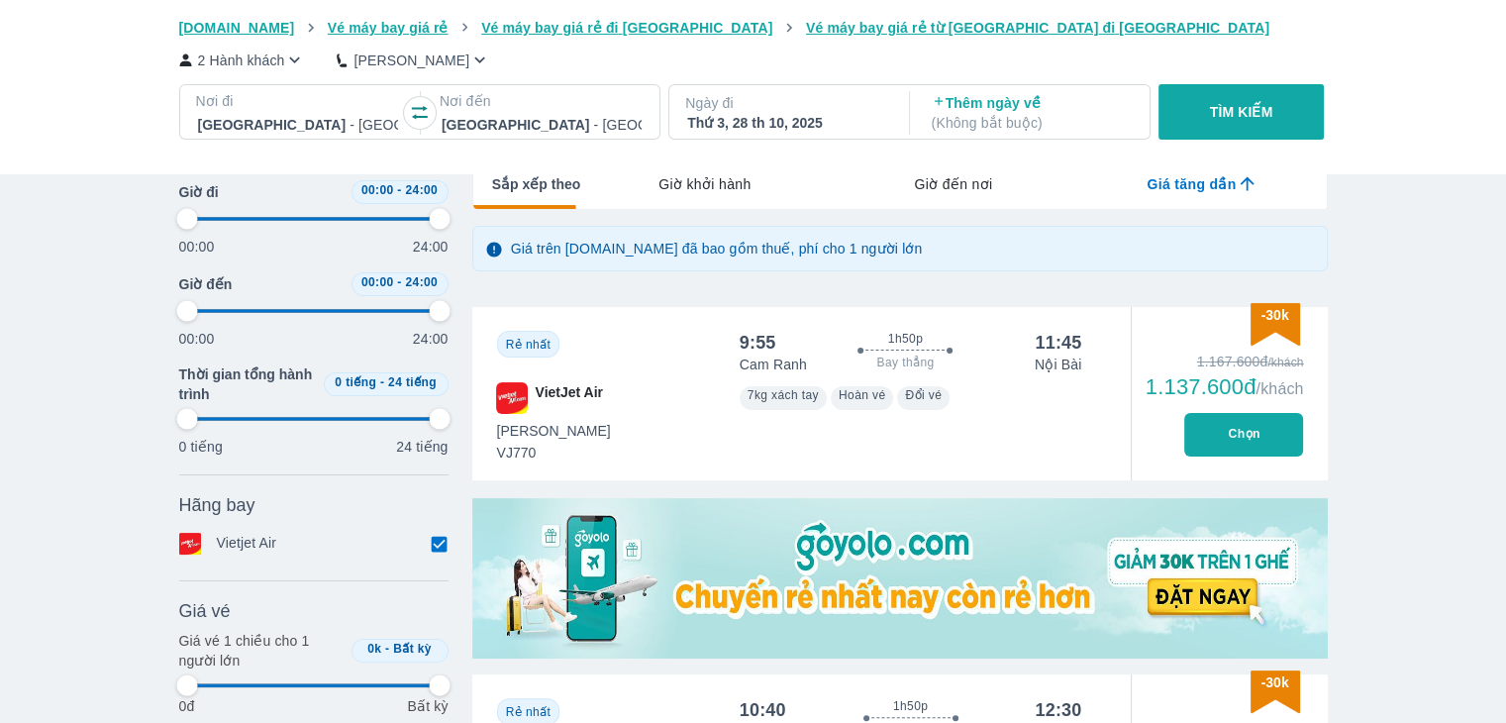
type input "97.9166666666667"
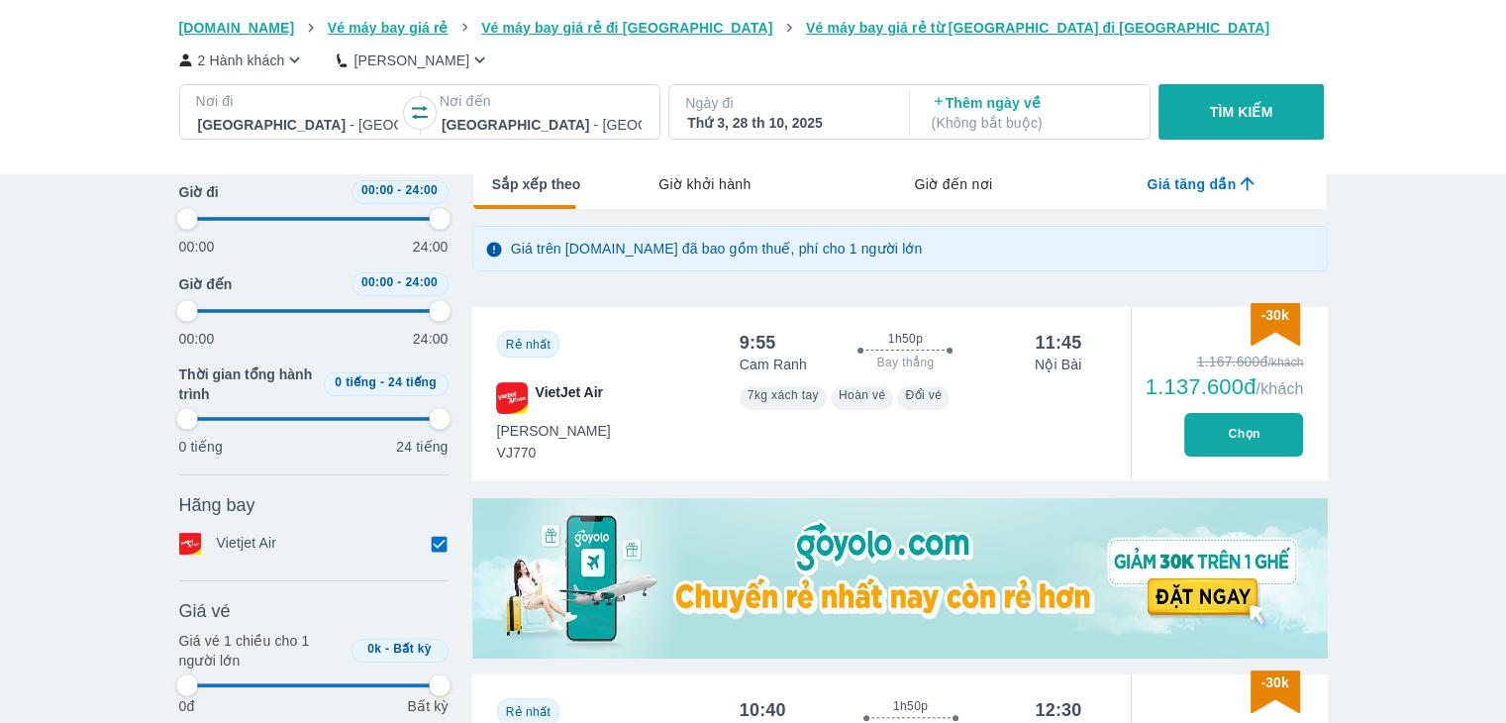
type input "97.9166666666667"
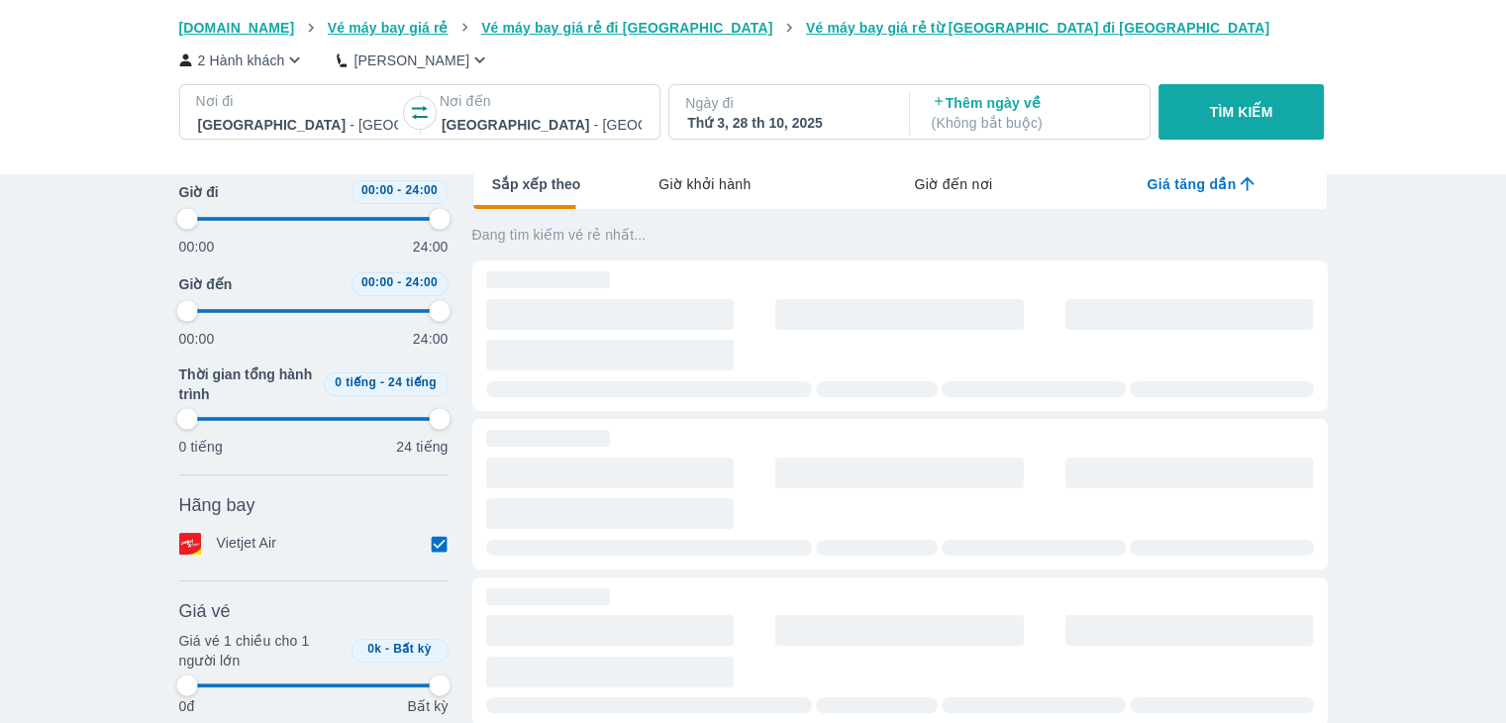
type input "97.9166666666667"
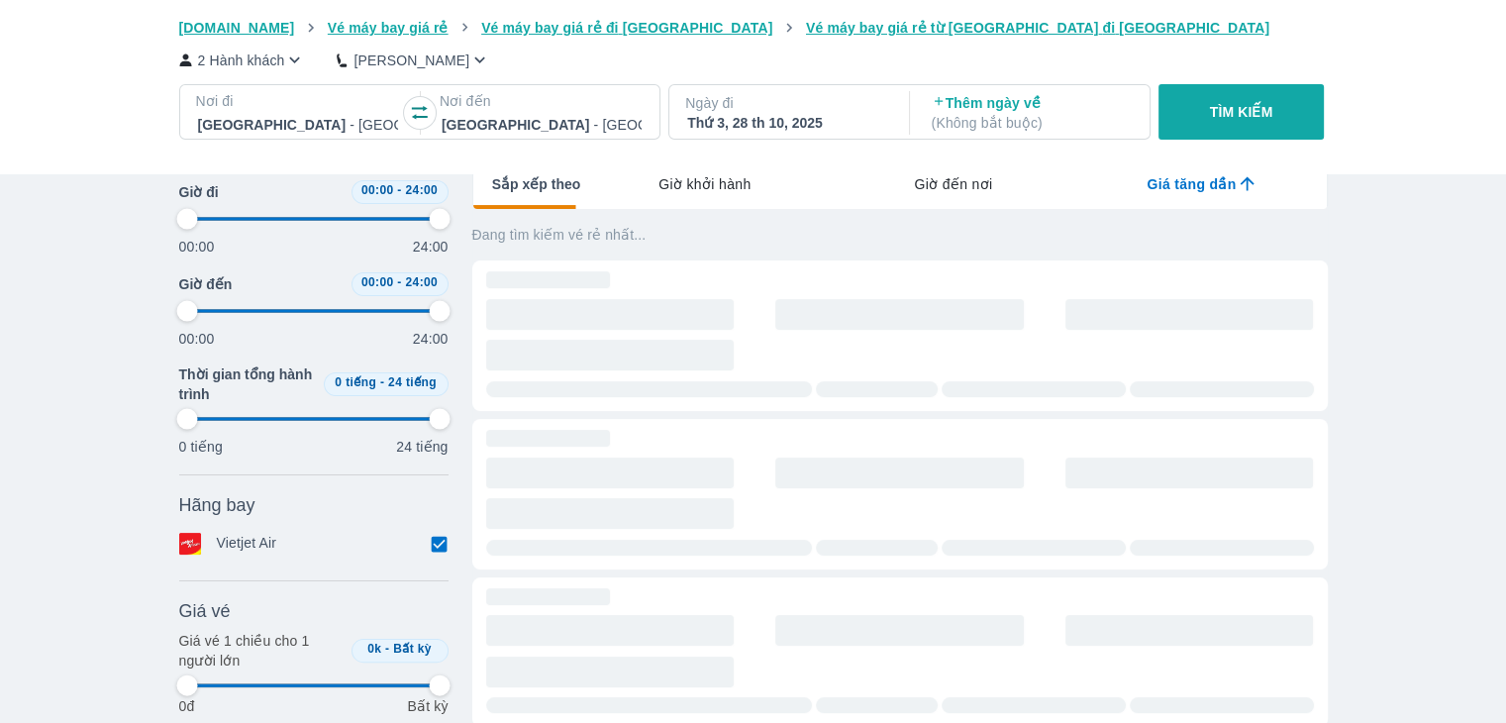
type input "97.9166666666667"
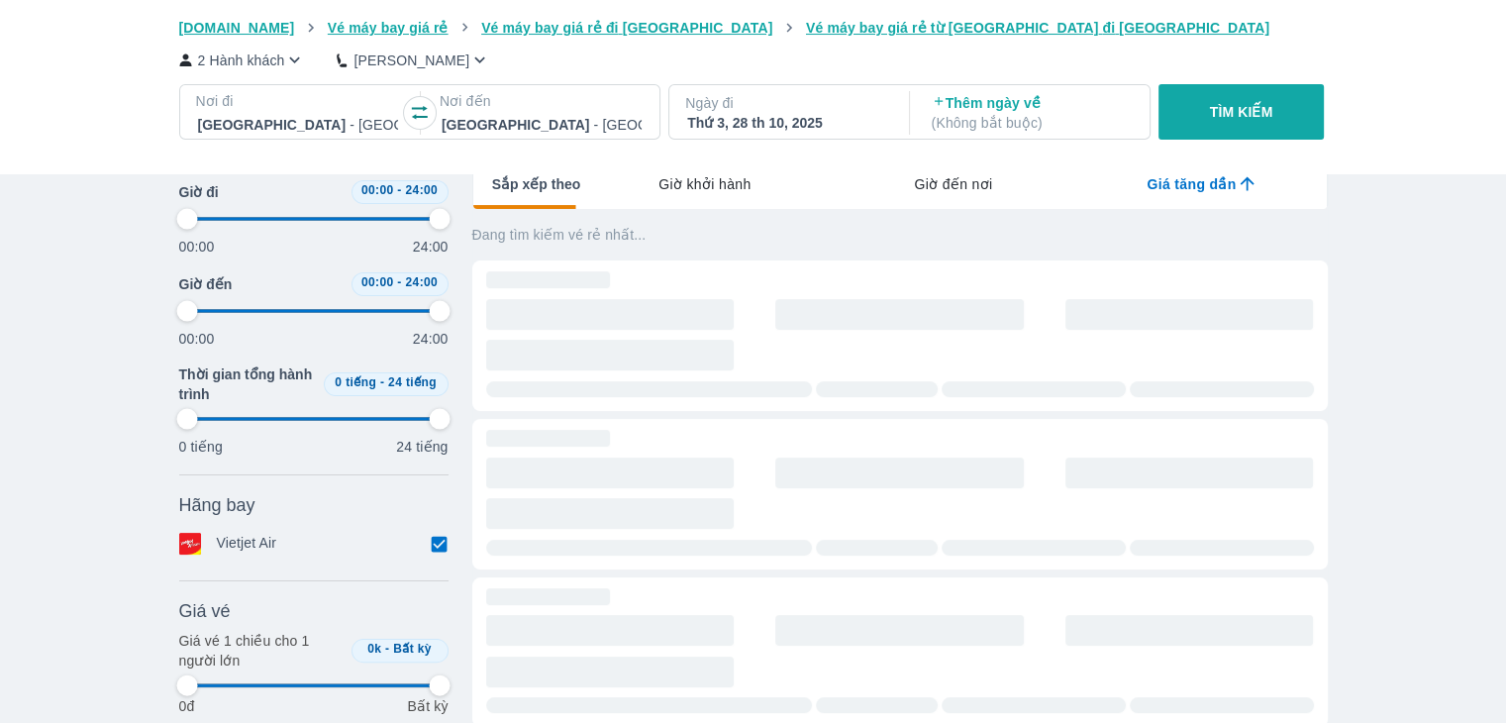
type input "97.9166666666667"
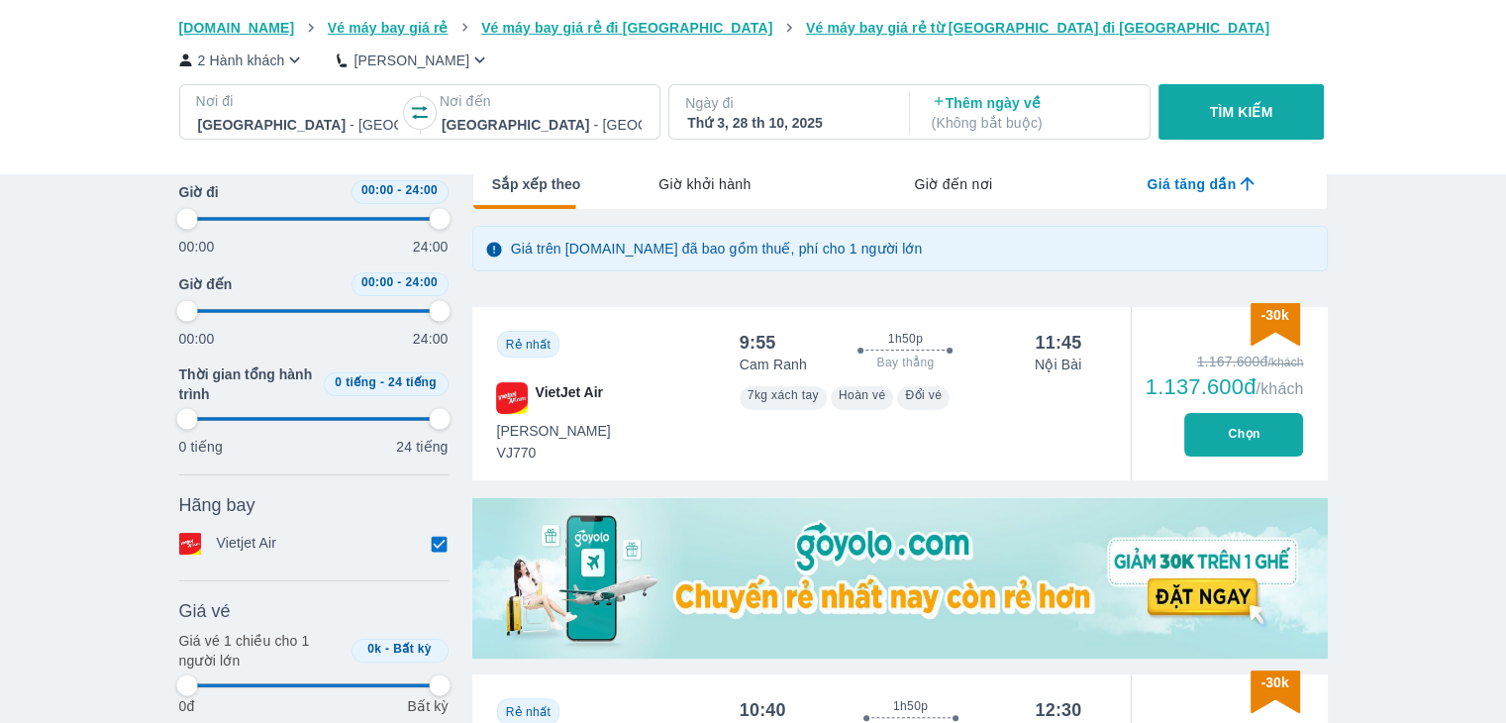
type input "97.9166666666667"
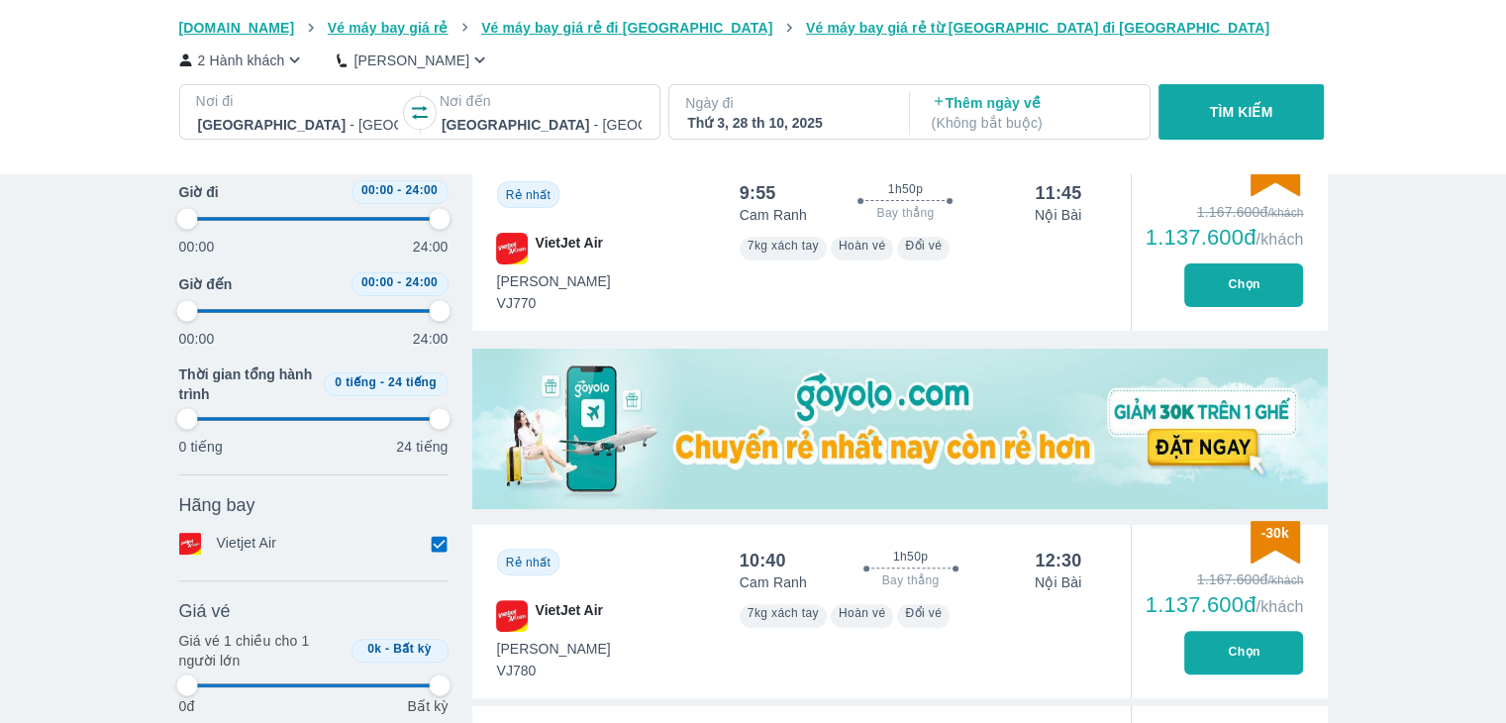
type input "97.9166666666667"
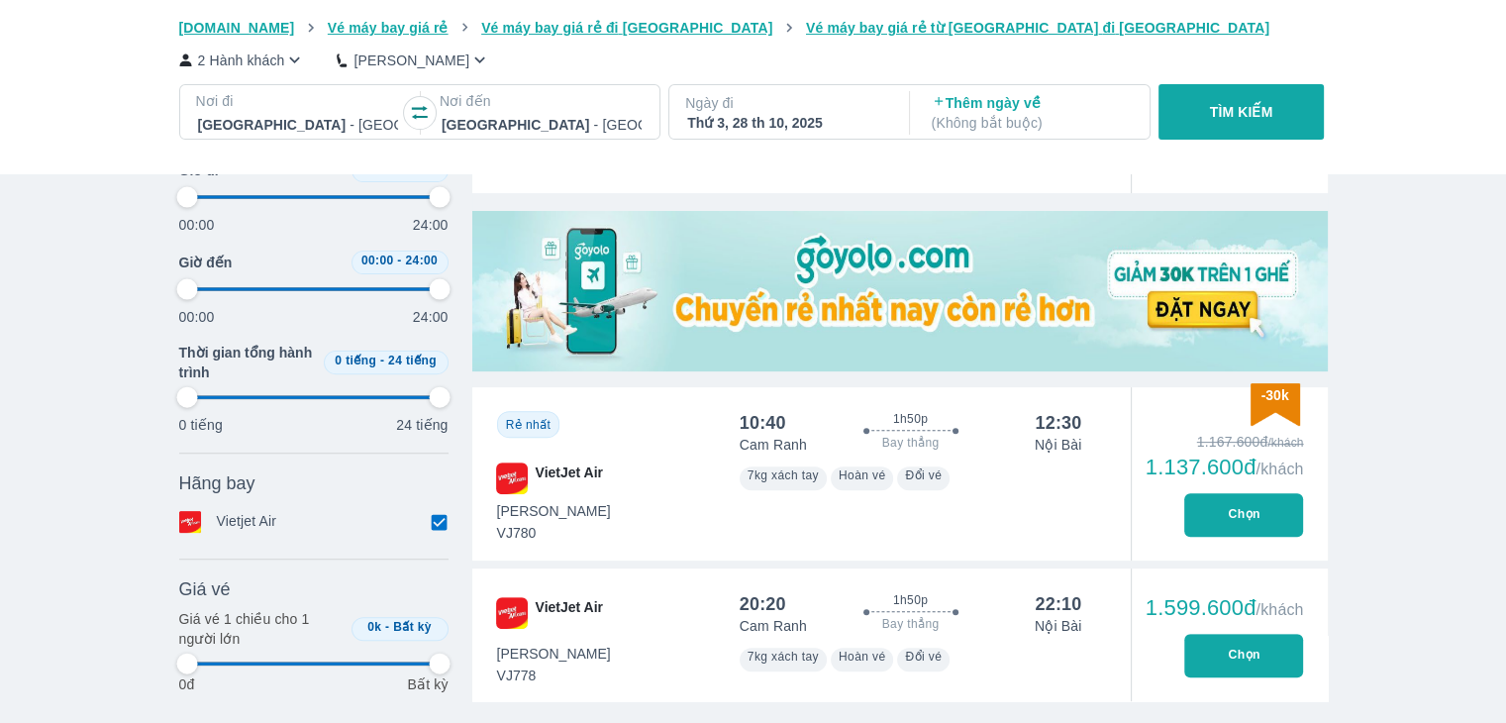
type input "97.9166666666667"
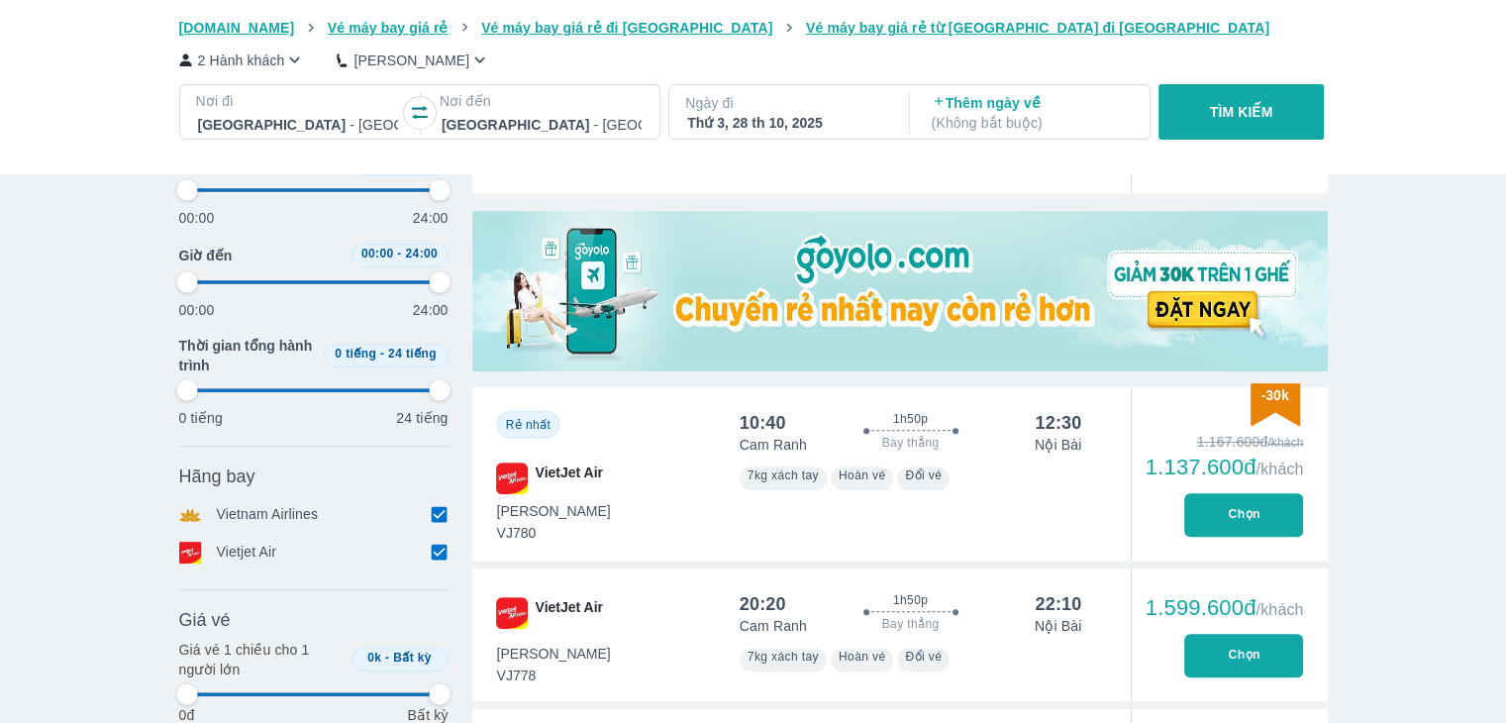
type input "97.9166666666667"
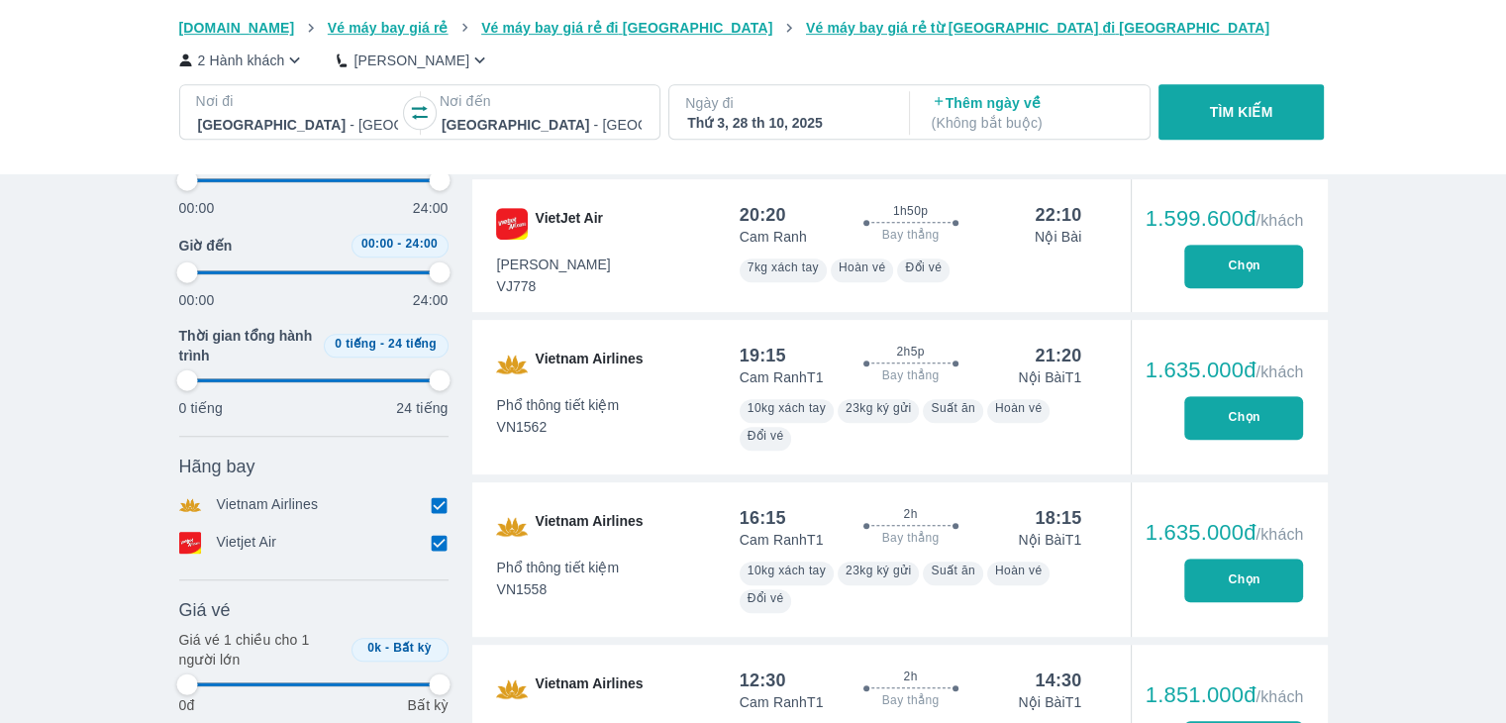
scroll to position [990, 0]
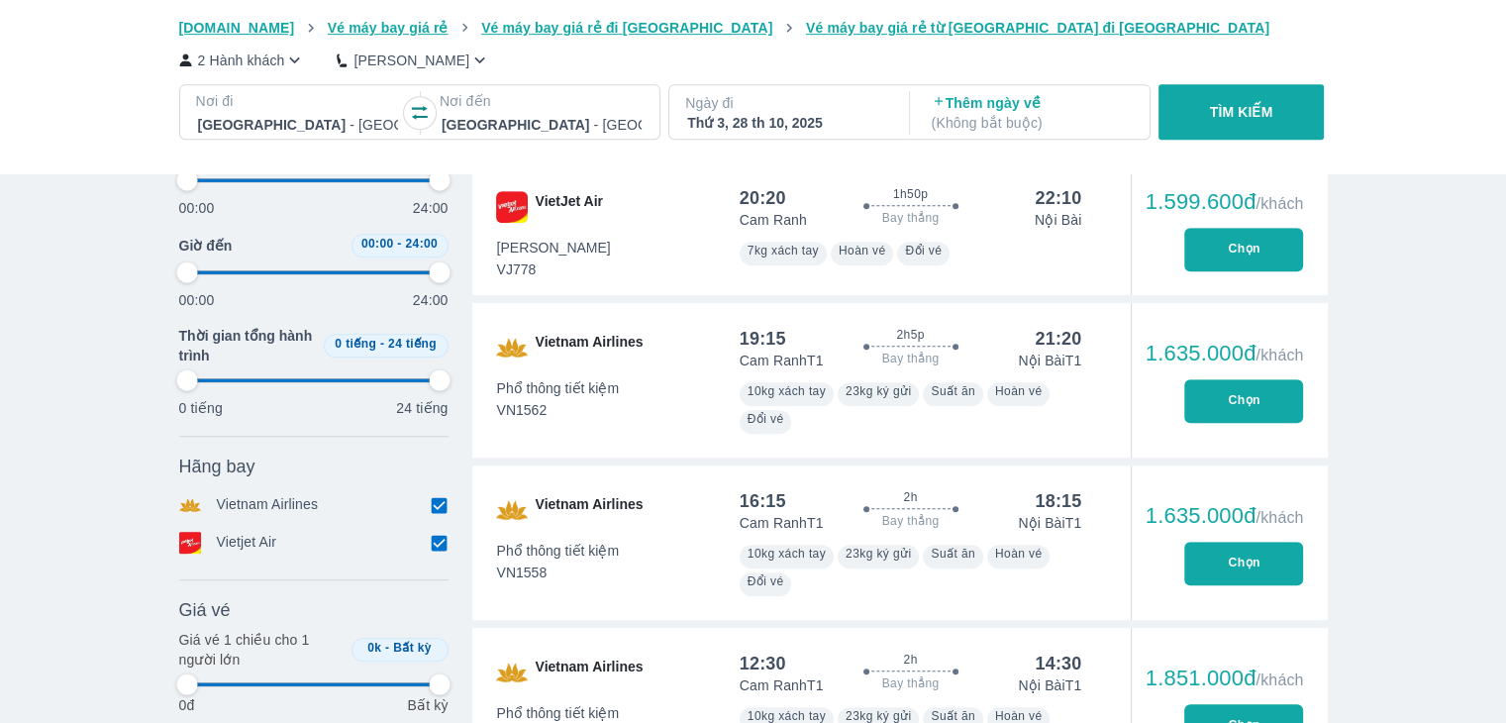
type input "97.9166666666667"
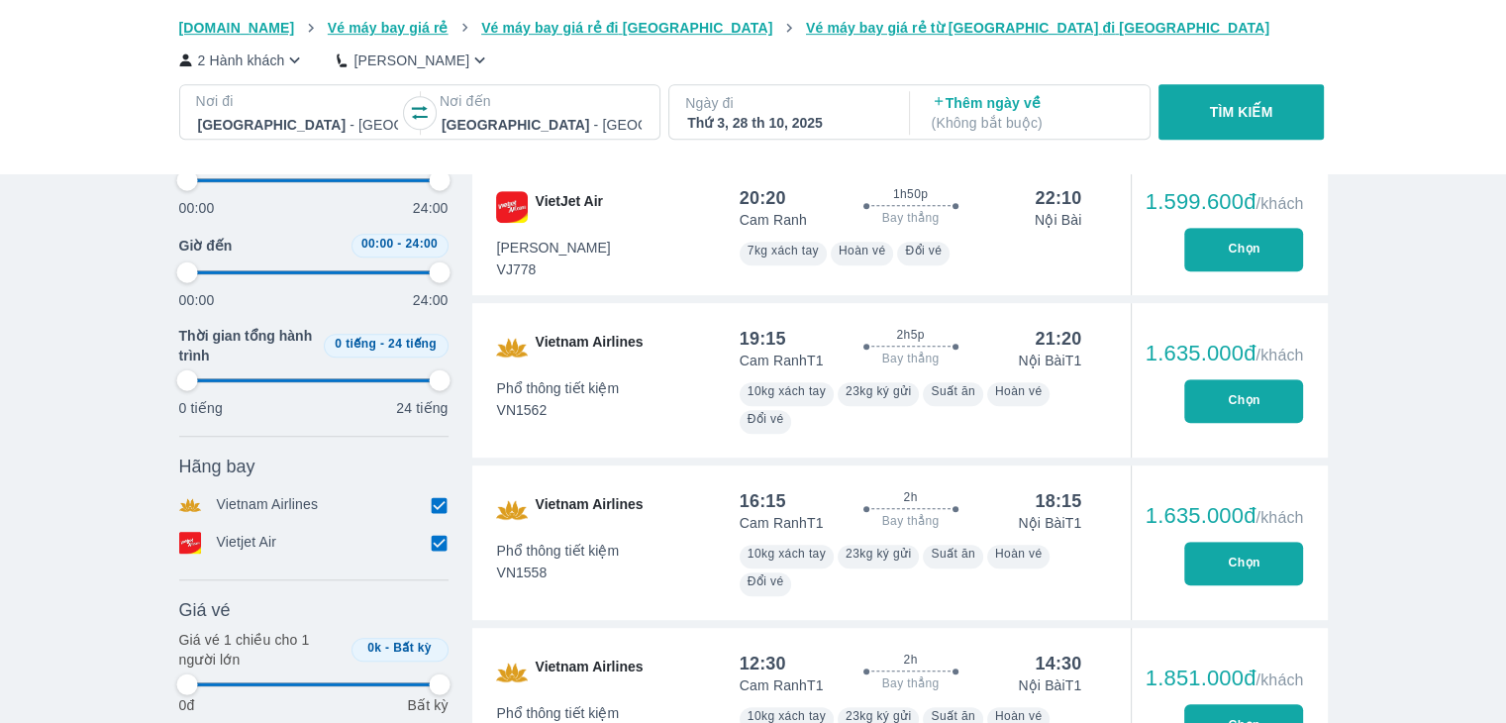
type input "97.9166666666667"
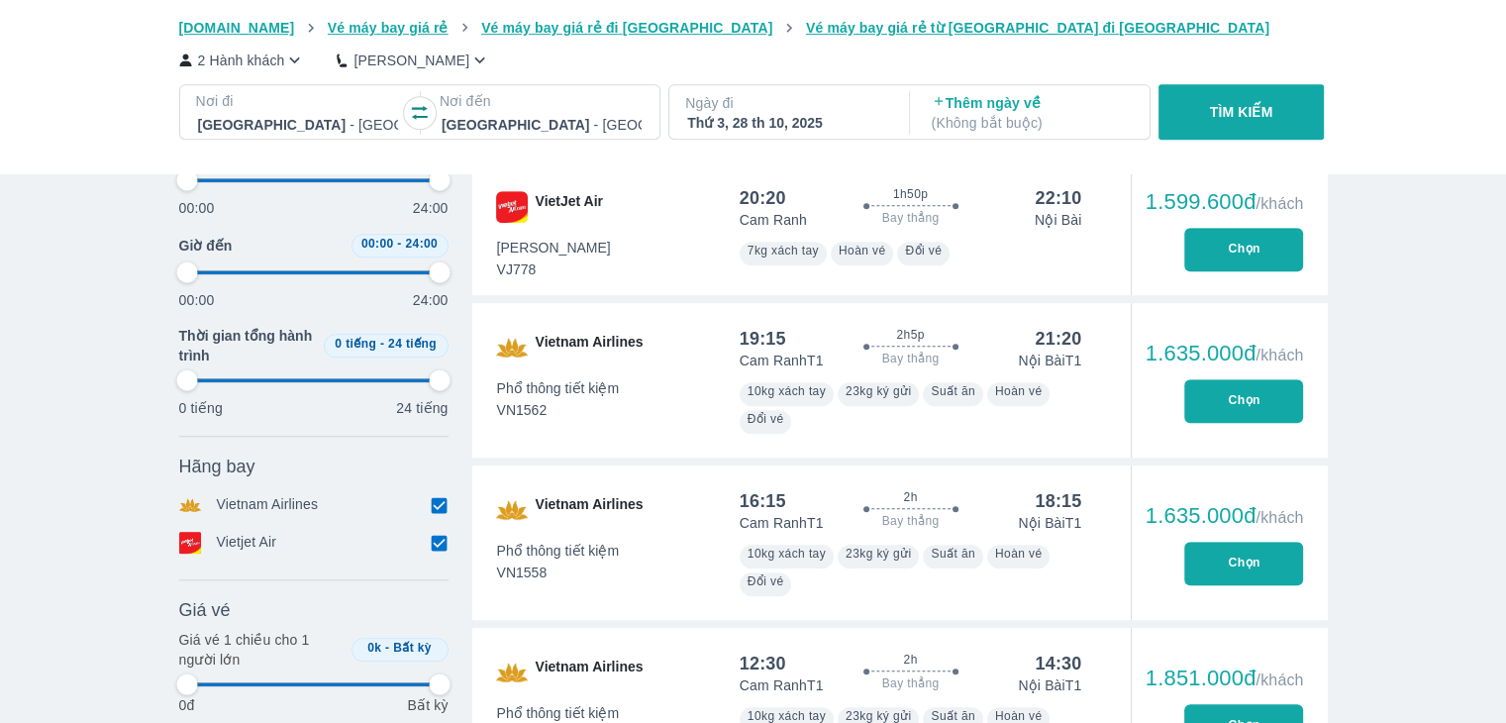
type input "97.9166666666667"
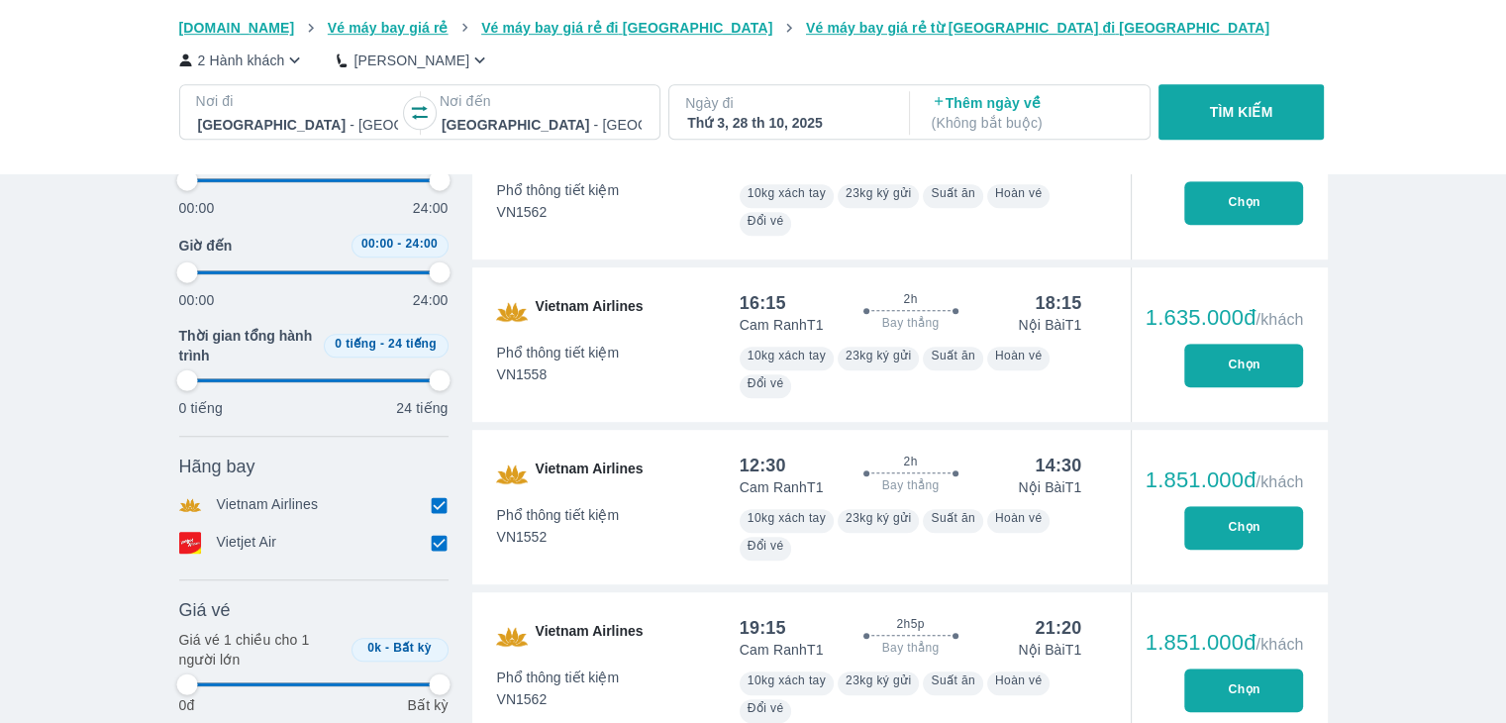
type input "97.9166666666667"
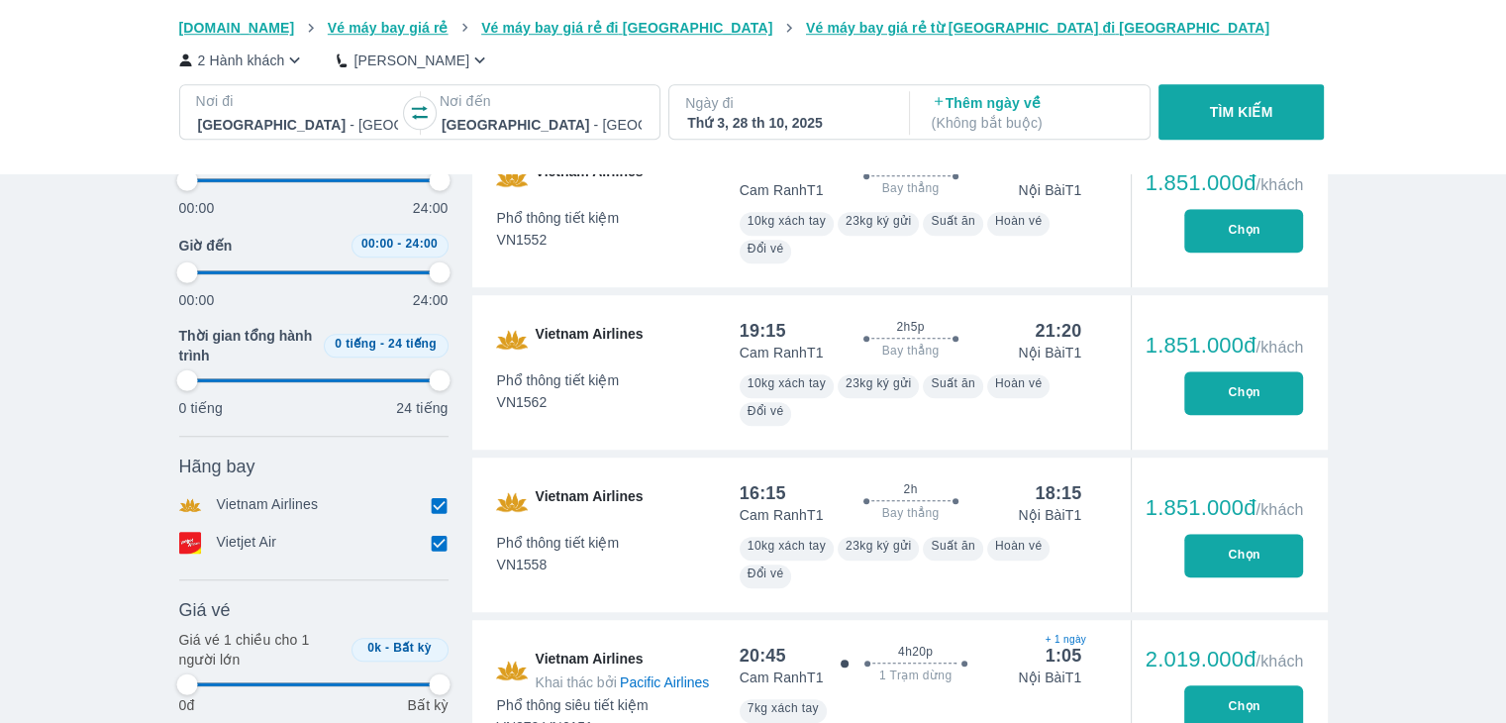
type input "97.9166666666667"
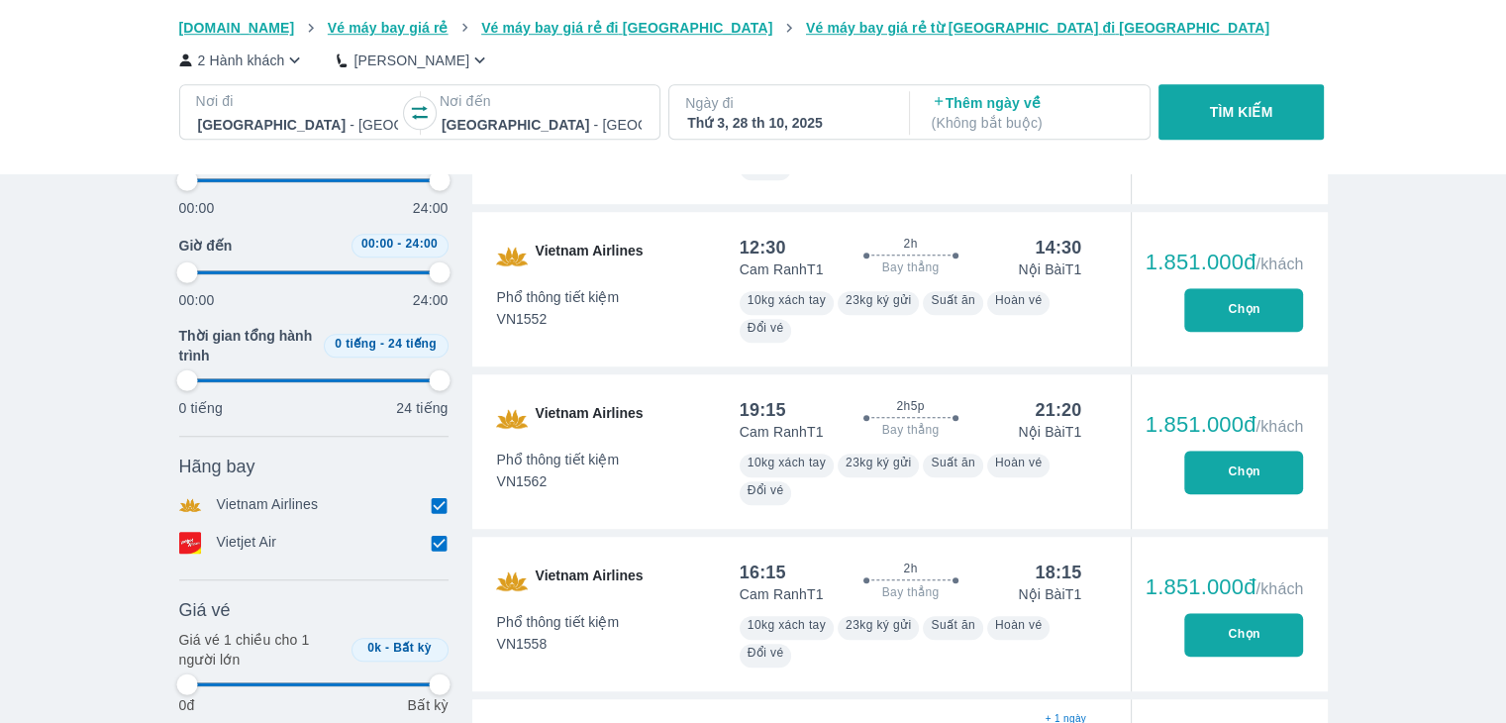
type input "97.9166666666667"
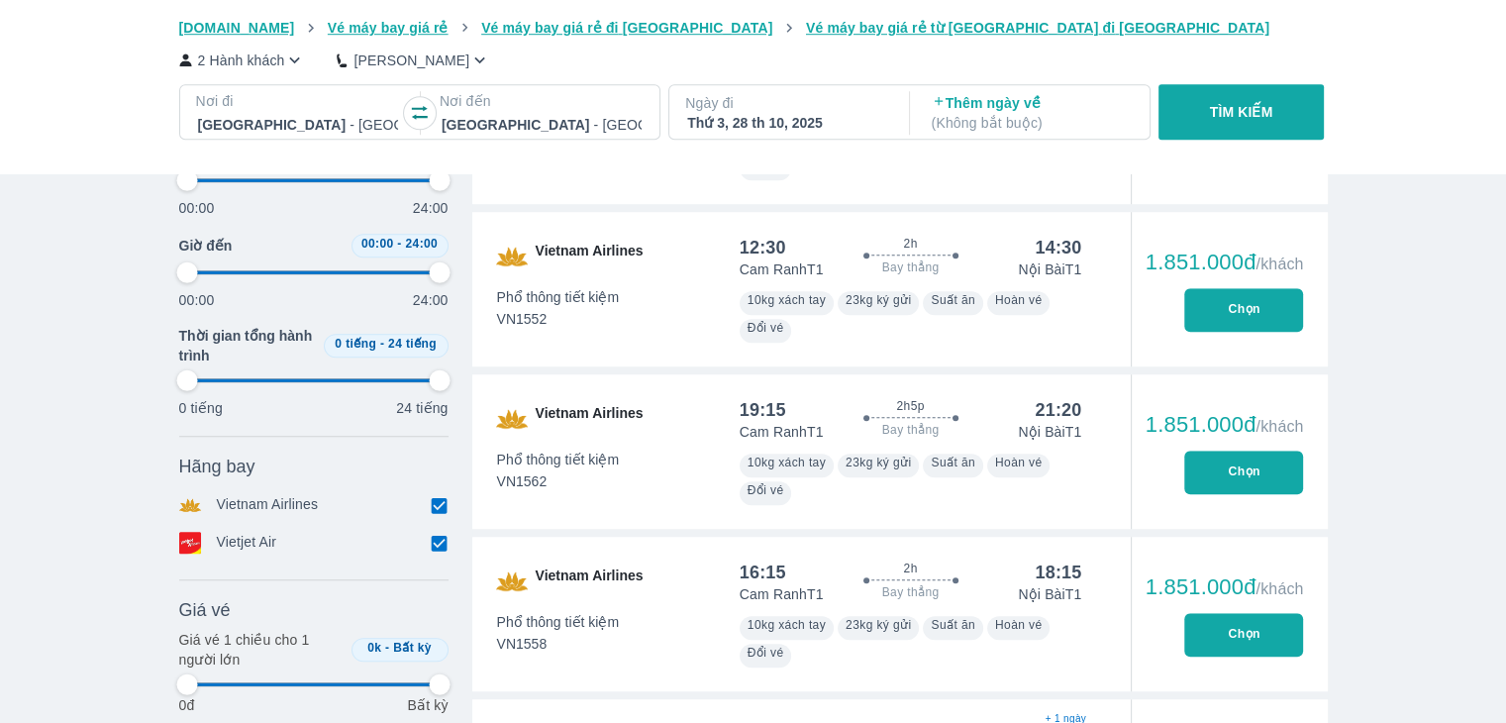
type input "97.9166666666667"
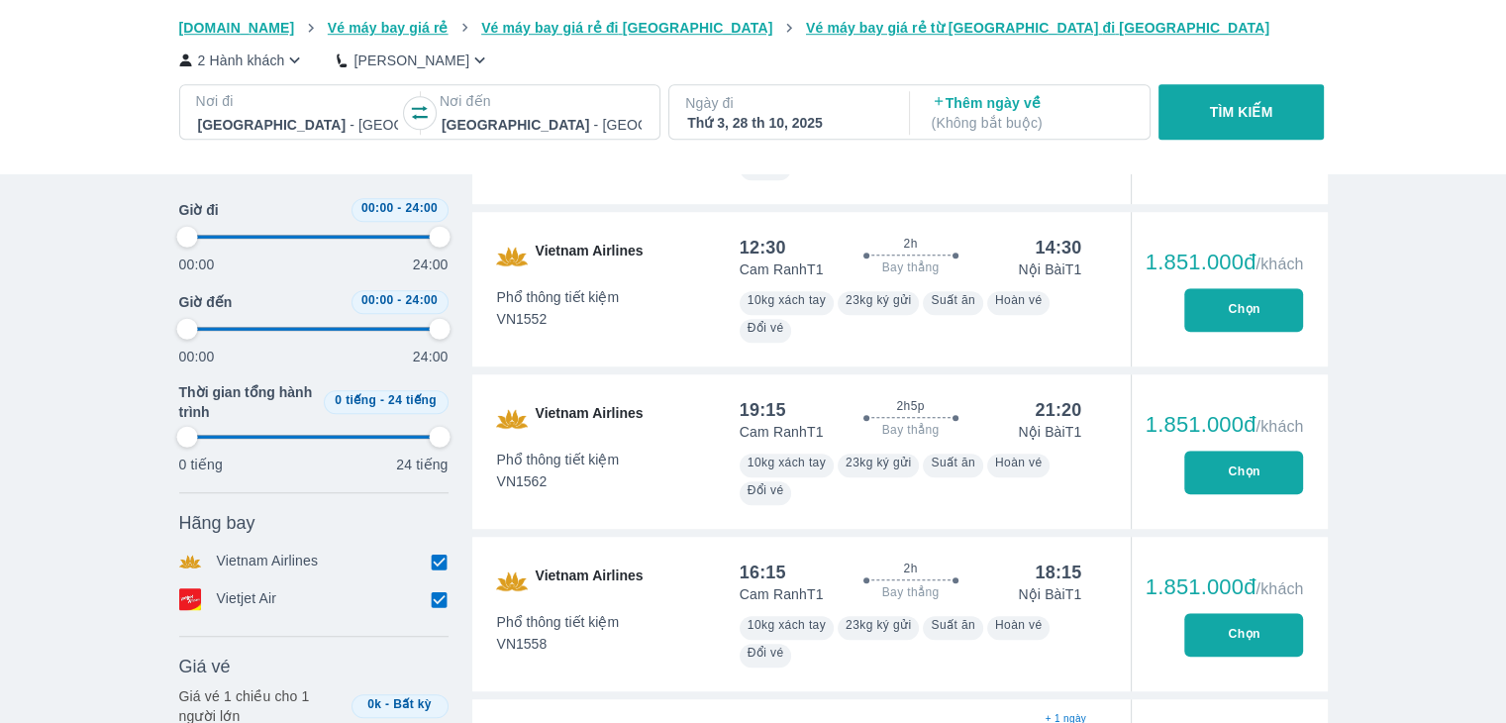
scroll to position [1287, 0]
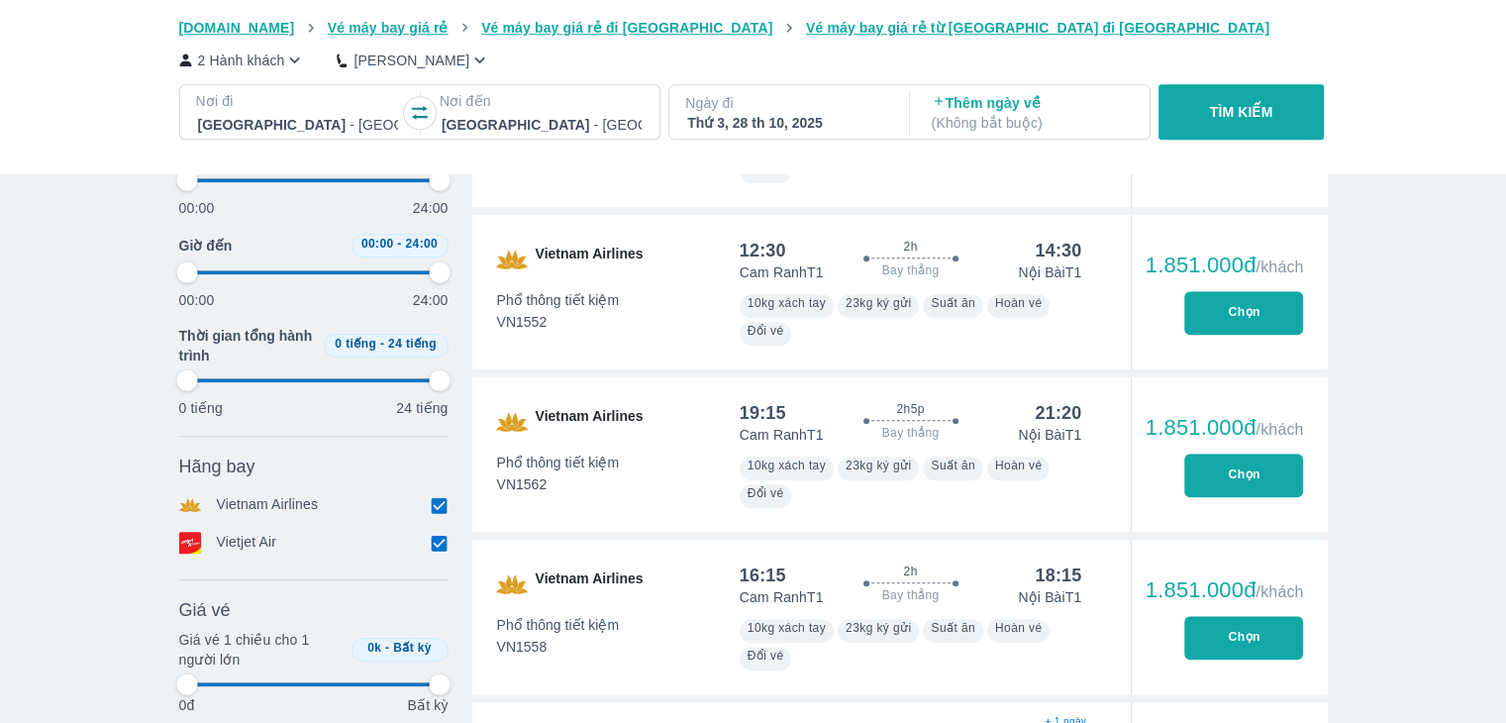
type input "97.9166666666667"
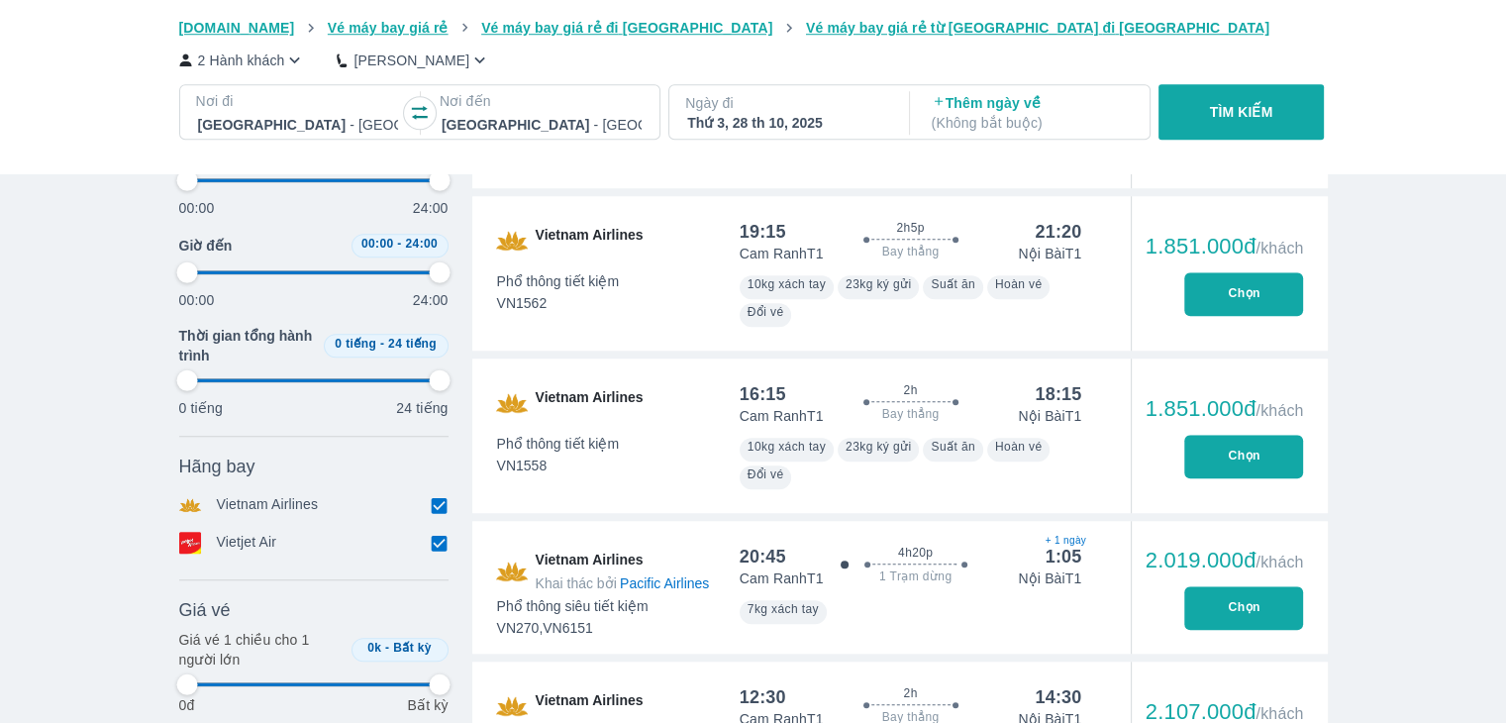
type input "97.9166666666667"
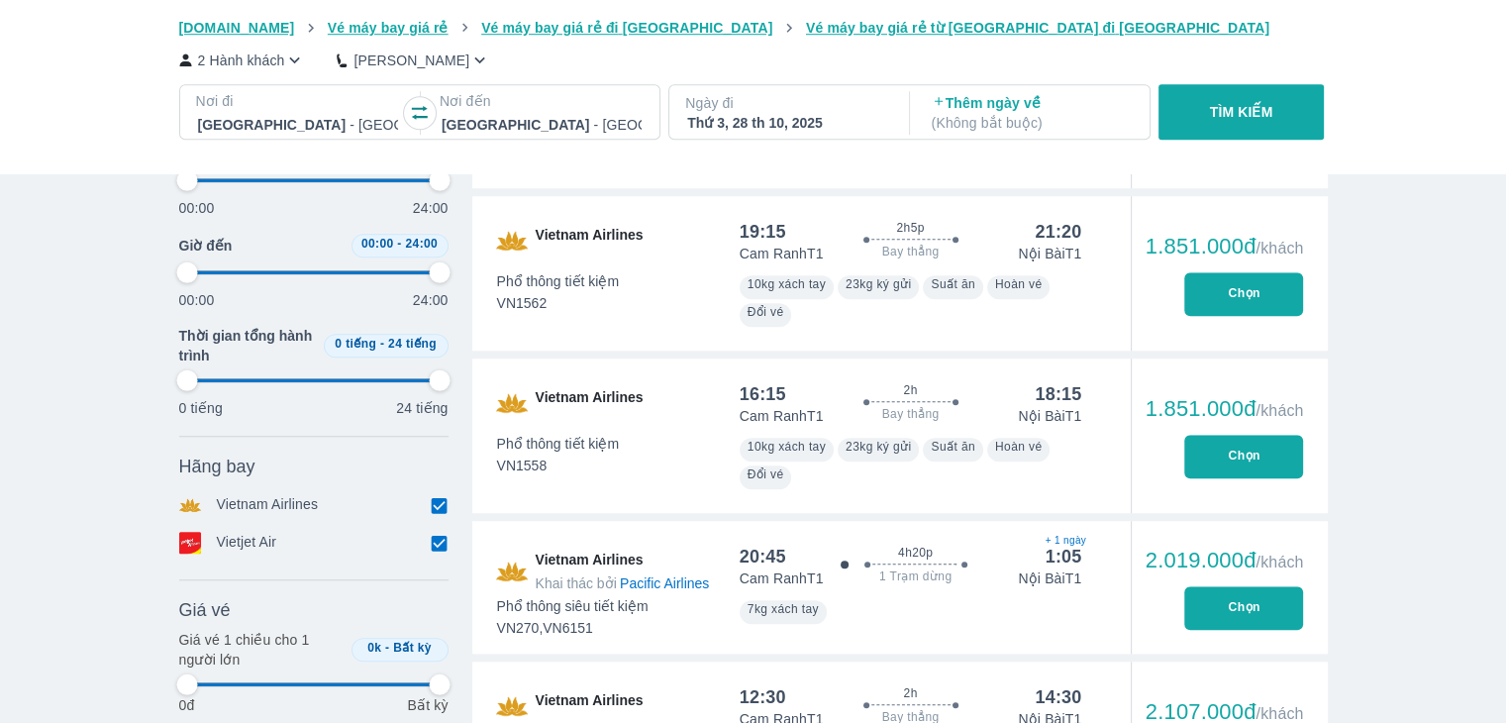
type input "97.9166666666667"
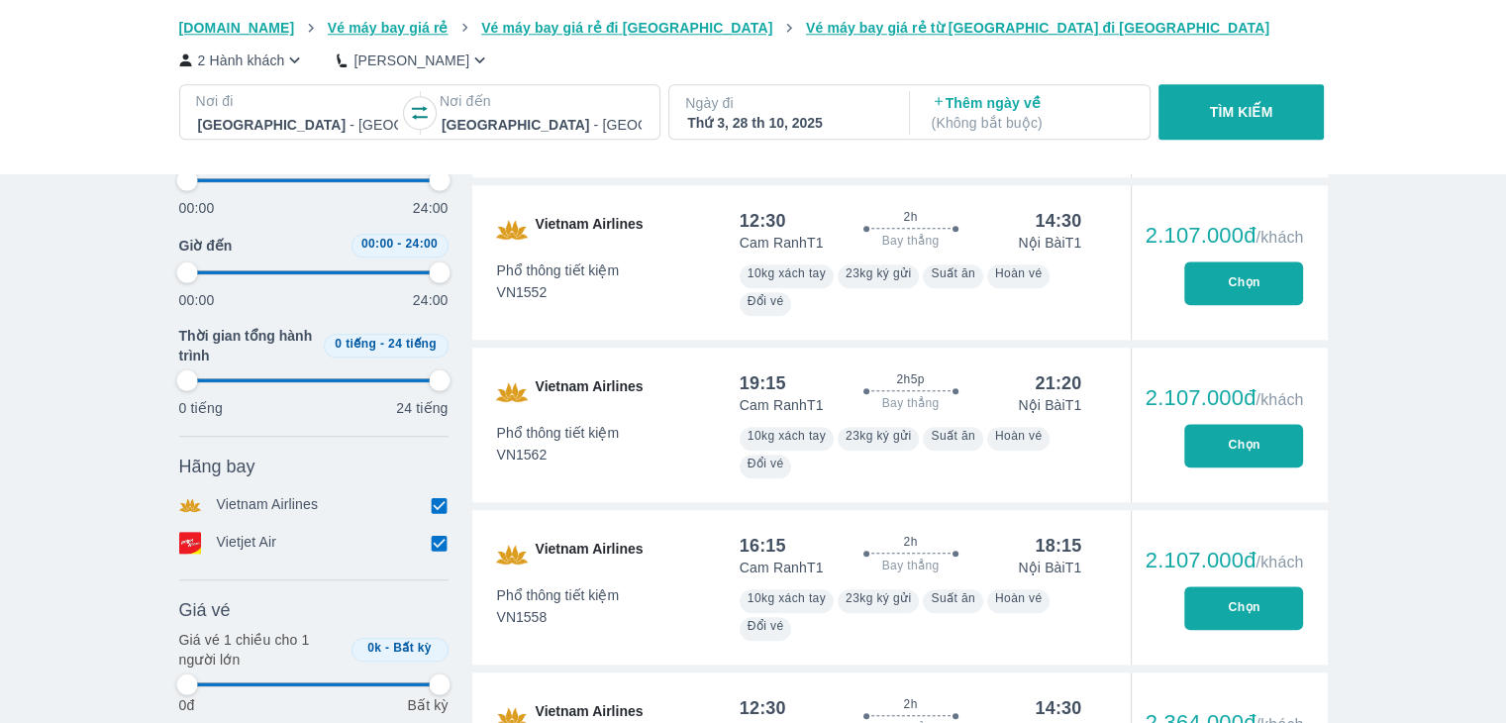
scroll to position [2080, 0]
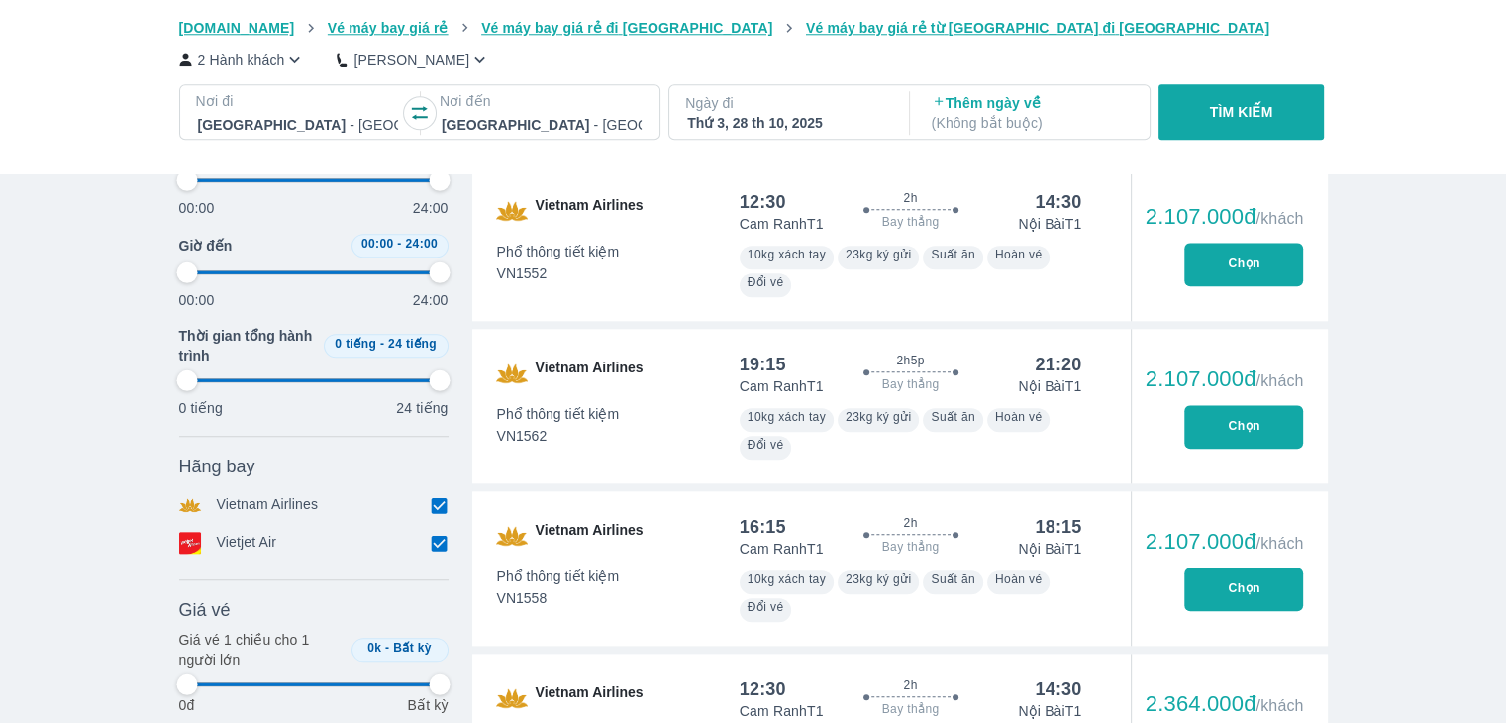
type input "97.9166666666667"
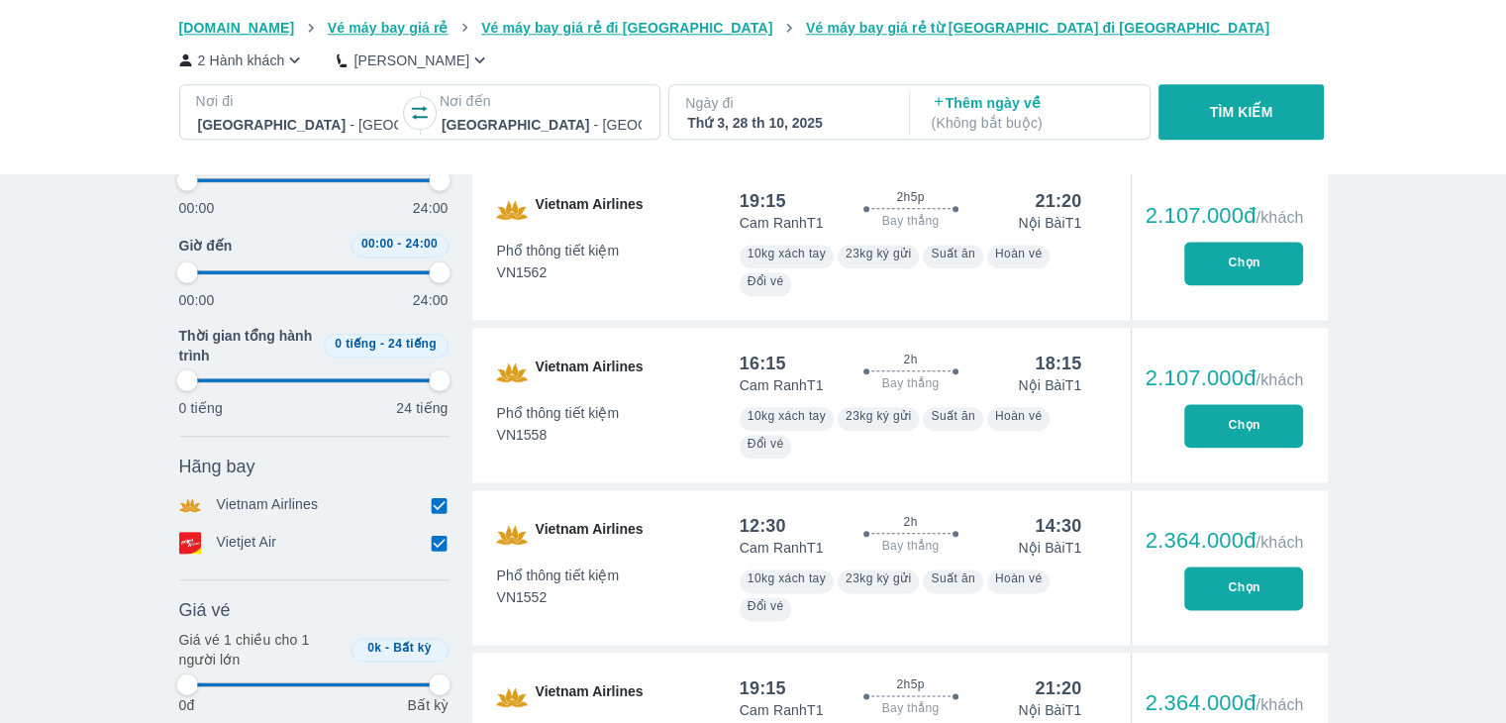
type input "97.9166666666667"
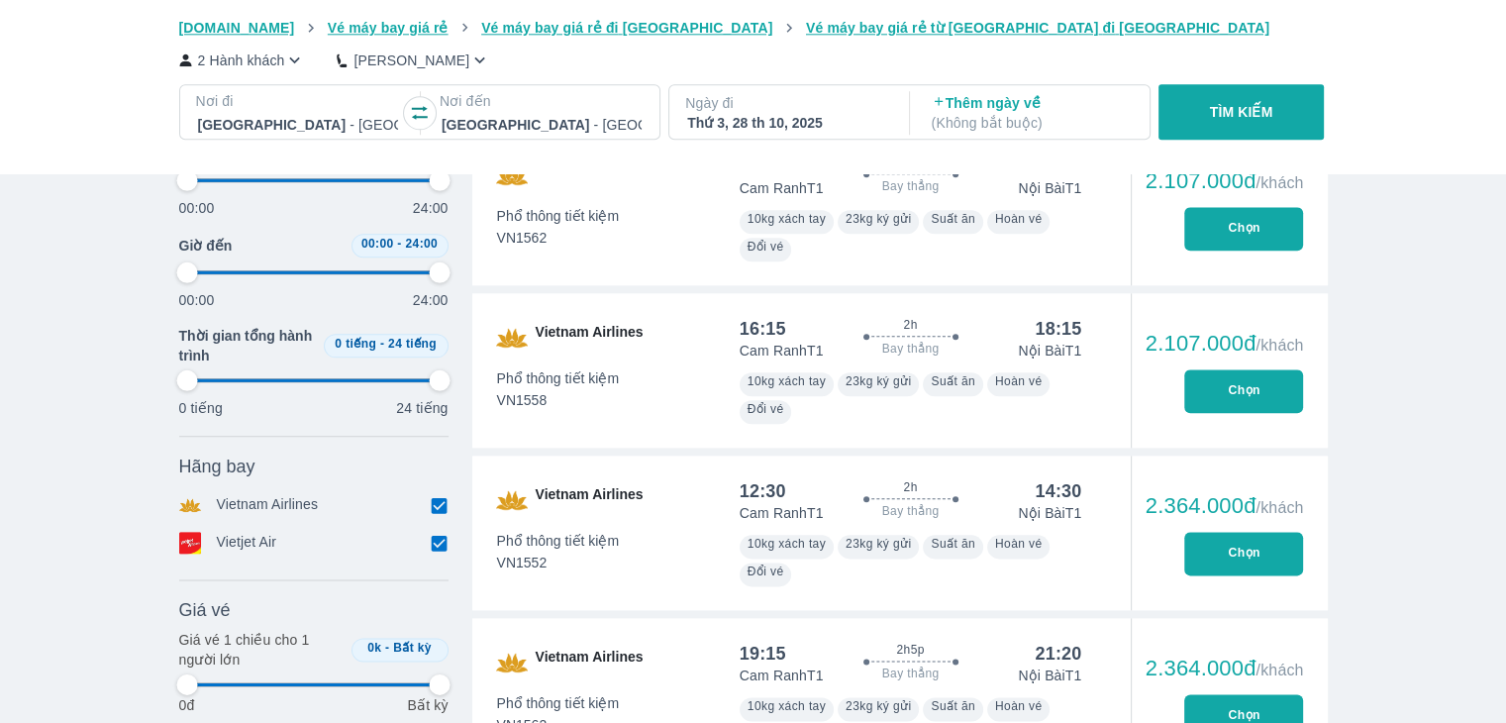
type input "97.9166666666667"
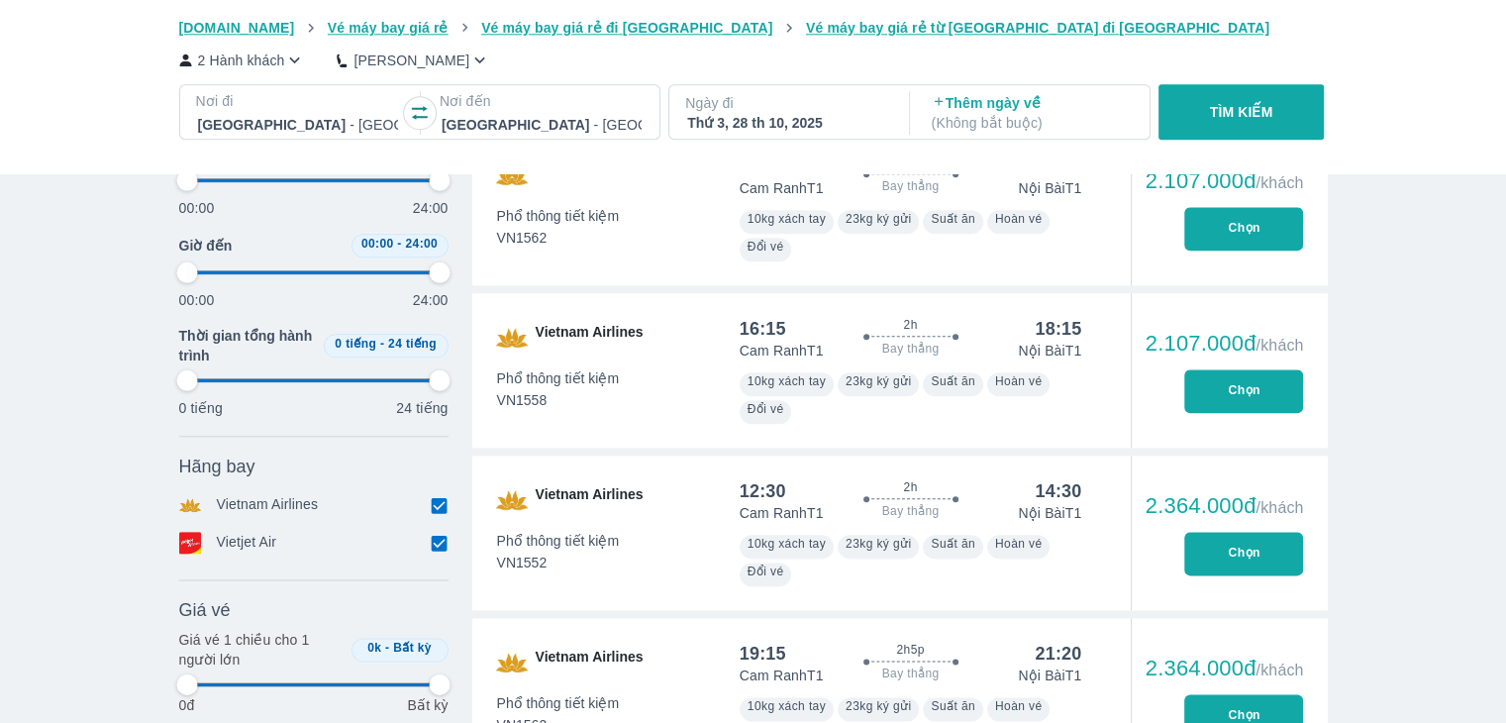
type input "97.9166666666667"
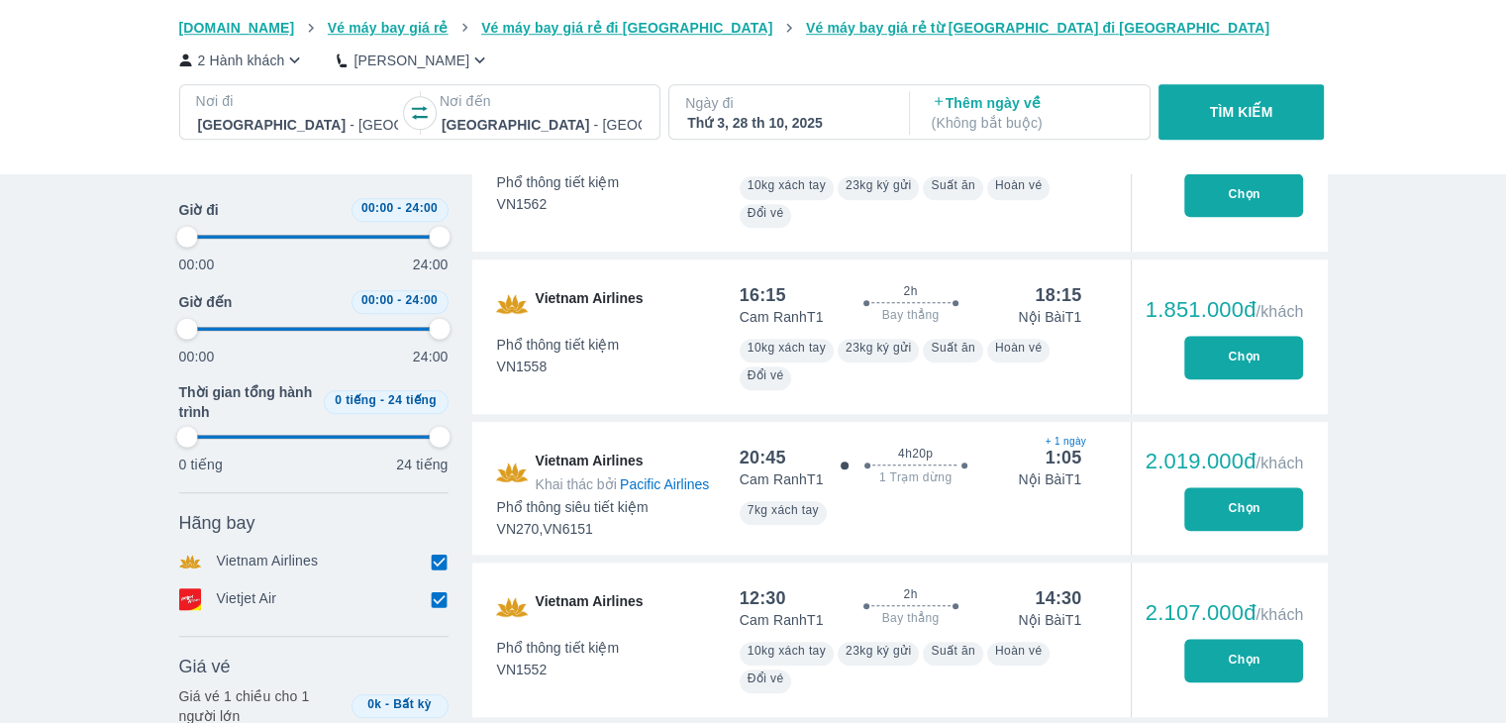
type input "97.9166666666667"
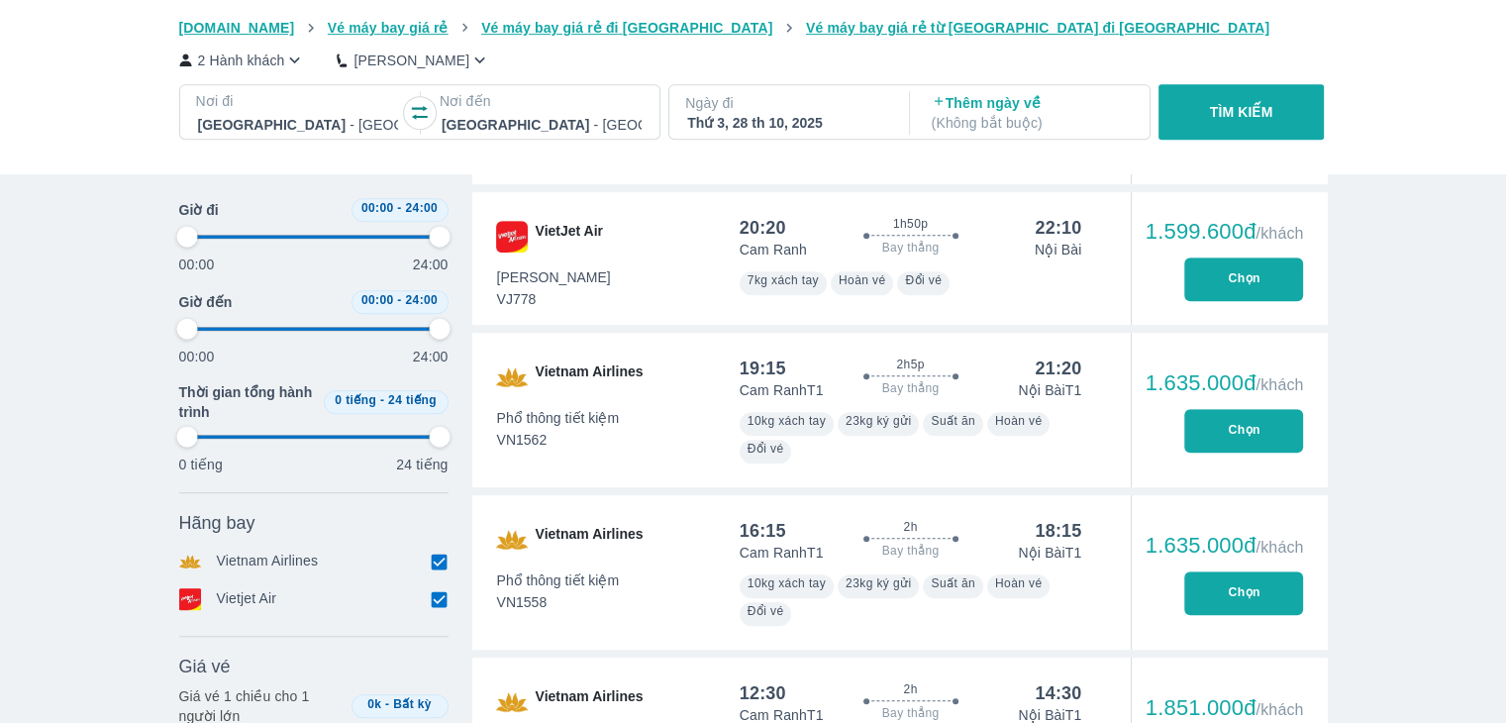
type input "97.9166666666667"
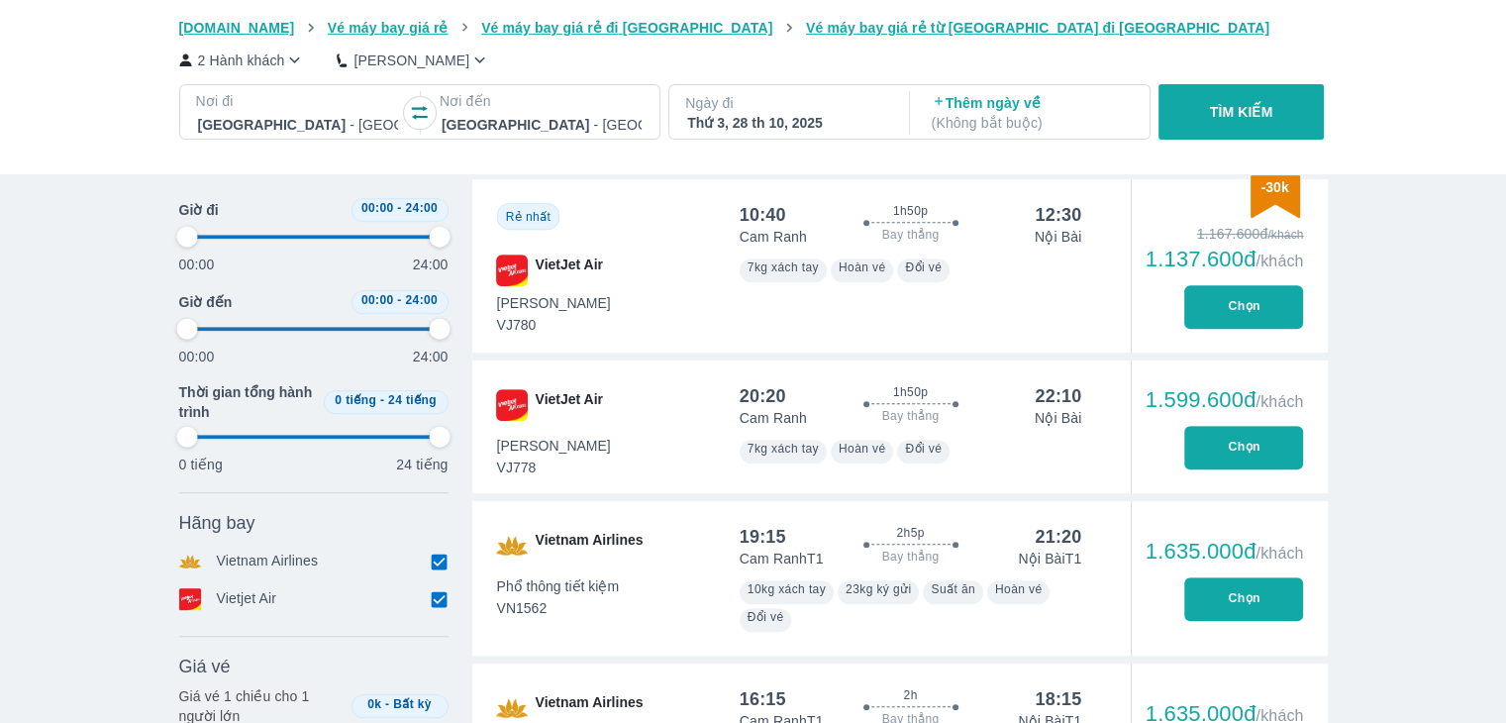
type input "97.9166666666667"
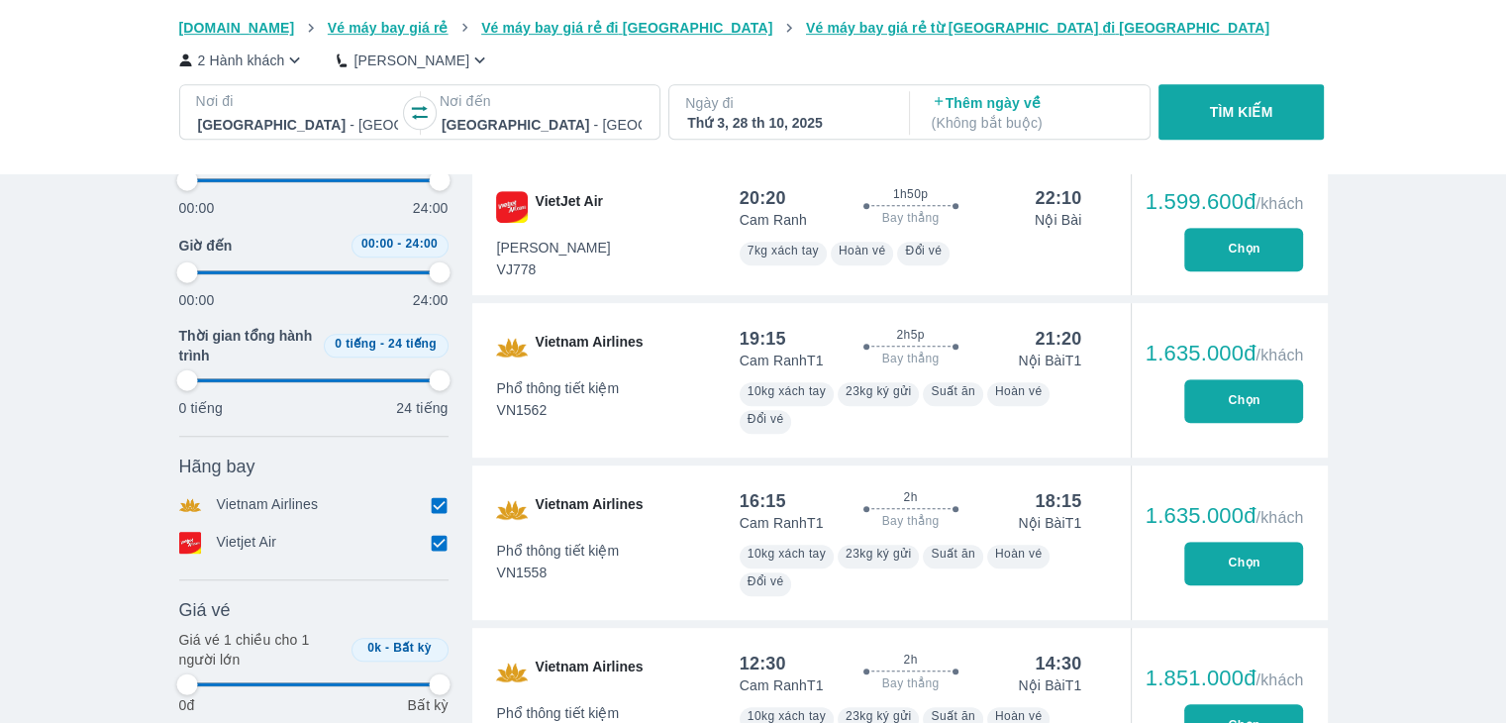
type input "97.9166666666667"
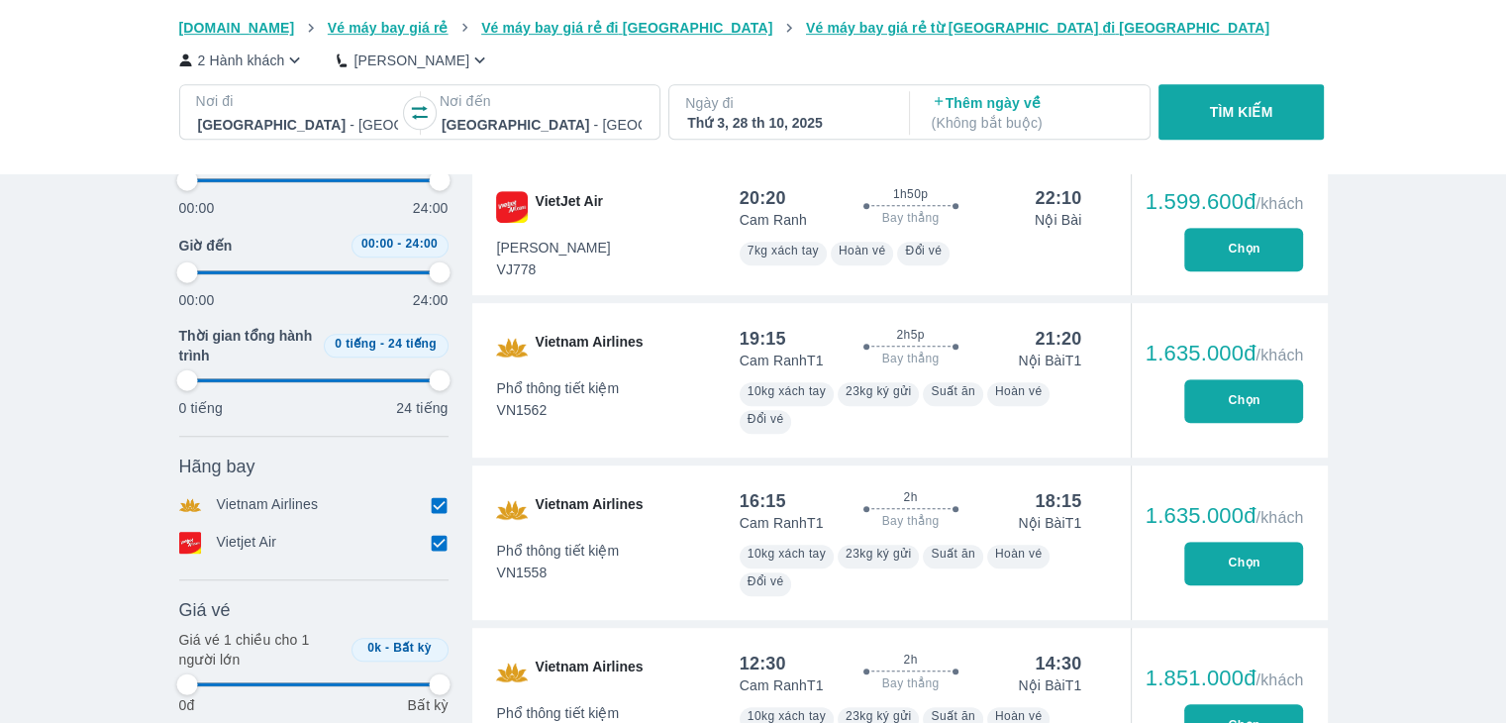
type input "97.9166666666667"
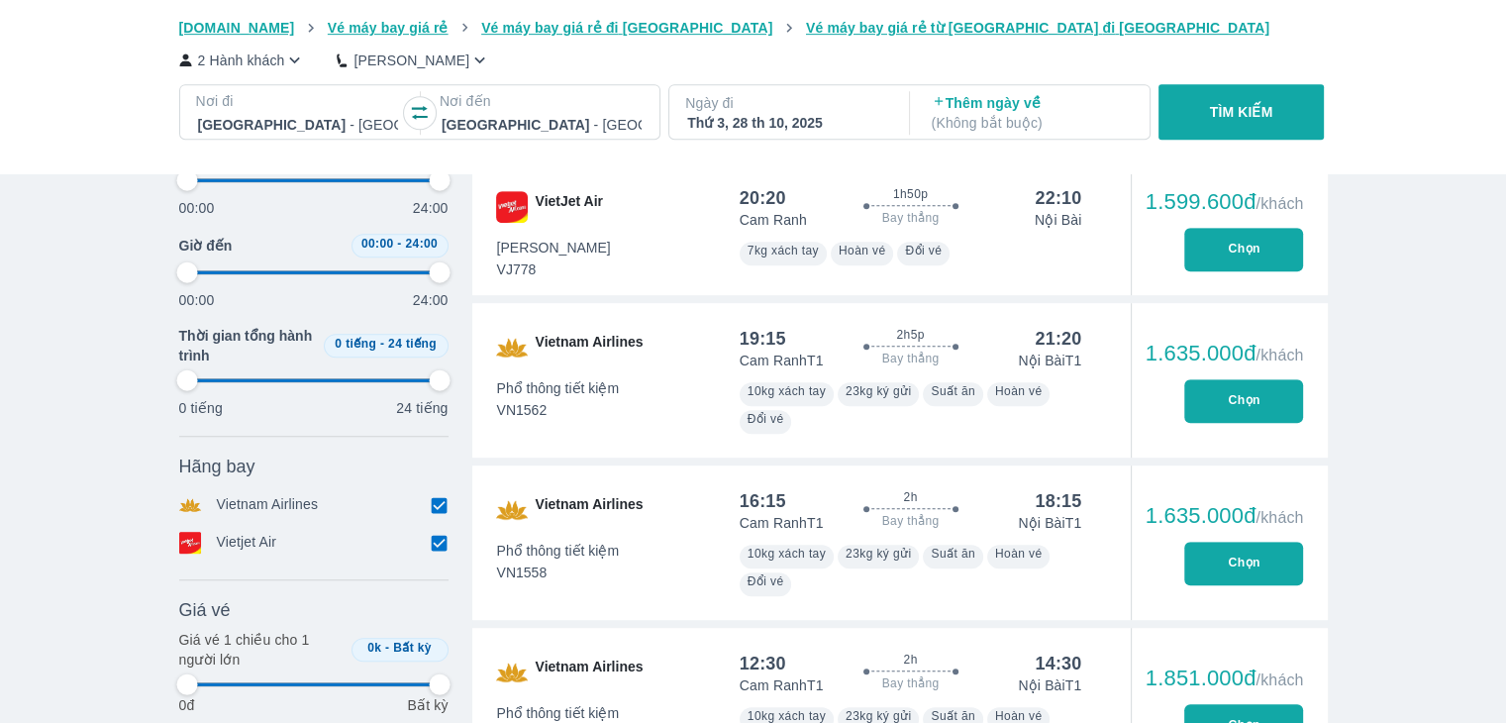
type input "97.9166666666667"
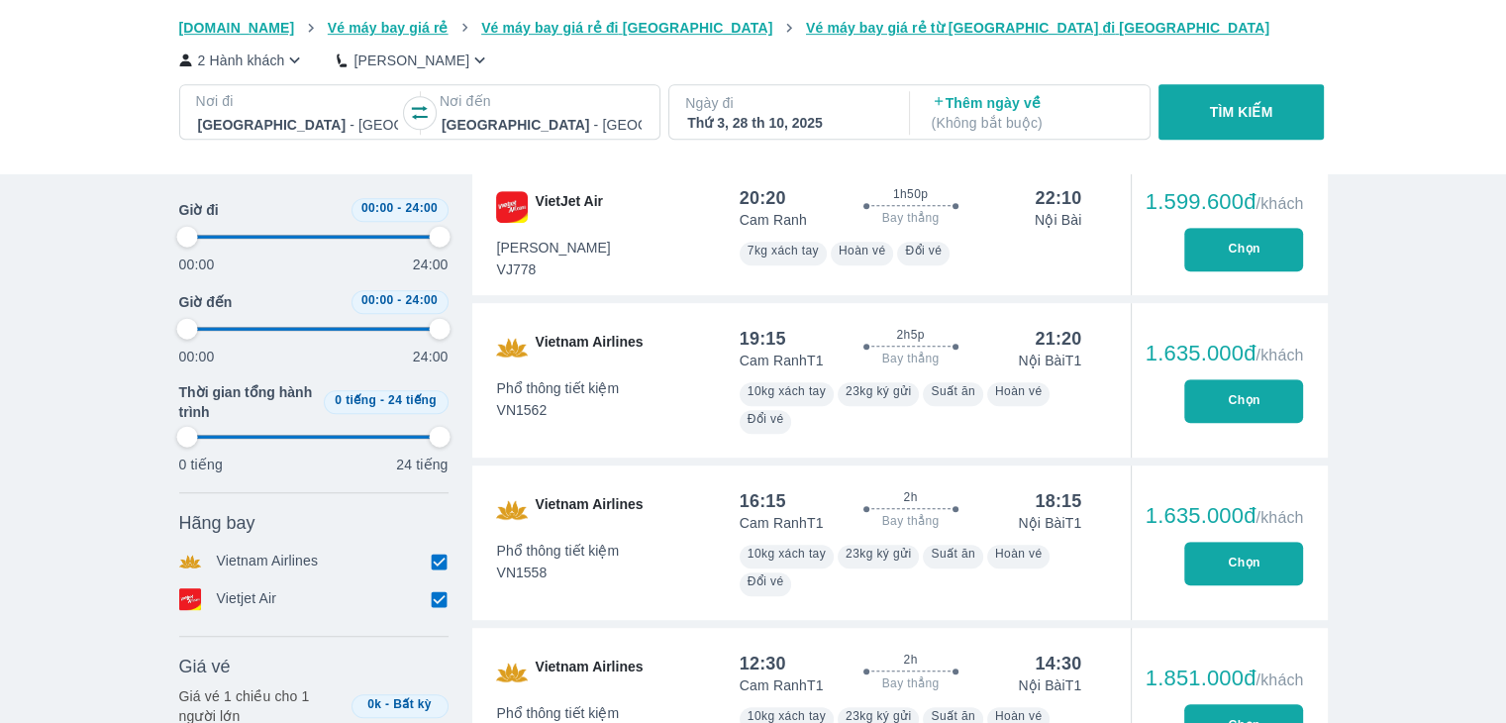
scroll to position [693, 0]
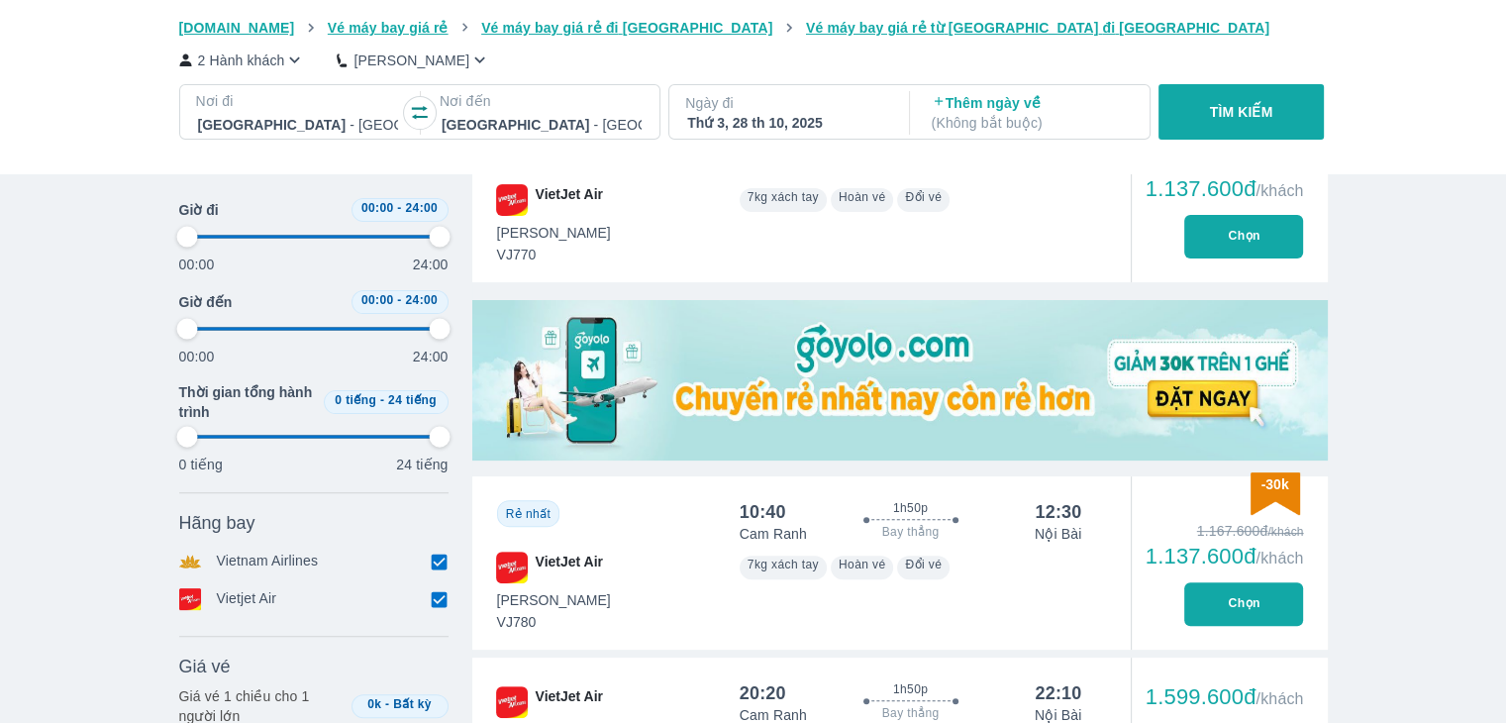
type input "97.9166666666667"
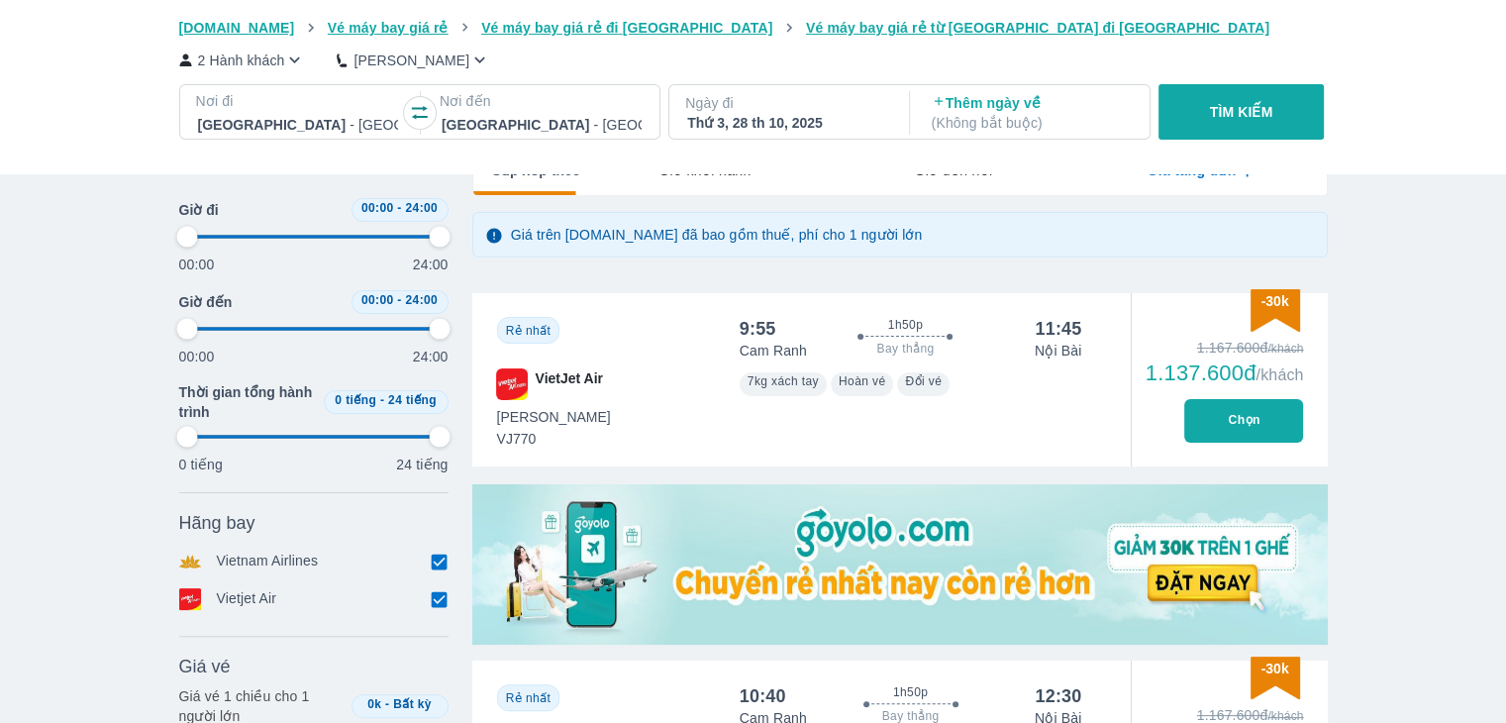
scroll to position [99, 0]
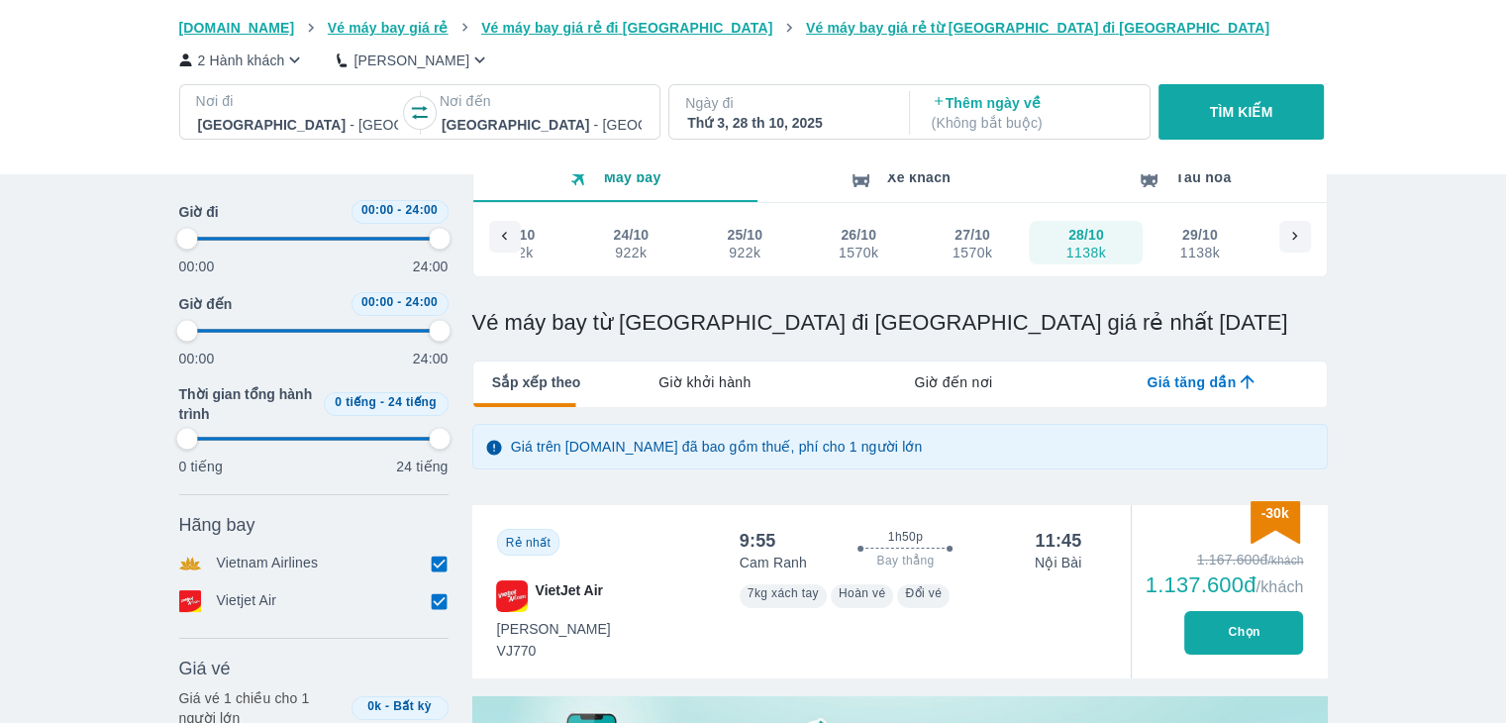
type input "97.9166666666667"
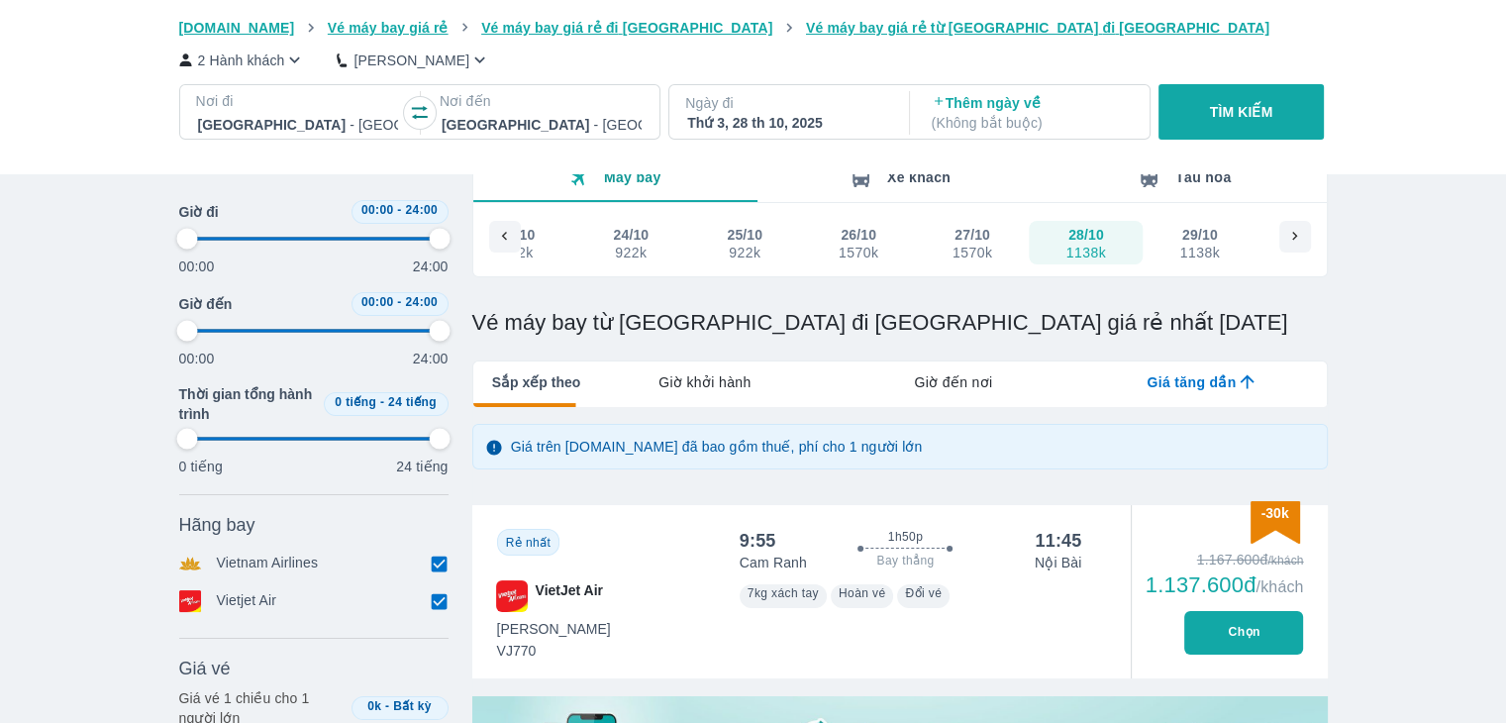
type input "97.9166666666667"
click at [794, 129] on div "Thứ 3, 28 th 10, 2025" at bounding box center [787, 123] width 200 height 20
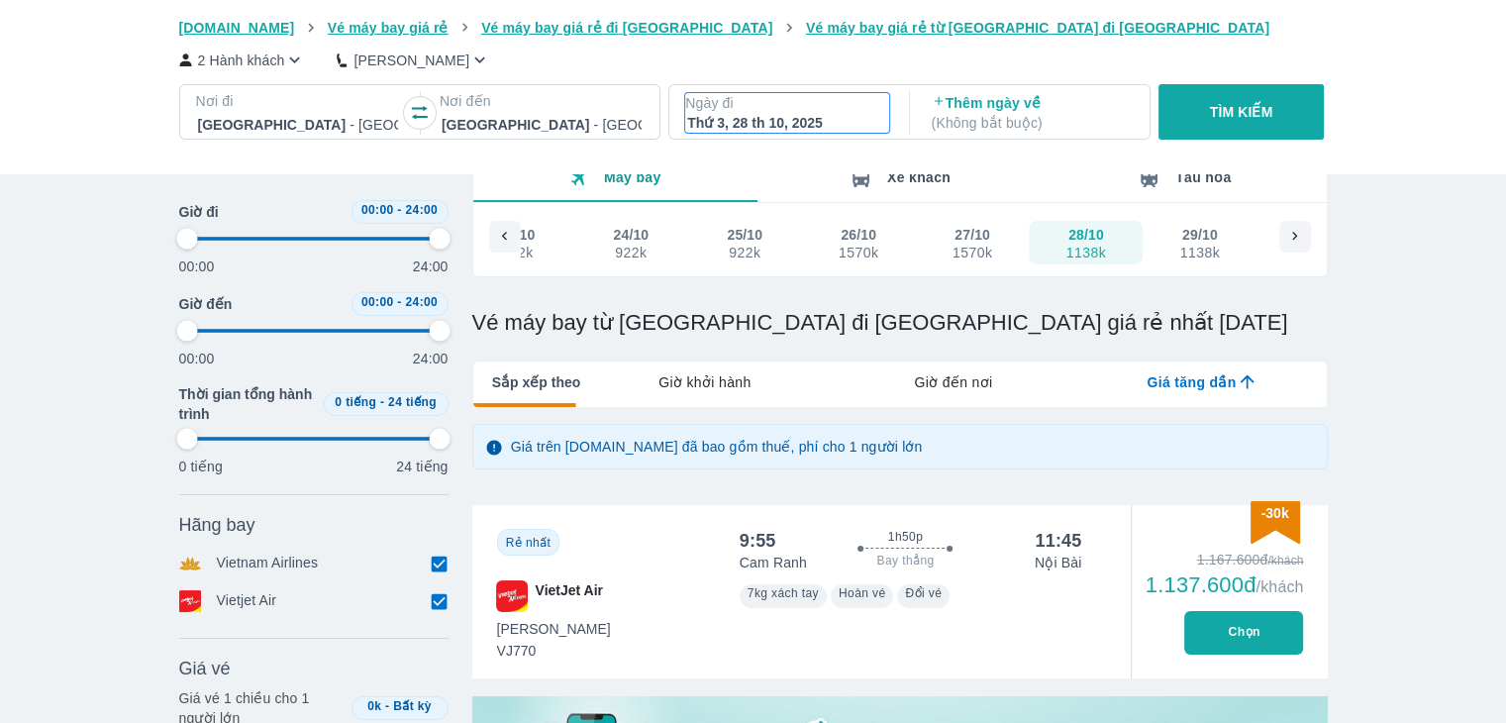
type input "97.9166666666667"
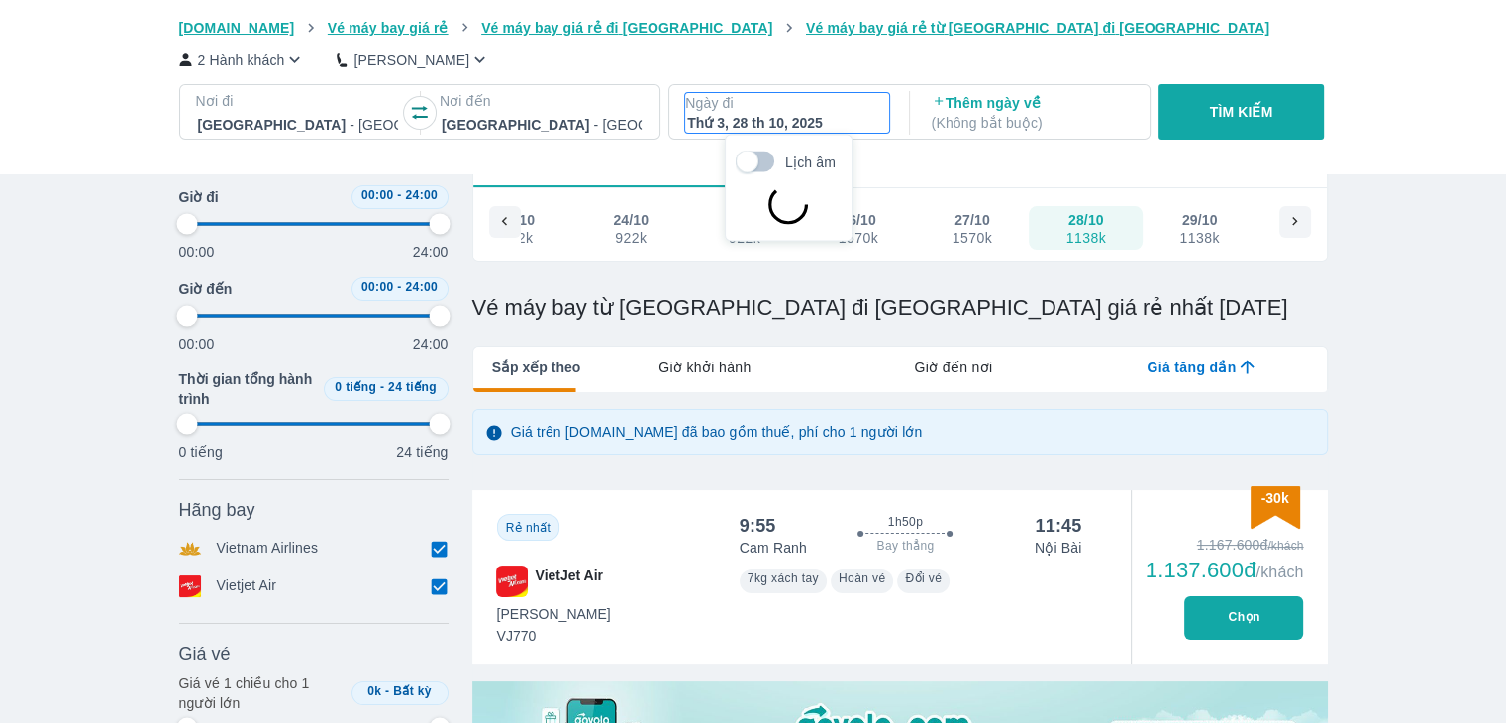
type input "97.9166666666667"
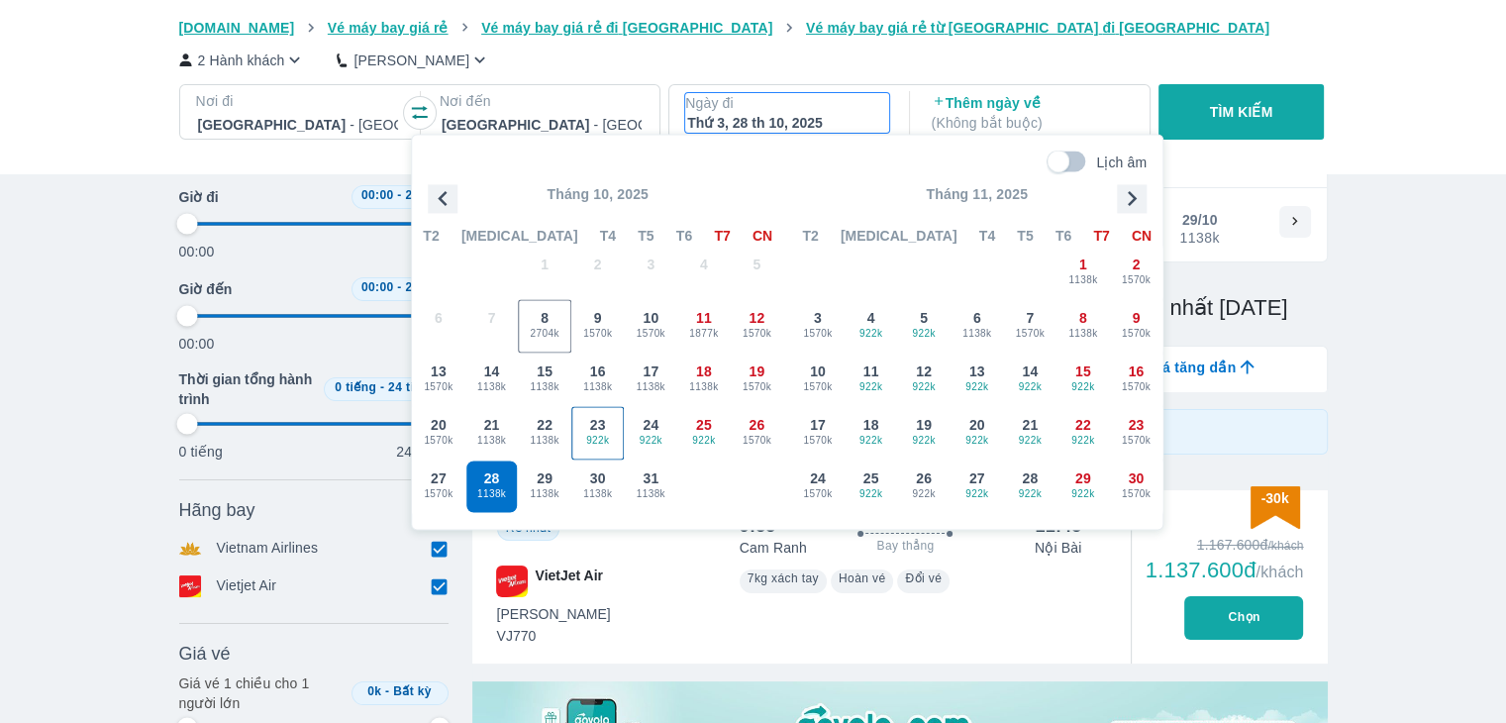
type input "97.9166666666667"
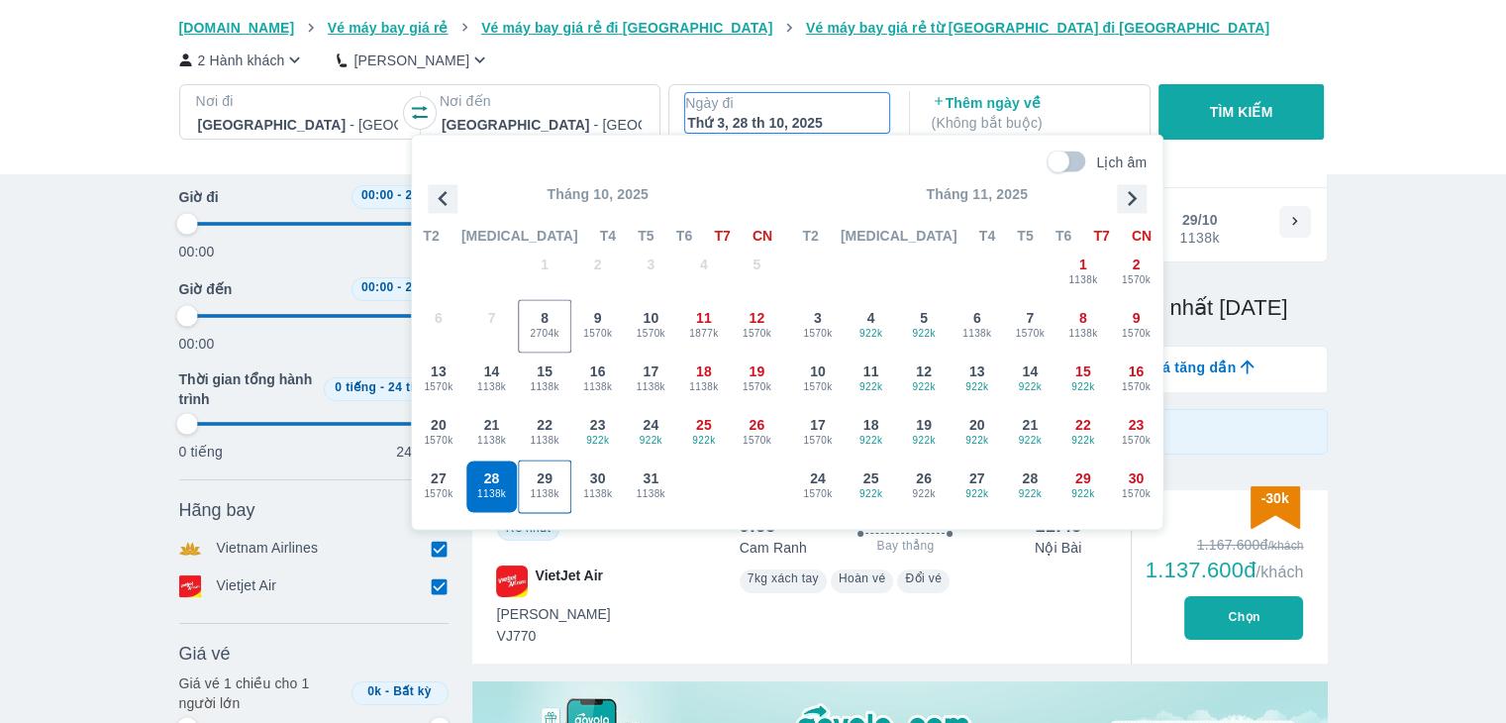
type input "97.9166666666667"
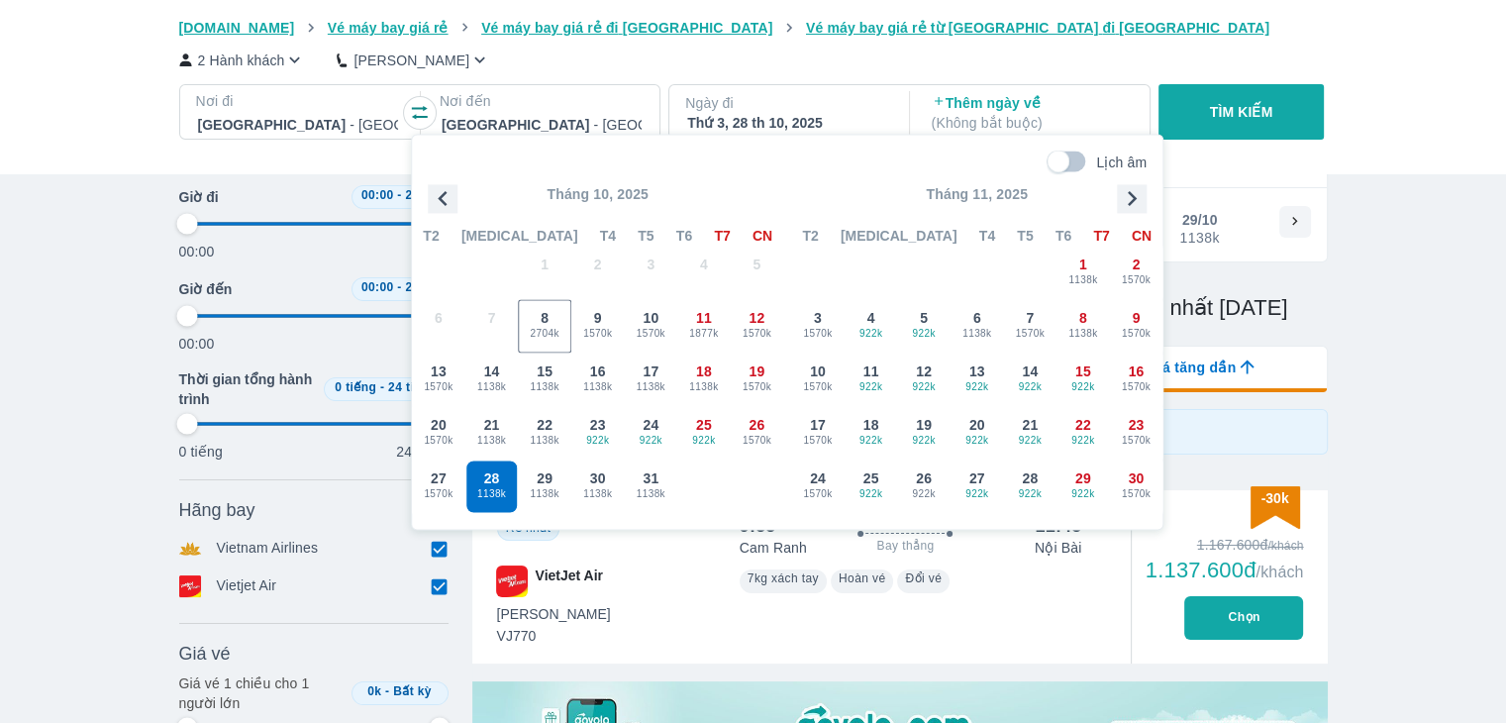
type input "97.9166666666667"
click at [1224, 119] on p "TÌM KIẾM" at bounding box center [1241, 112] width 63 height 20
type input "97.9166666666667"
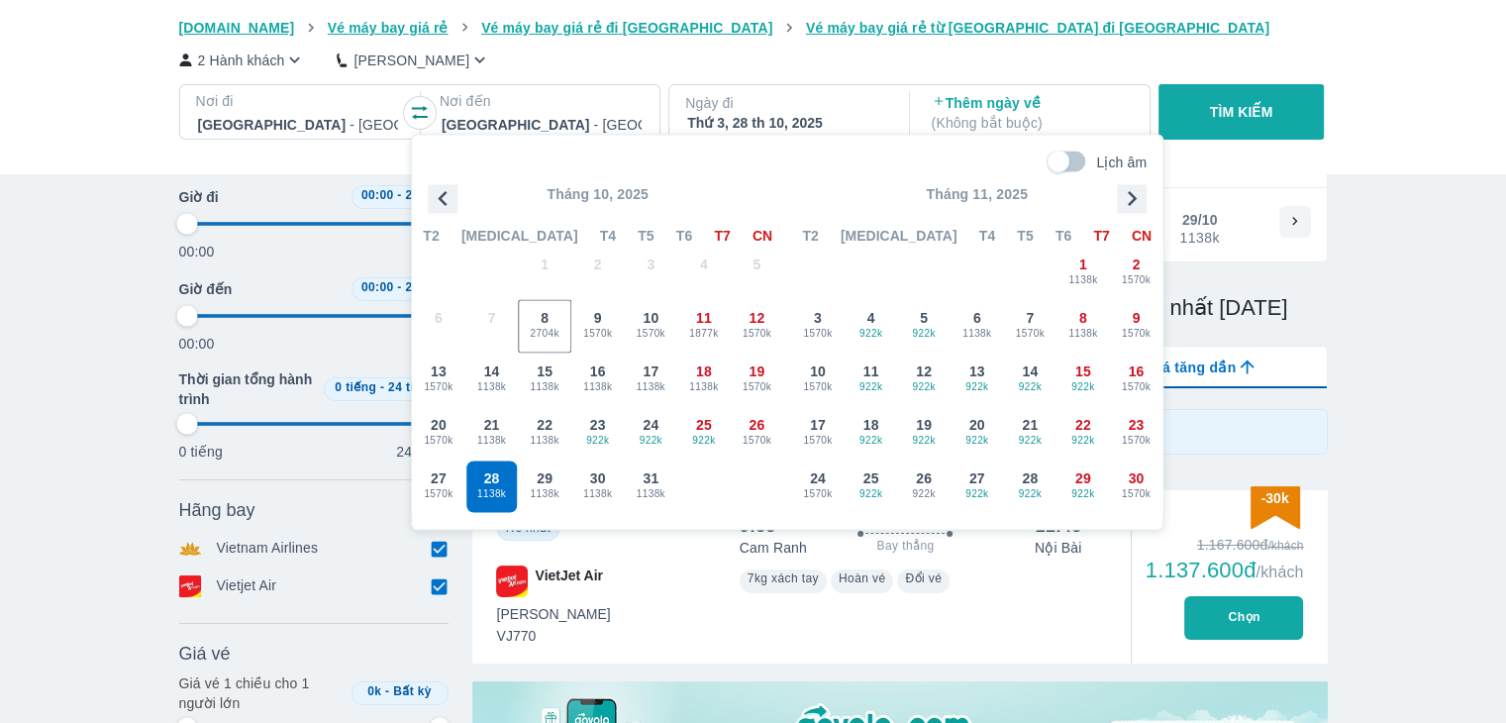
type input "97.9166666666667"
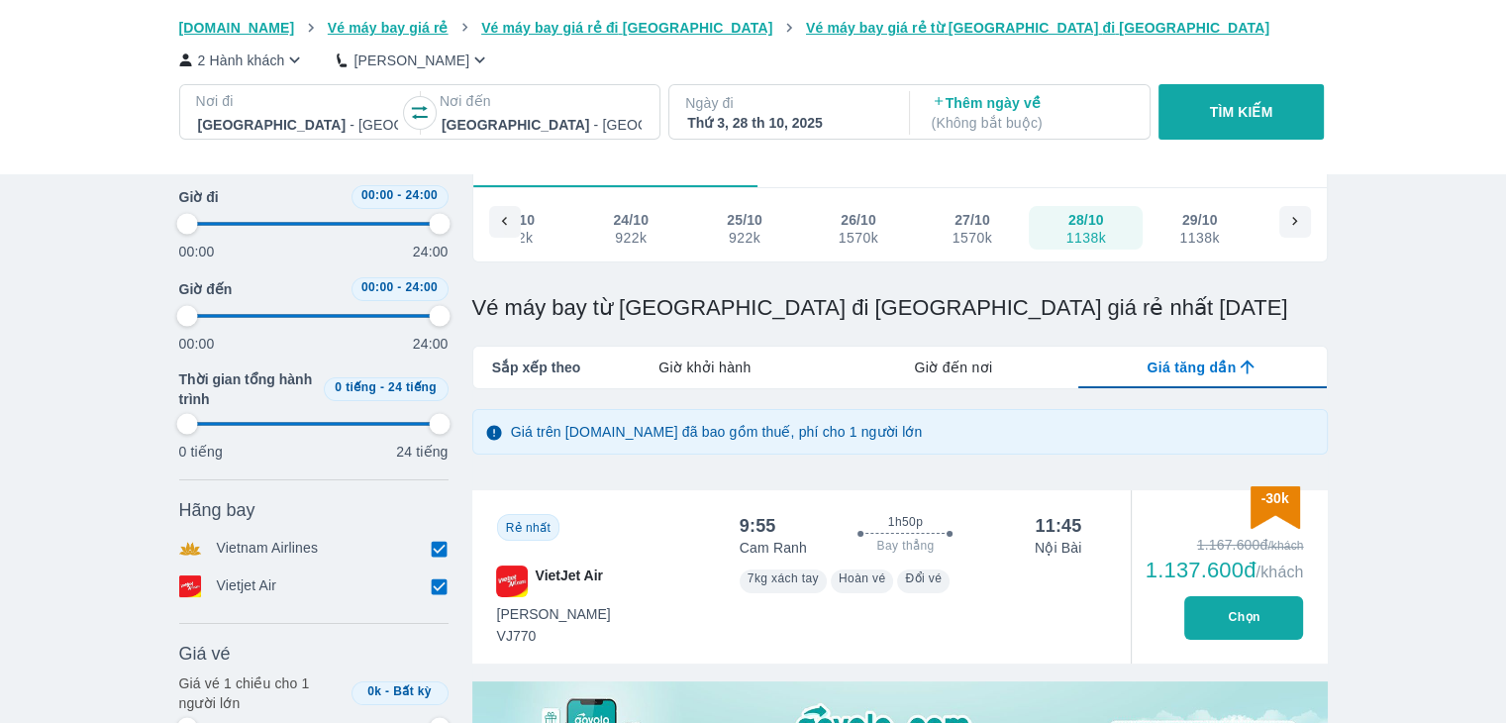
type input "97.9166666666667"
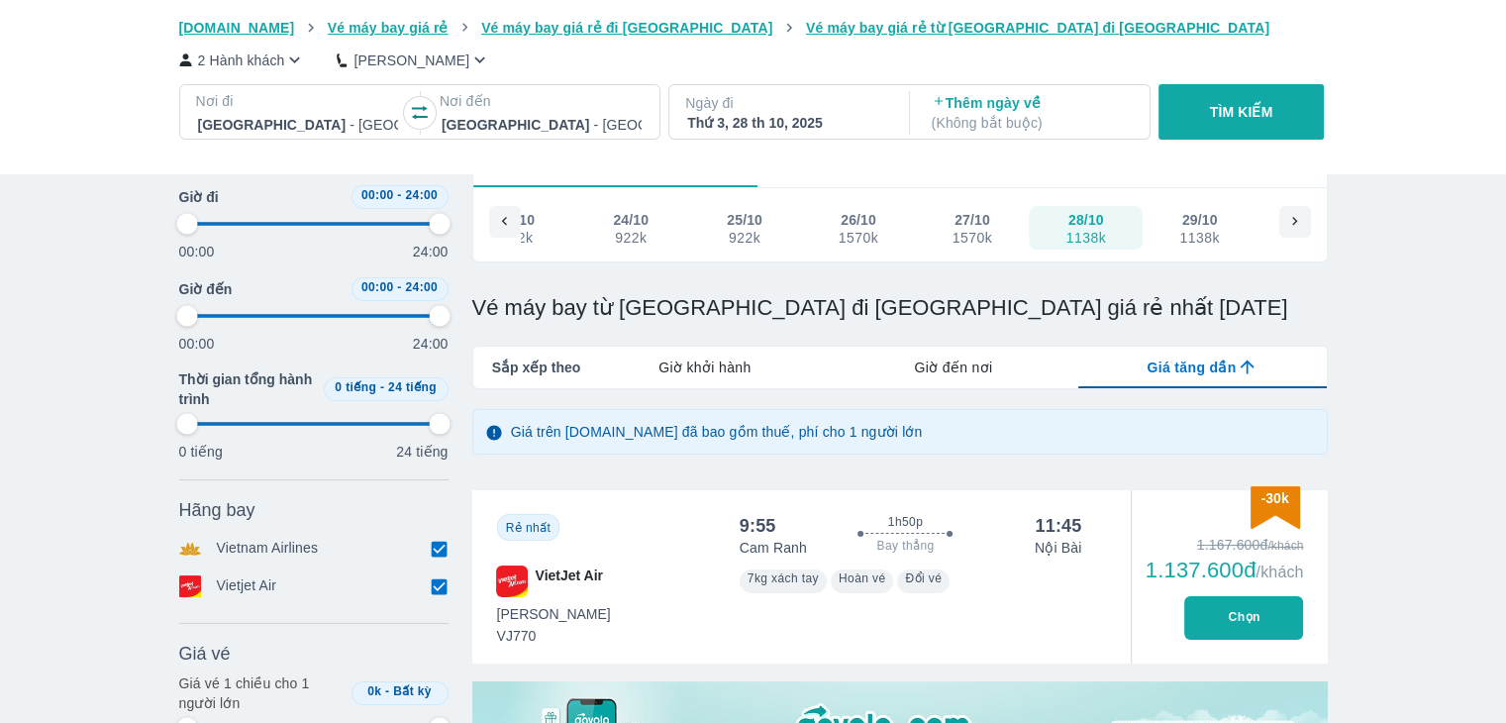
type input "97.9166666666667"
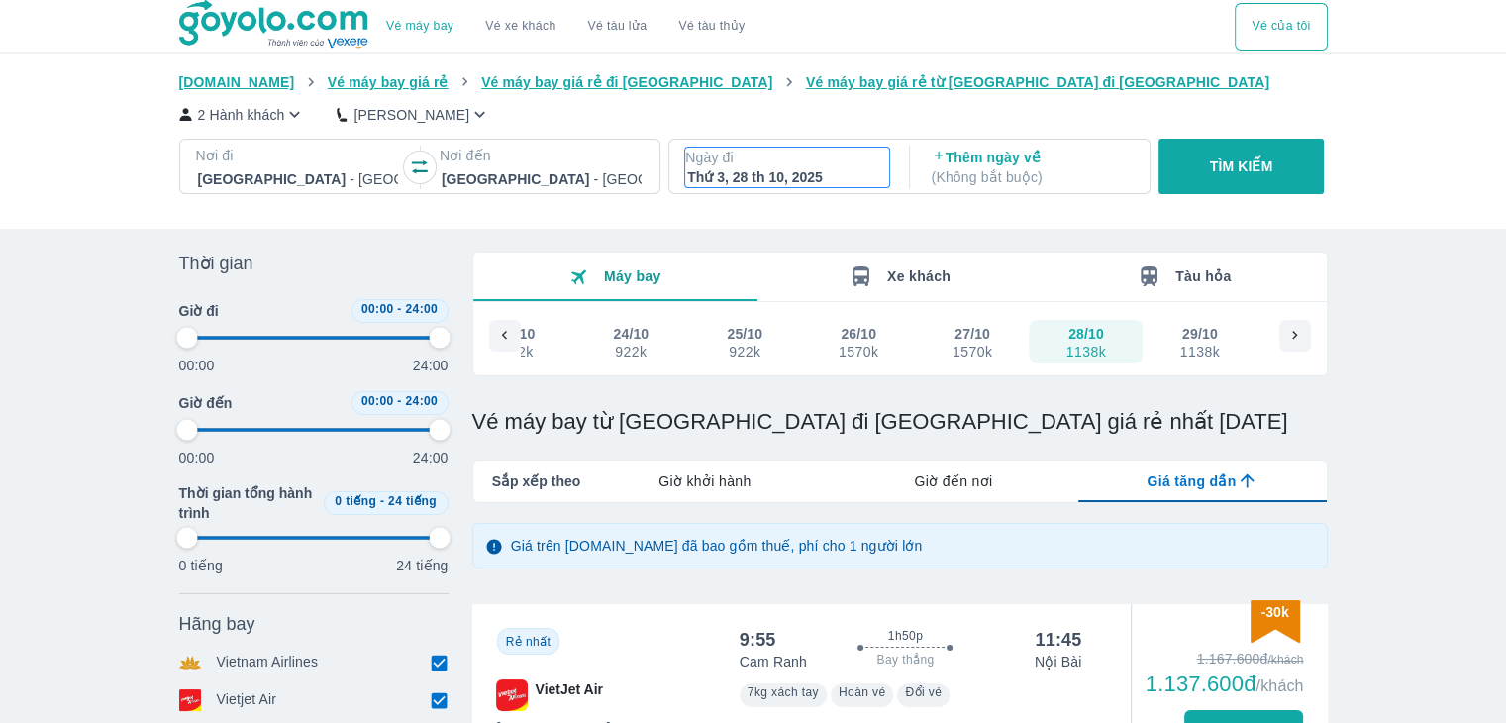
drag, startPoint x: 864, startPoint y: 162, endPoint x: 853, endPoint y: 175, distance: 16.9
click at [864, 163] on p "Ngày đi" at bounding box center [787, 158] width 204 height 20
type input "97.9166666666667"
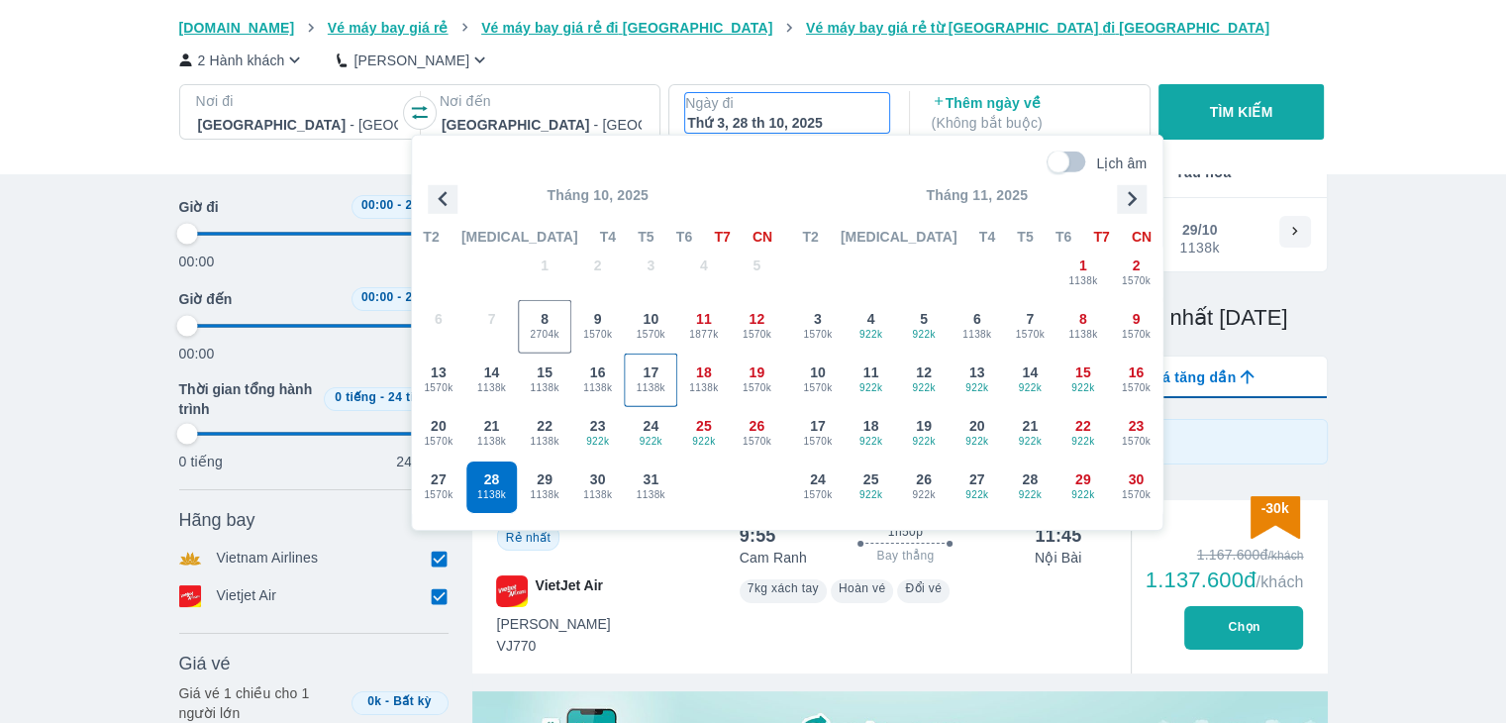
scroll to position [114, 0]
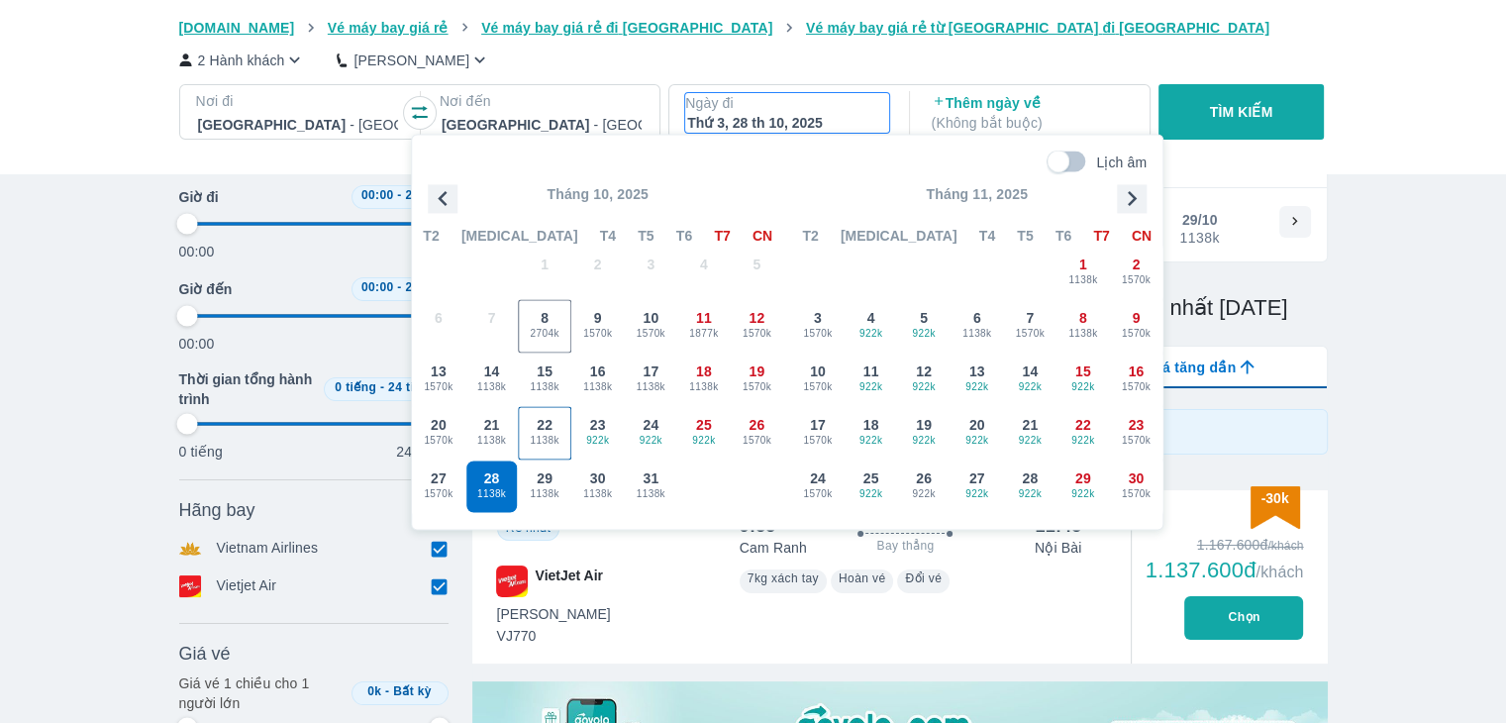
type input "97.9166666666667"
click at [556, 468] on div "29 1138k" at bounding box center [544, 485] width 51 height 51
type input "97.9166666666667"
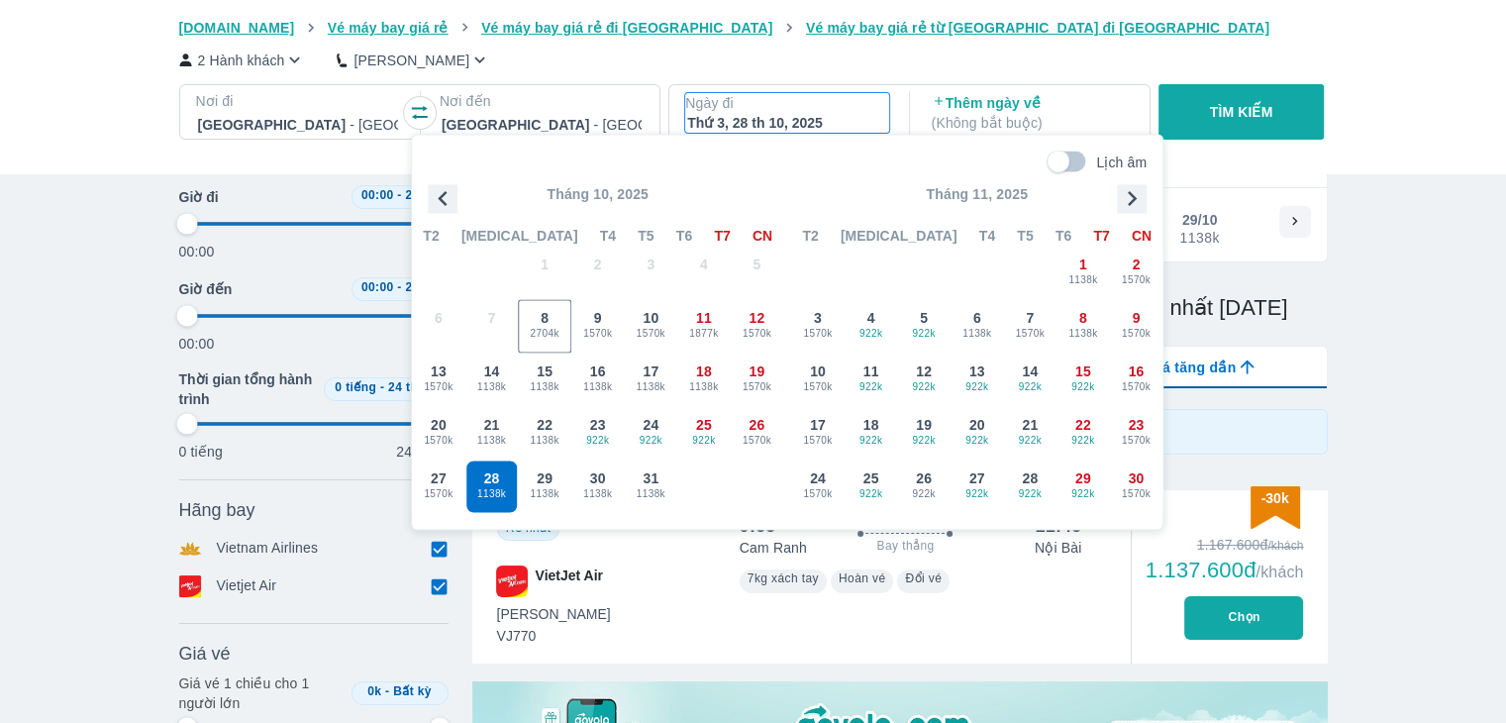
type input "97.9166666666667"
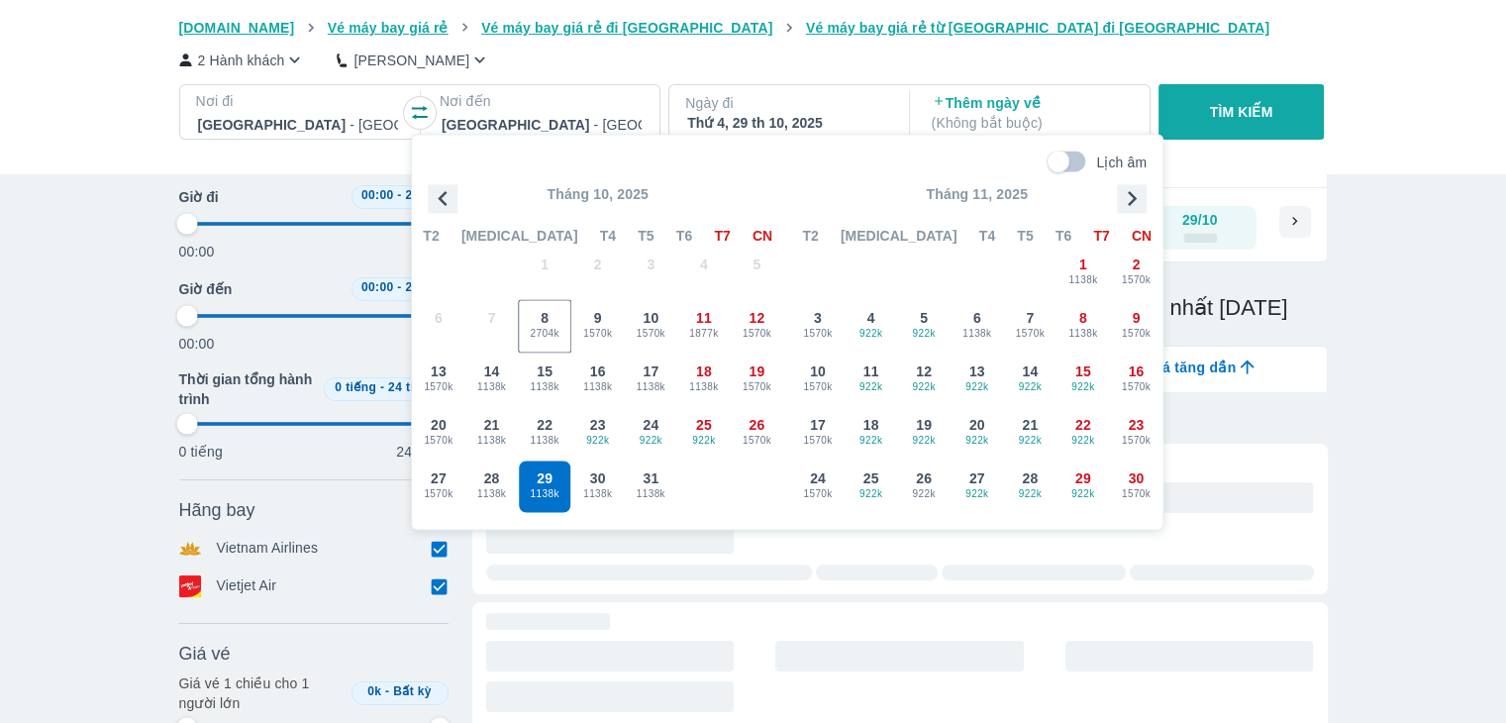
type input "97.9166666666667"
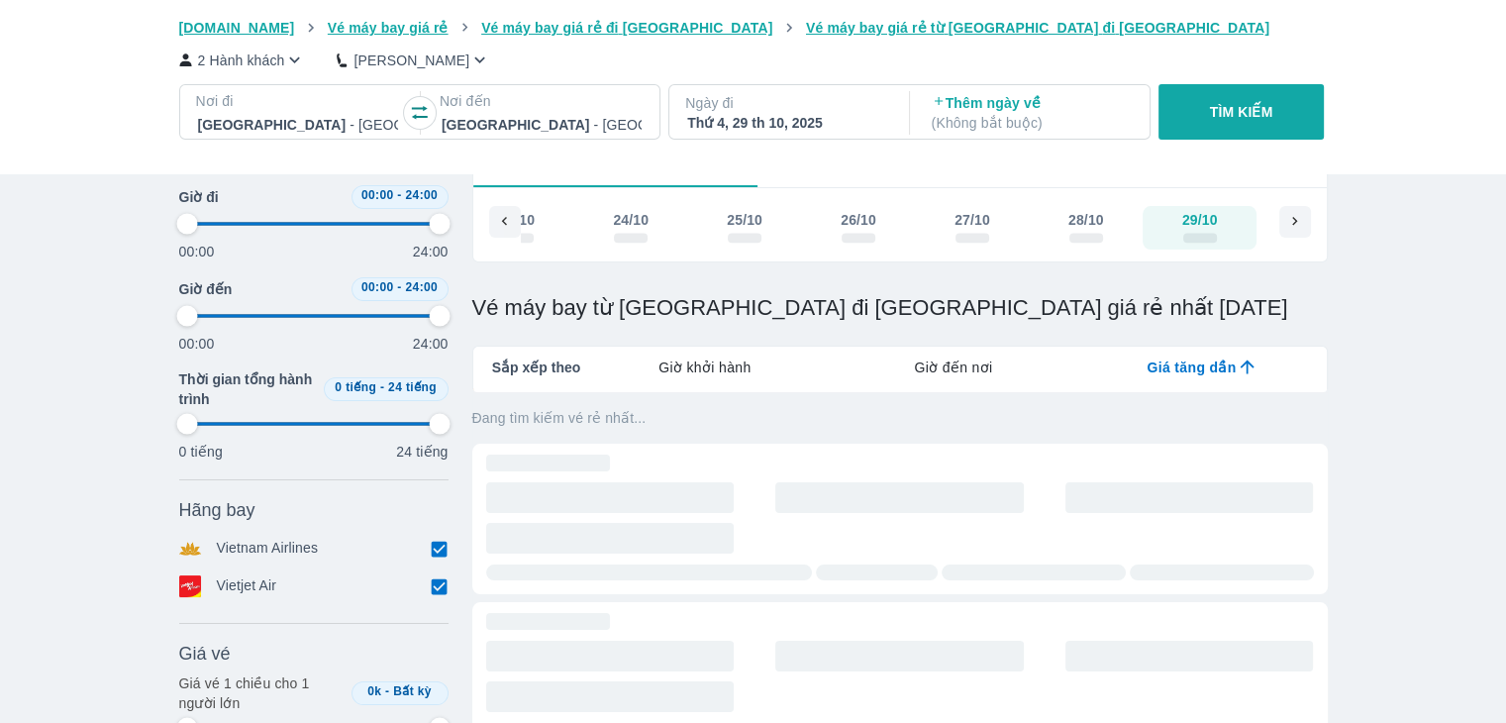
type input "97.9166666666667"
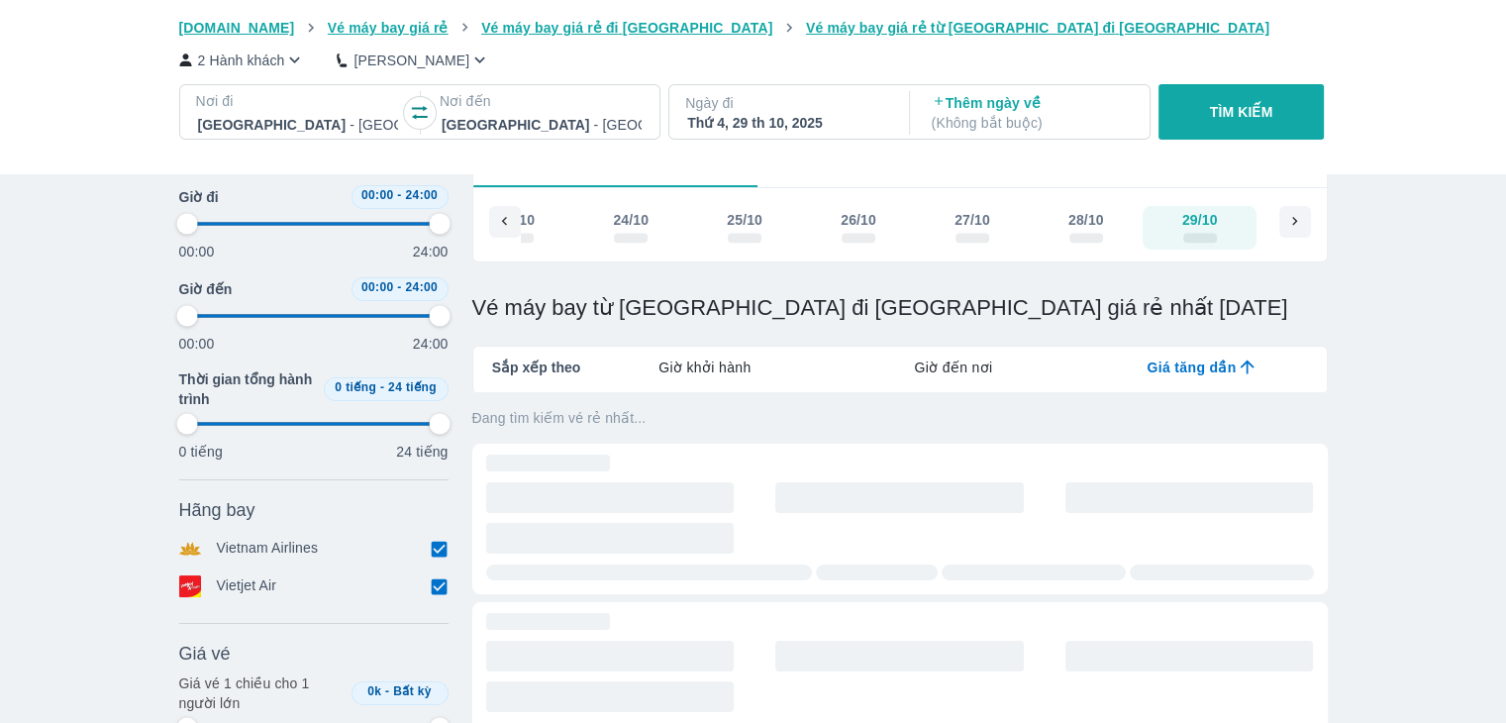
type input "97.9166666666667"
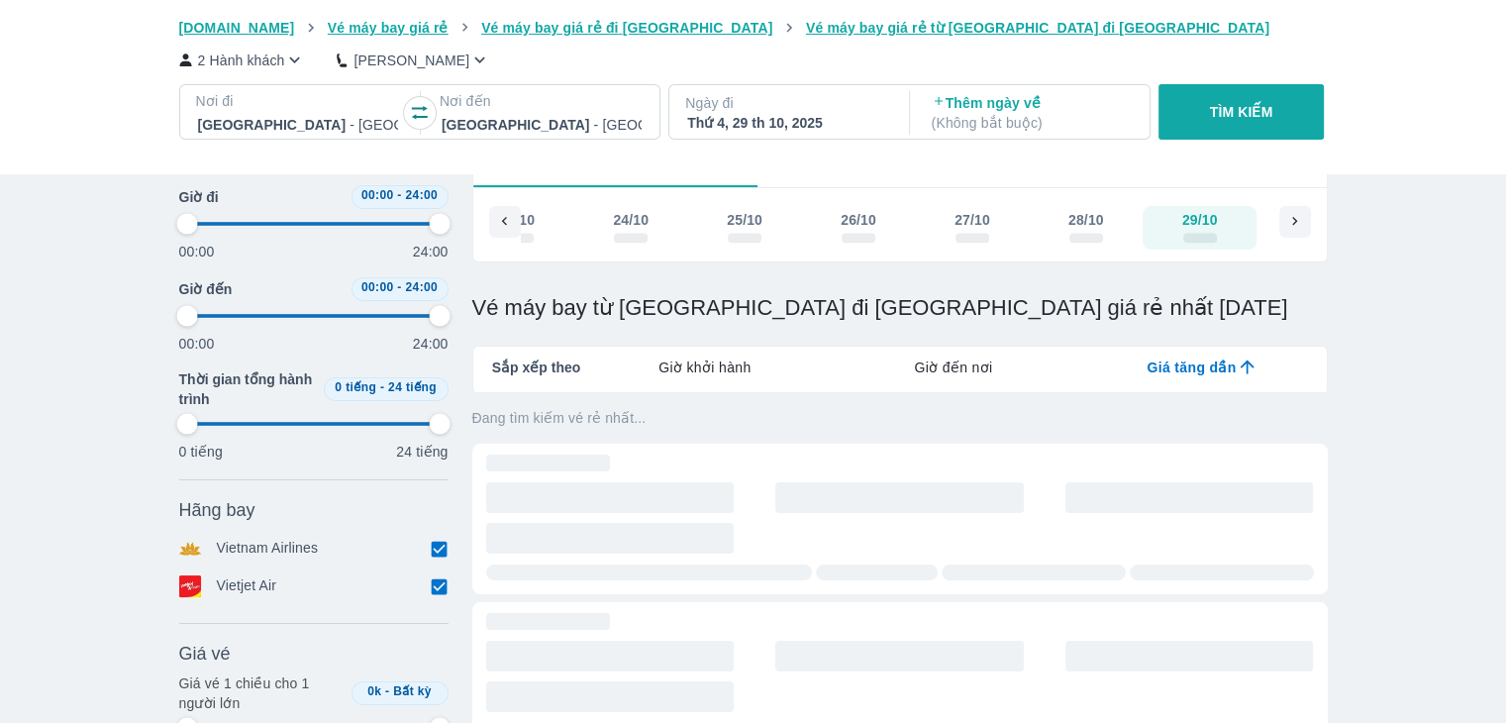
type input "97.9166666666667"
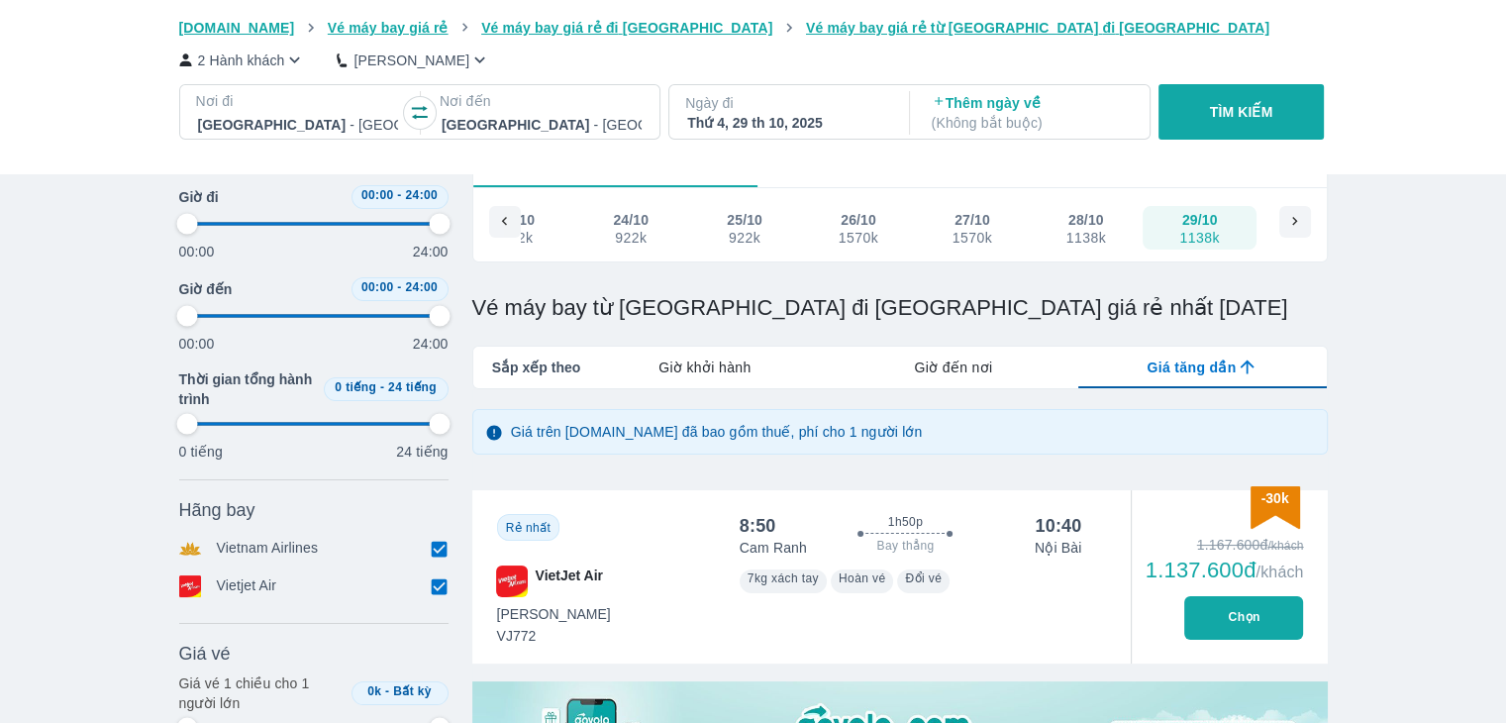
type input "97.9166666666667"
click at [1220, 132] on button "TÌM KIẾM" at bounding box center [1241, 111] width 165 height 55
type input "97.9166666666667"
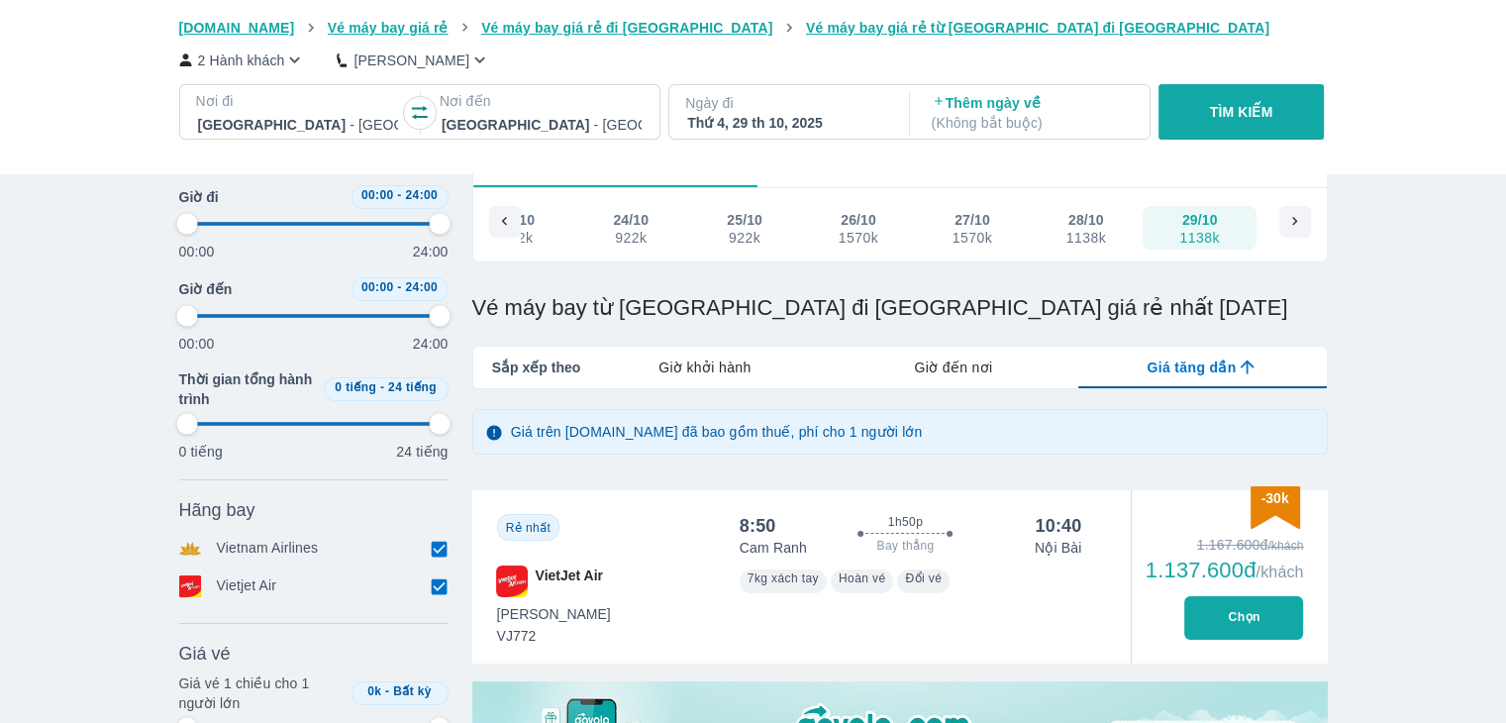
type input "97.9166666666667"
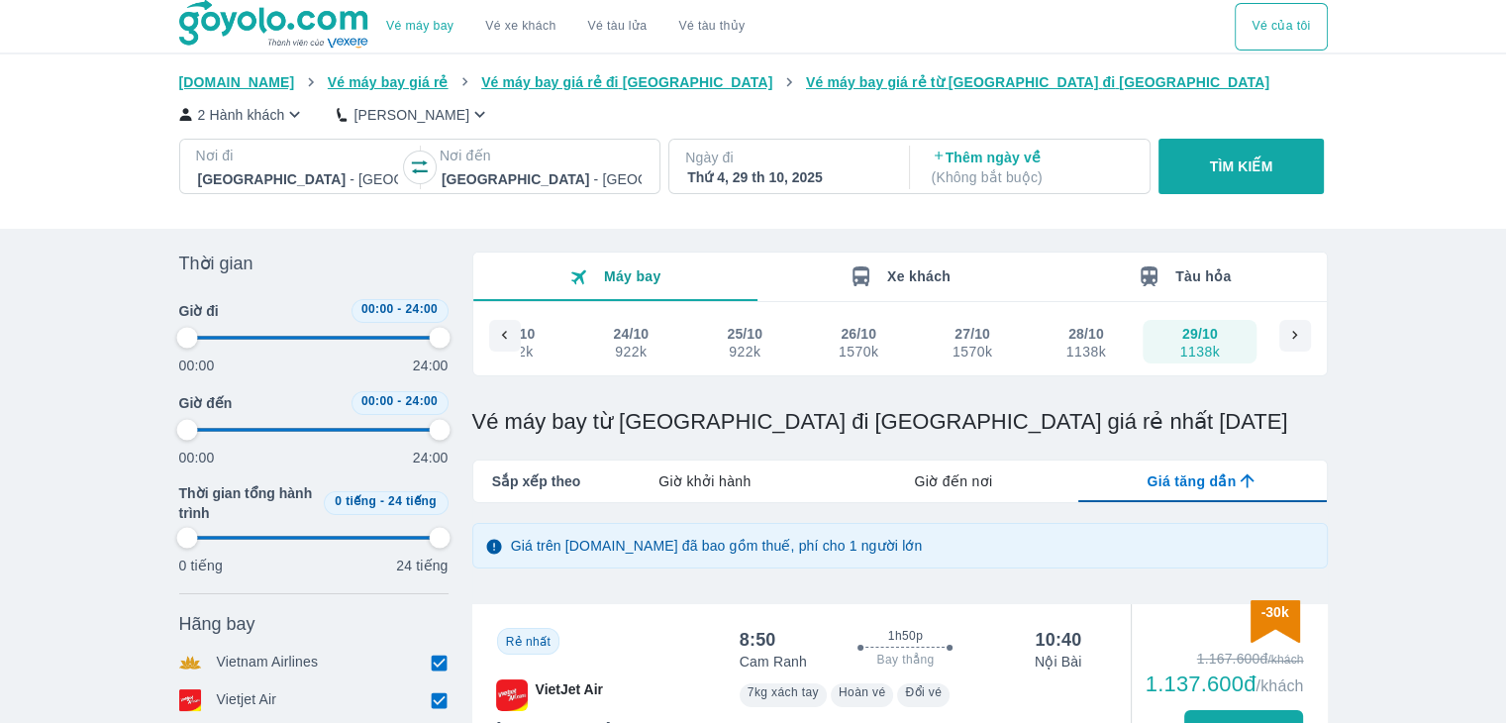
type input "97.9166666666667"
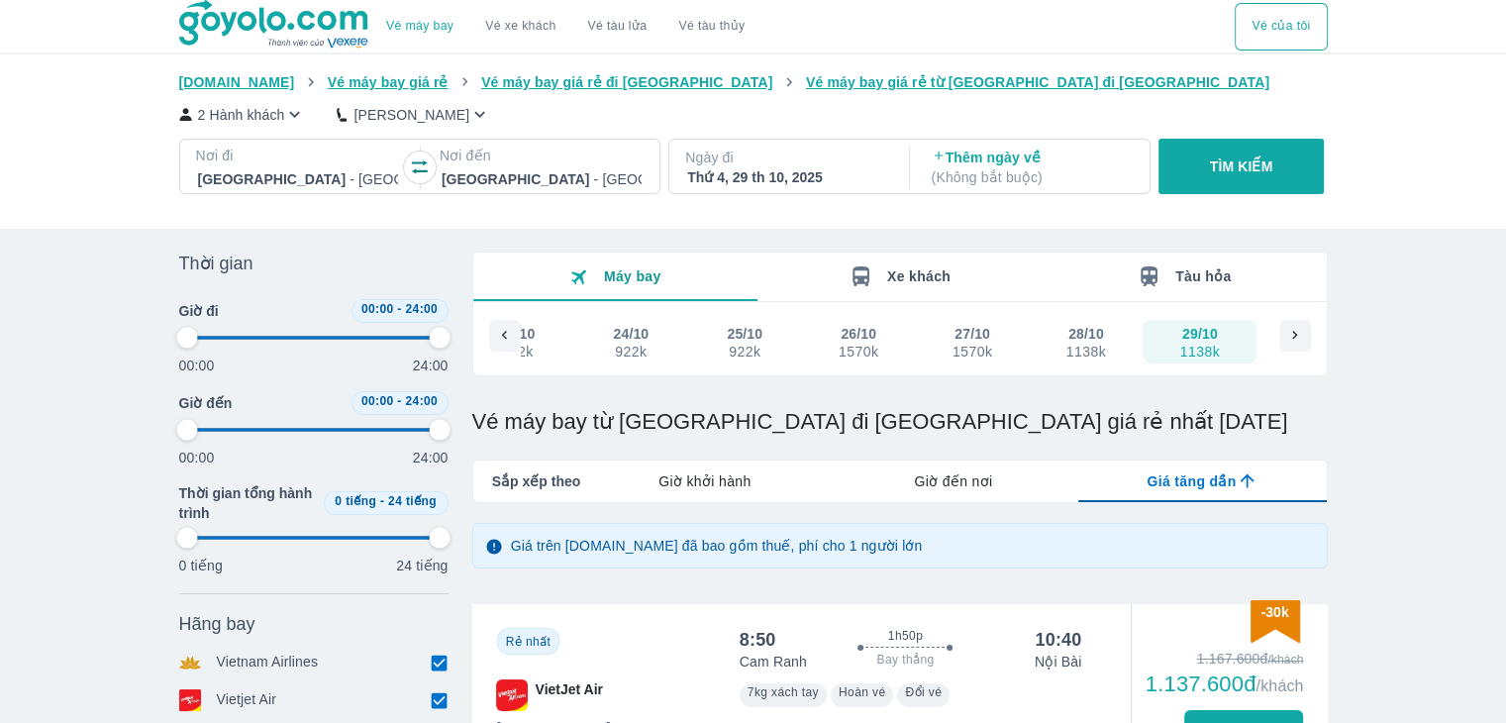
type input "97.9166666666667"
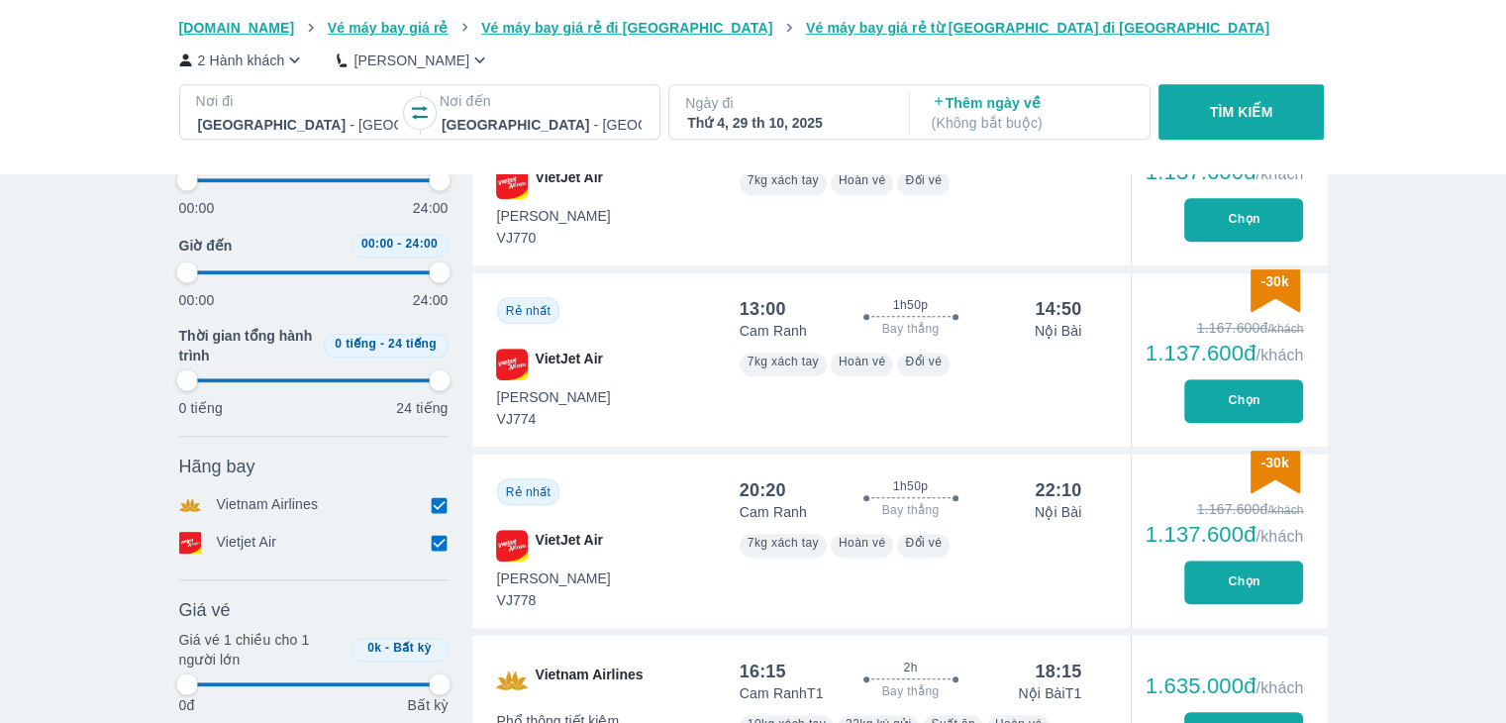
scroll to position [891, 0]
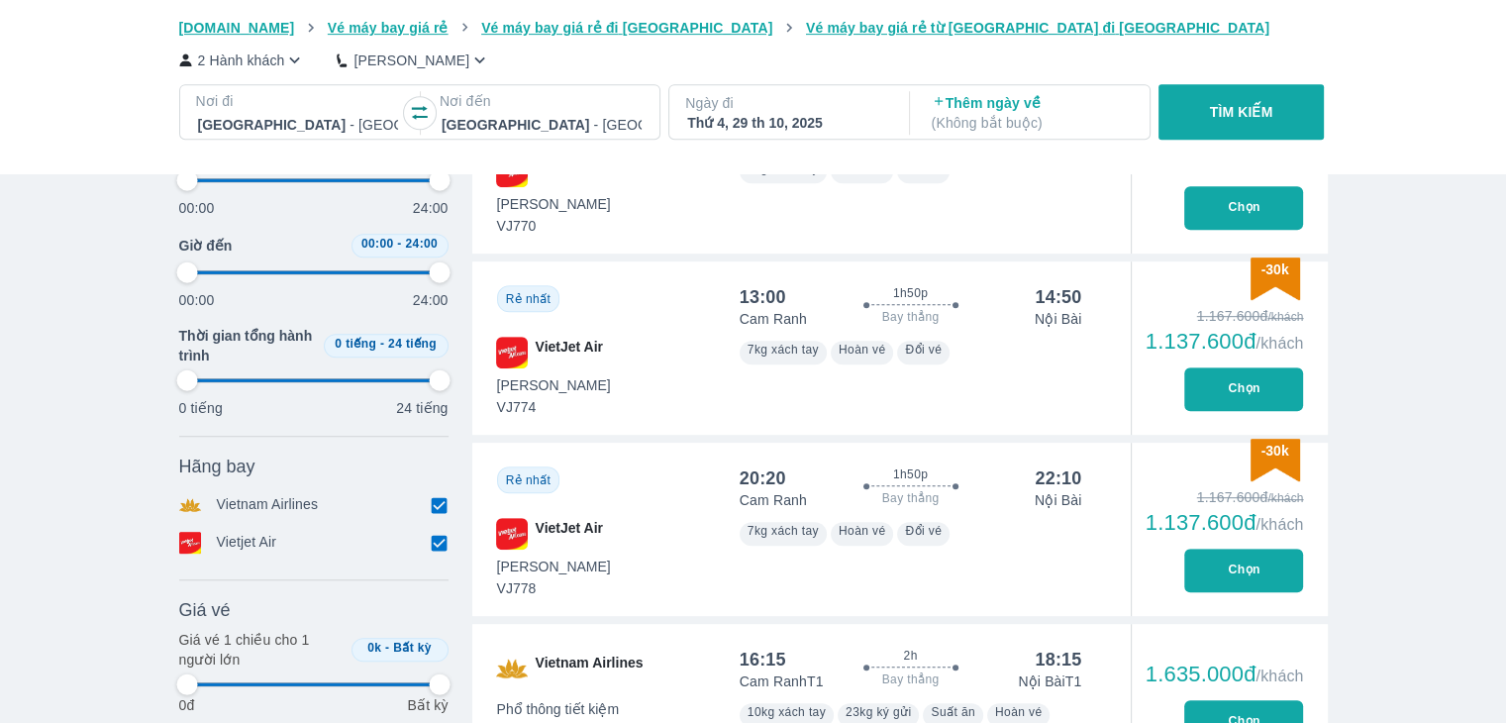
type input "97.9166666666667"
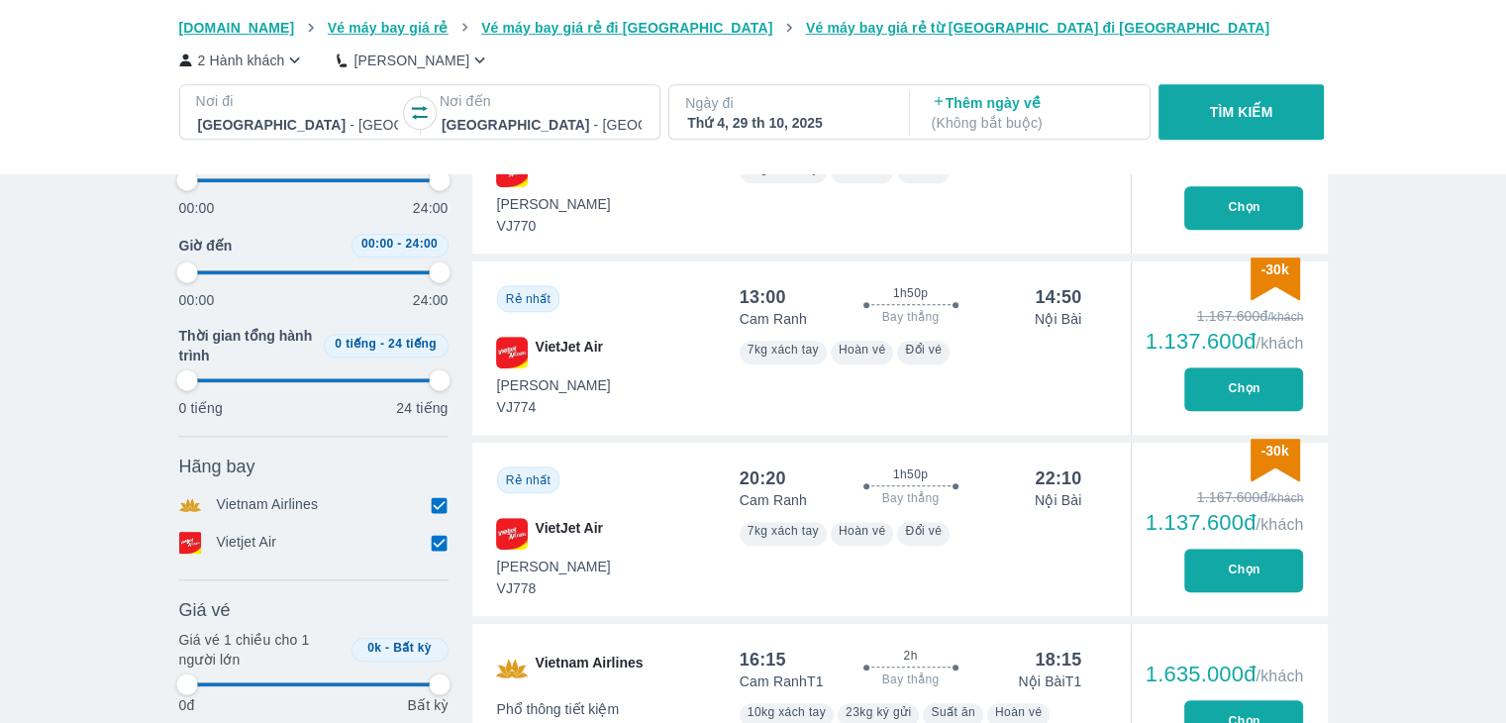
type input "97.9166666666667"
